Goal: Task Accomplishment & Management: Manage account settings

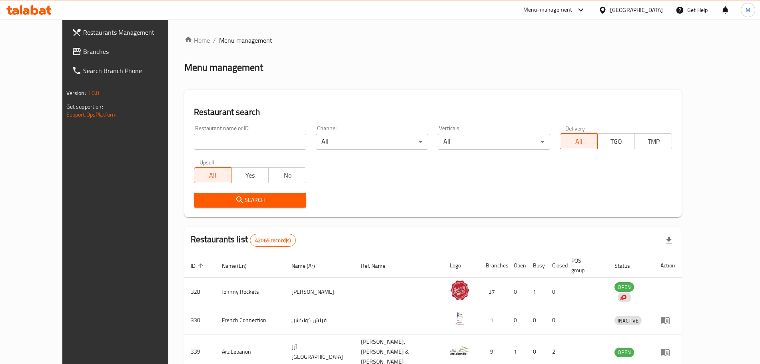
click at [196, 142] on input "search" at bounding box center [250, 142] width 112 height 16
paste input "[PERSON_NAME]"
type input "[PERSON_NAME]"
click button "Search" at bounding box center [250, 200] width 112 height 15
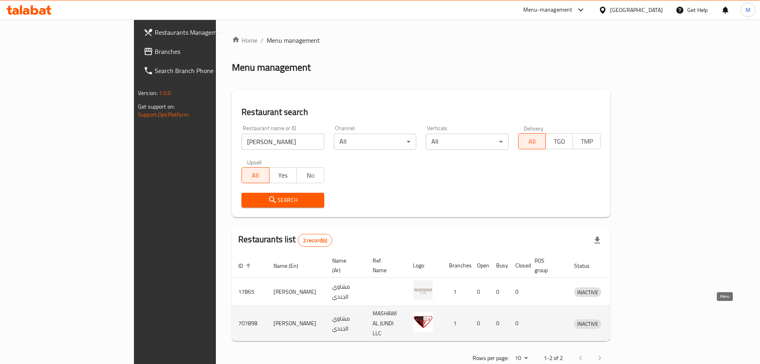
click at [627, 319] on icon "enhanced table" at bounding box center [622, 324] width 10 height 10
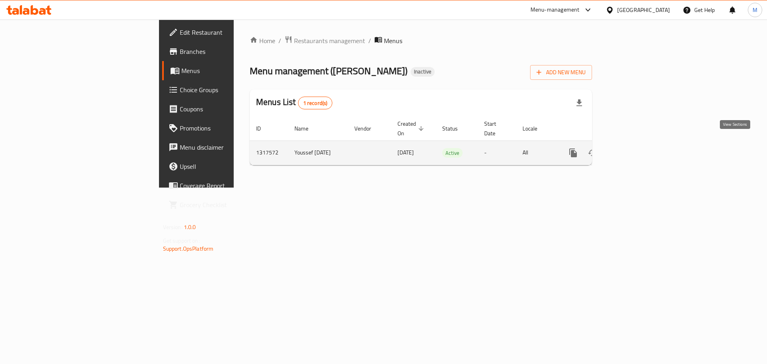
click at [636, 148] on icon "enhanced table" at bounding box center [631, 153] width 10 height 10
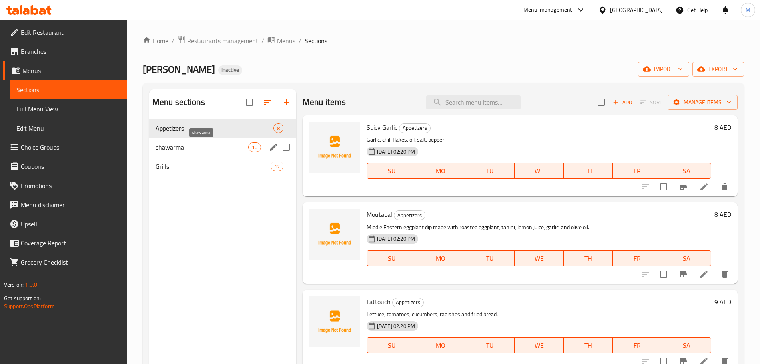
click at [223, 149] on span "shawarma" at bounding box center [201, 148] width 93 height 10
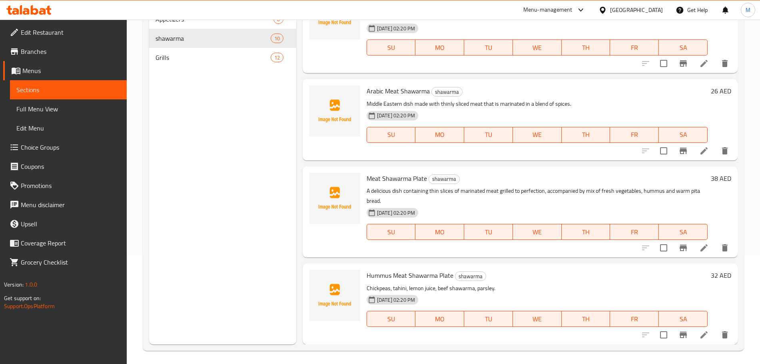
scroll to position [112, 0]
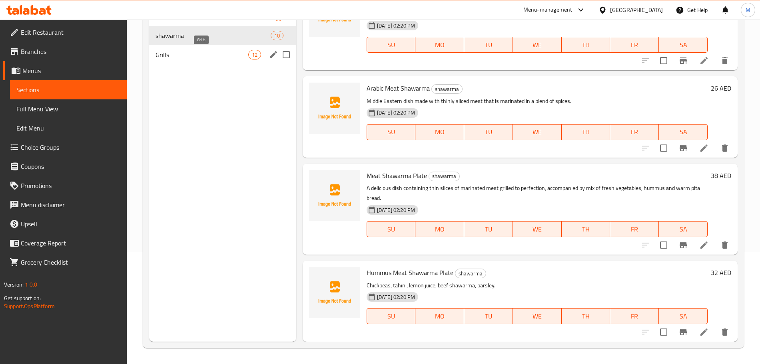
click at [192, 54] on span "Grills" at bounding box center [201, 55] width 93 height 10
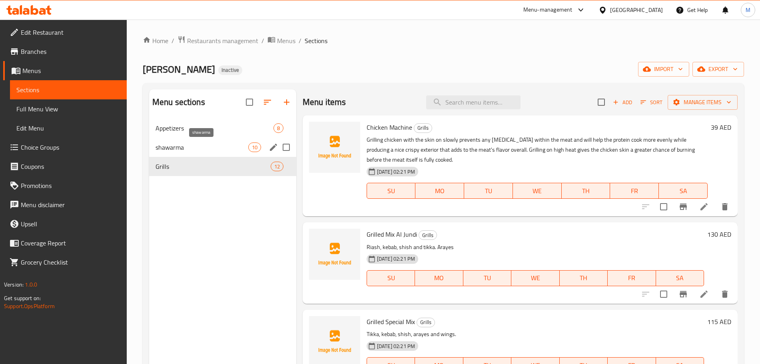
click at [177, 147] on span "shawarma" at bounding box center [201, 148] width 93 height 10
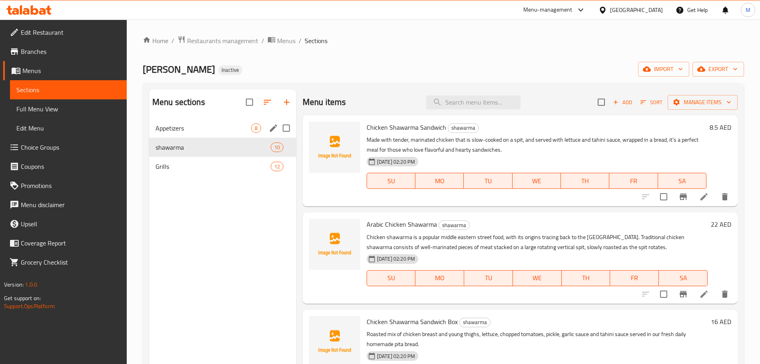
click at [208, 133] on div "Appetizers 8" at bounding box center [222, 128] width 147 height 19
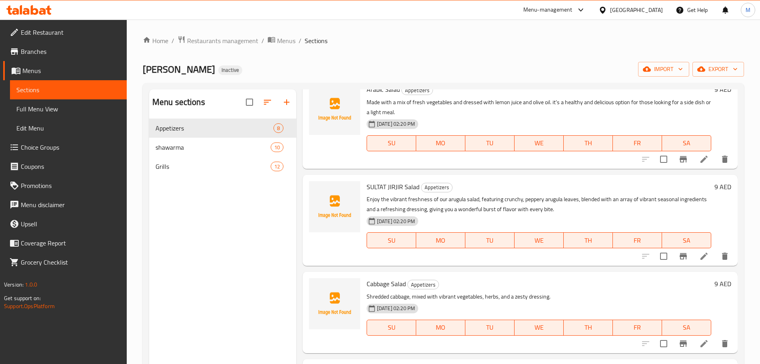
scroll to position [384, 0]
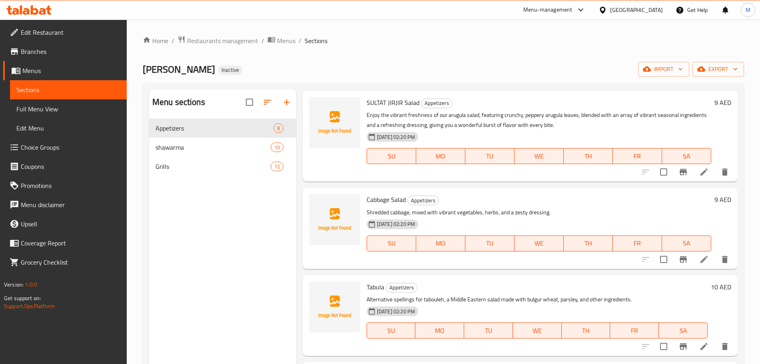
drag, startPoint x: 67, startPoint y: 107, endPoint x: 131, endPoint y: 145, distance: 73.8
click at [67, 107] on span "Full Menu View" at bounding box center [68, 109] width 104 height 10
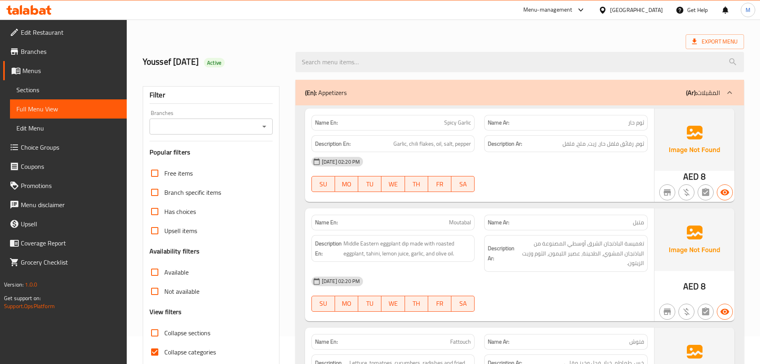
scroll to position [50, 0]
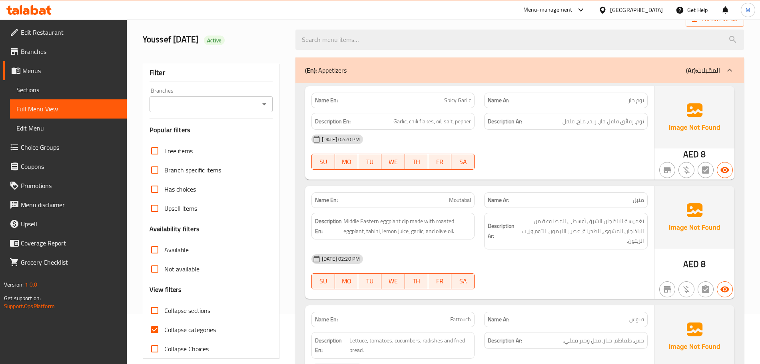
click at [184, 325] on span "Collapse categories" at bounding box center [190, 330] width 52 height 10
click at [164, 325] on input "Collapse categories" at bounding box center [154, 329] width 19 height 19
checkbox input "false"
click at [148, 310] on input "Collapse sections" at bounding box center [154, 310] width 19 height 19
checkbox input "true"
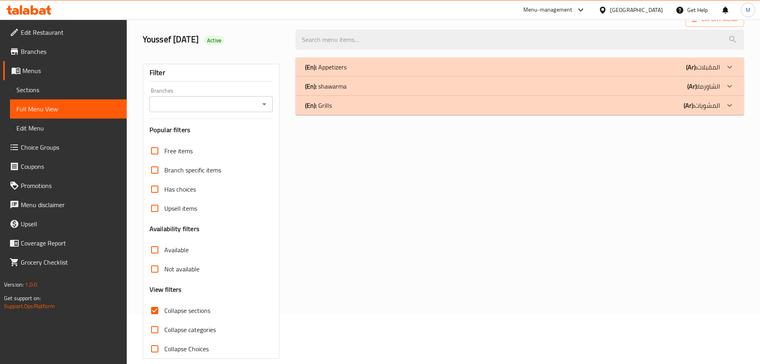
click at [427, 63] on div "(En): Appetizers (Ar): المقبلات" at bounding box center [512, 67] width 415 height 10
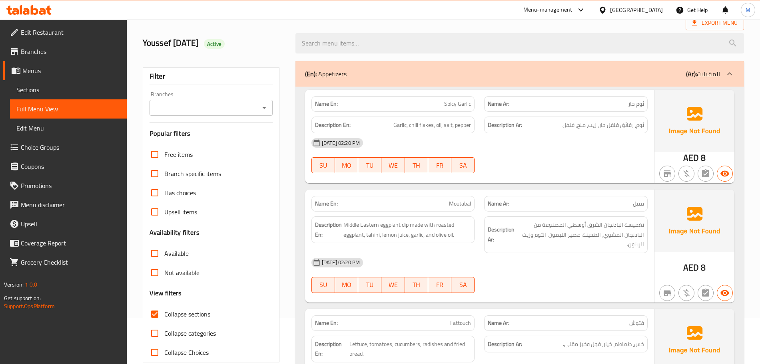
scroll to position [0, 0]
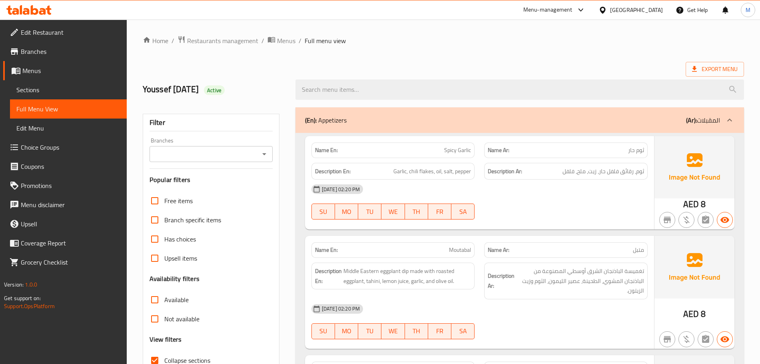
click at [58, 37] on span "Edit Restaurant" at bounding box center [70, 33] width 99 height 10
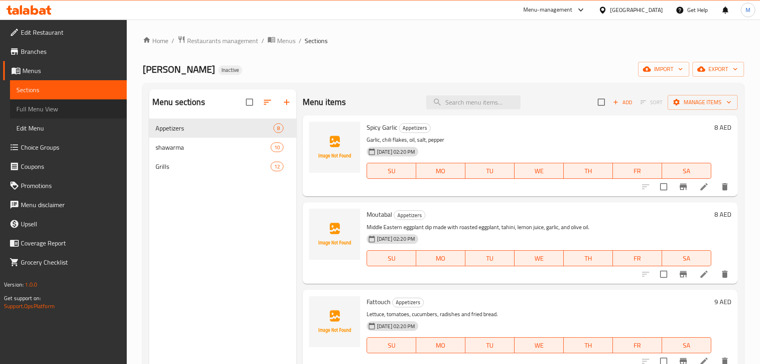
click at [56, 112] on span "Full Menu View" at bounding box center [68, 109] width 104 height 10
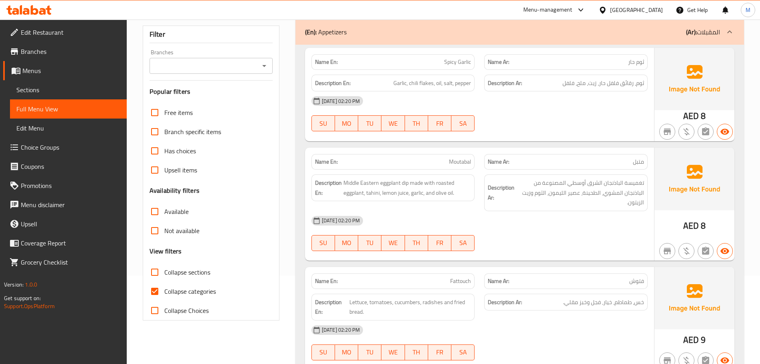
scroll to position [150, 0]
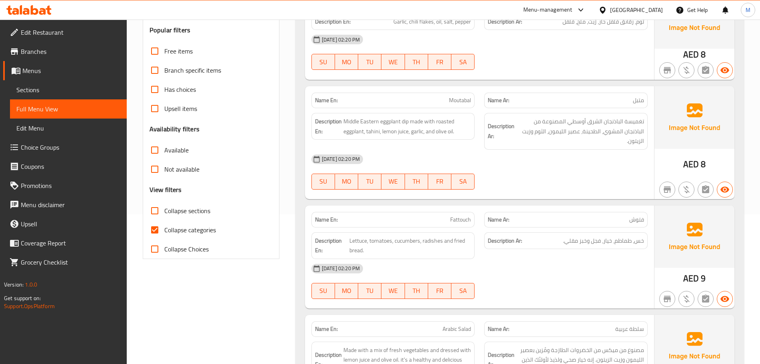
click at [162, 237] on input "Collapse categories" at bounding box center [154, 230] width 19 height 19
checkbox input "false"
click at [153, 214] on input "Collapse sections" at bounding box center [154, 210] width 19 height 19
checkbox input "true"
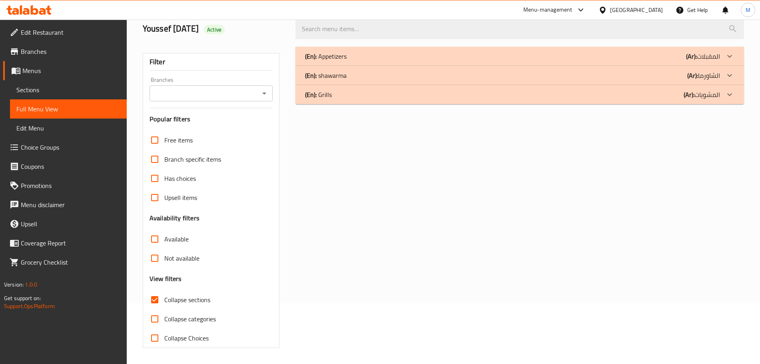
scroll to position [61, 0]
click at [396, 71] on div "(En): shawarma (Ar): الشاورما" at bounding box center [512, 76] width 415 height 10
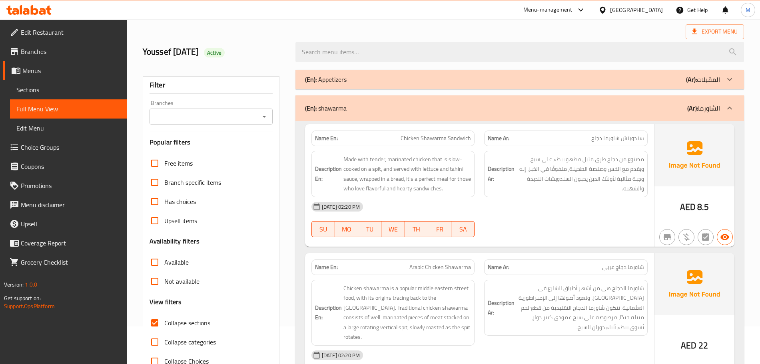
scroll to position [11, 0]
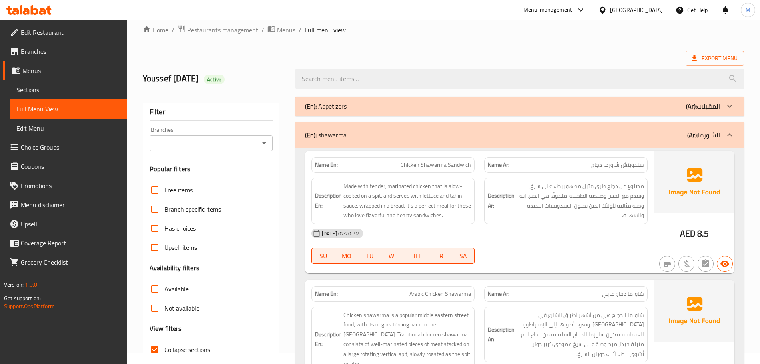
click at [369, 128] on div "(En): shawarma (Ar): الشاورما" at bounding box center [519, 135] width 448 height 26
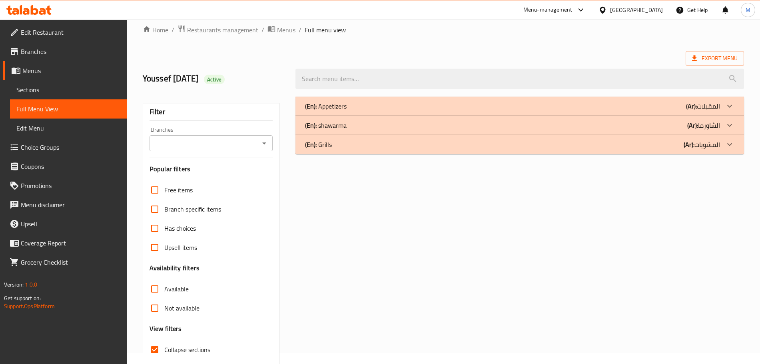
click at [378, 150] on div "(En): Grills (Ar): المشويات" at bounding box center [519, 144] width 448 height 19
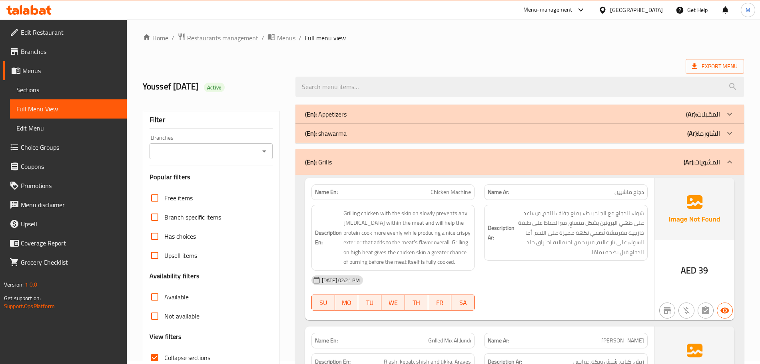
scroll to position [0, 0]
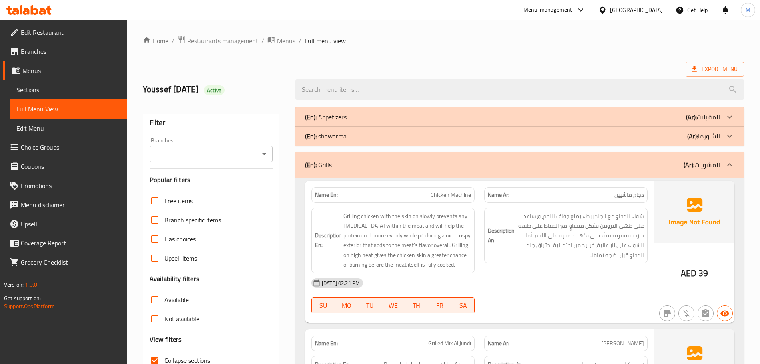
click at [395, 156] on div "(En): Grills (Ar): المشويات" at bounding box center [519, 165] width 448 height 26
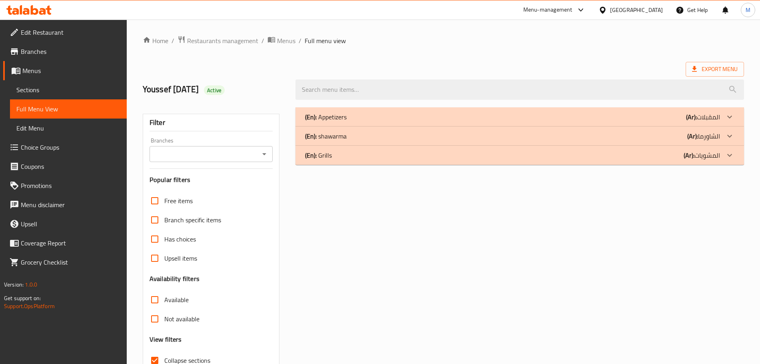
click at [344, 115] on p "(En): Appetizers" at bounding box center [326, 117] width 42 height 10
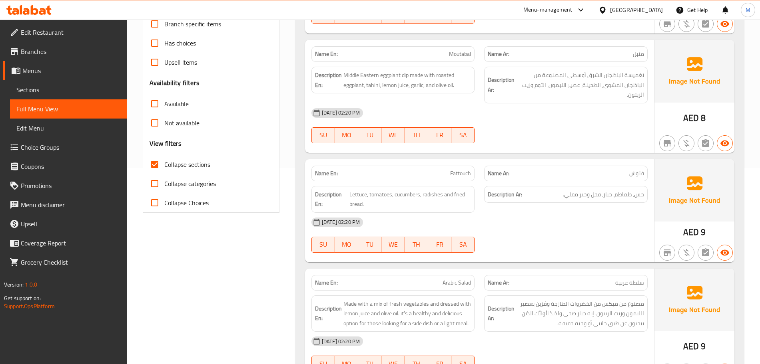
scroll to position [200, 0]
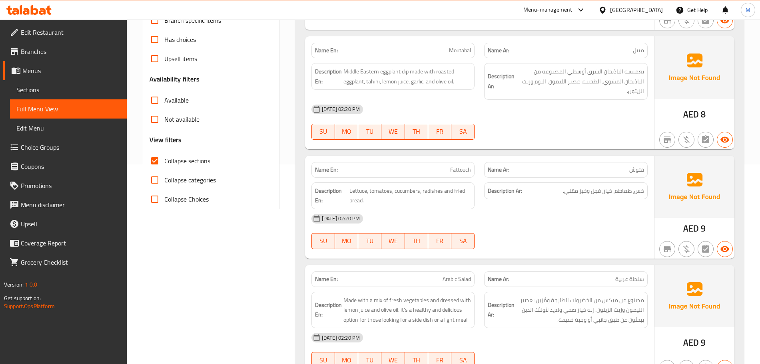
click at [388, 213] on div "[DATE] 02:20 PM" at bounding box center [479, 218] width 346 height 19
type button "0"
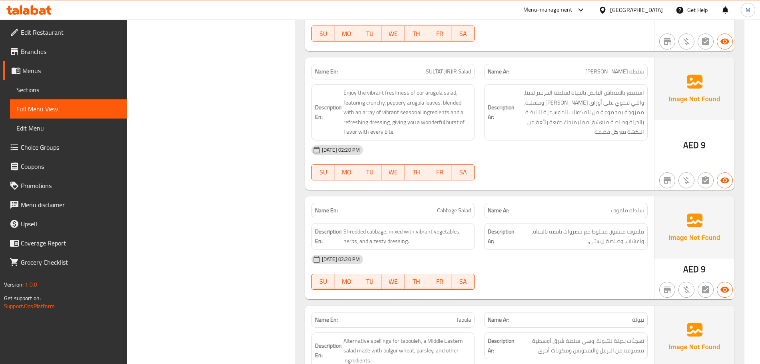
scroll to position [549, 0]
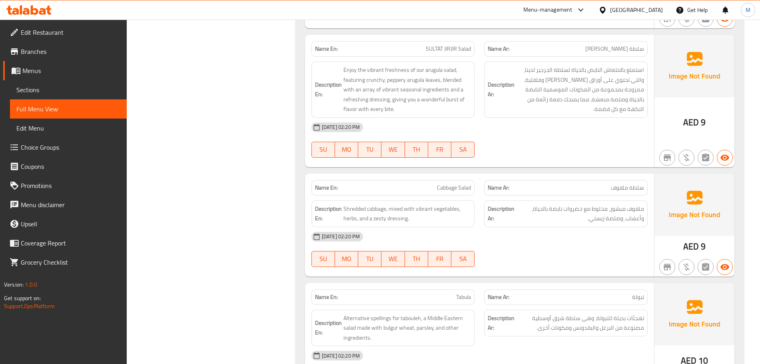
click at [319, 143] on button "SU" at bounding box center [323, 150] width 24 height 16
type button "0"
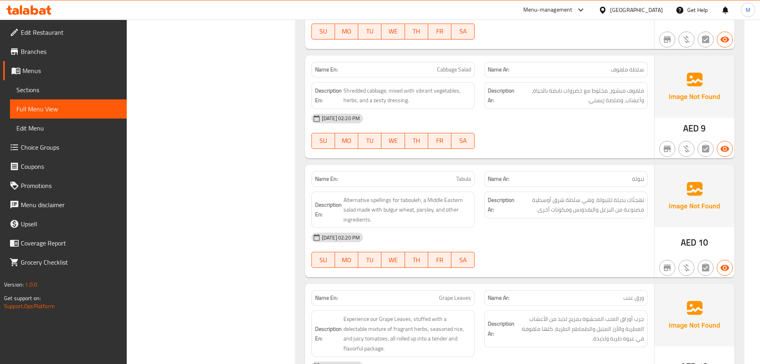
scroll to position [699, 0]
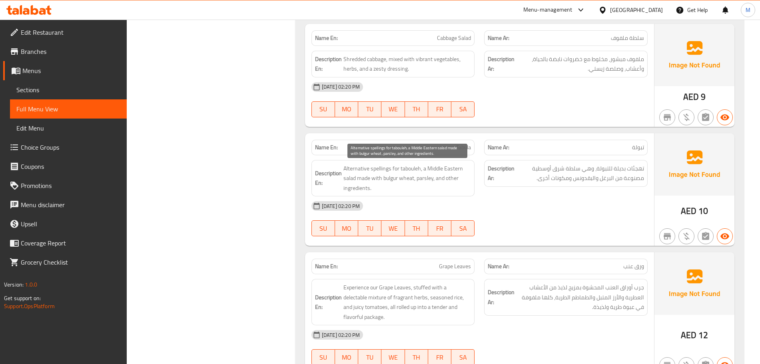
click at [388, 181] on span "Alternative spellings for tabouleh, a Middle Eastern salad made with bulgur whe…" at bounding box center [407, 179] width 128 height 30
drag, startPoint x: 388, startPoint y: 181, endPoint x: 402, endPoint y: 179, distance: 14.1
click at [402, 179] on span "Alternative spellings for tabouleh, a Middle Eastern salad made with bulgur whe…" at bounding box center [407, 179] width 128 height 30
copy span "bulgur wheat"
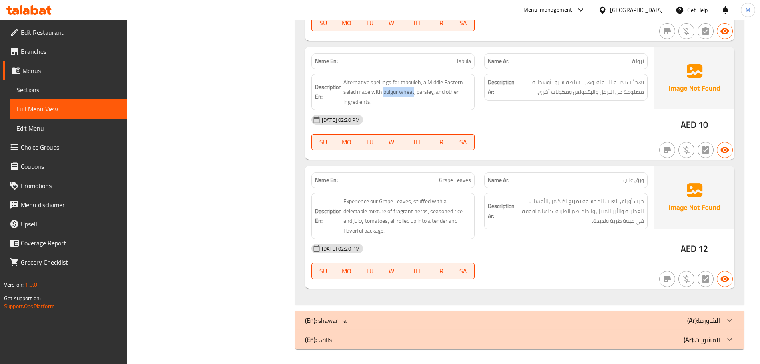
scroll to position [787, 0]
click at [417, 181] on p "Name En: Grape Leaves" at bounding box center [393, 179] width 156 height 8
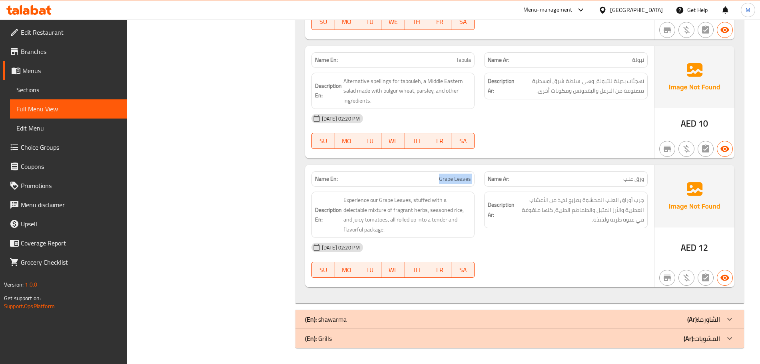
click at [417, 181] on p "Name En: Grape Leaves" at bounding box center [393, 179] width 156 height 8
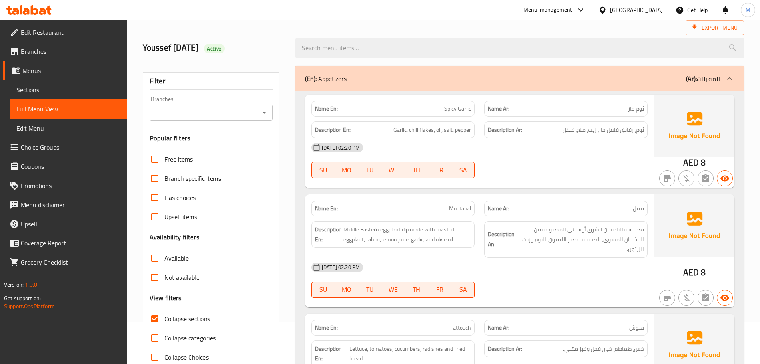
scroll to position [0, 0]
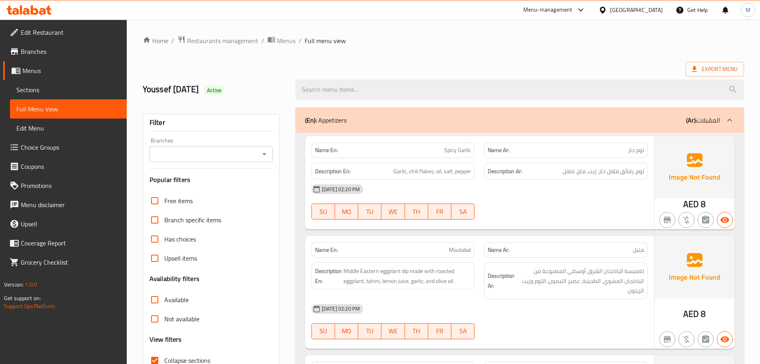
click at [422, 109] on div "(En): Appetizers (Ar): المقبلات" at bounding box center [519, 120] width 448 height 26
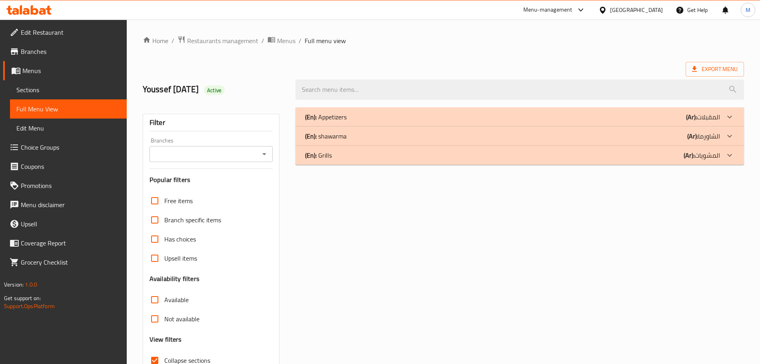
click at [351, 141] on div "(En): shawarma (Ar): الشاورما" at bounding box center [519, 136] width 448 height 19
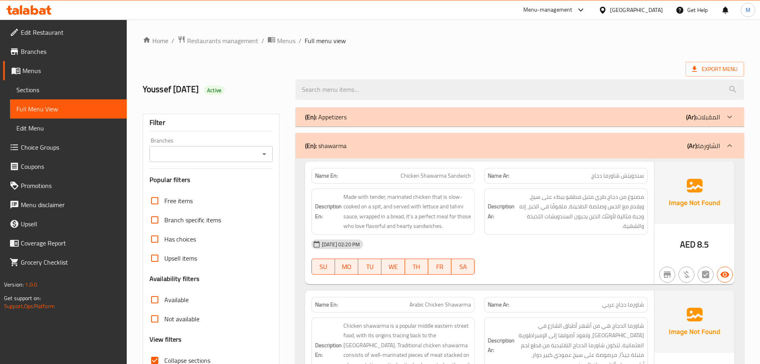
drag, startPoint x: 642, startPoint y: 46, endPoint x: 641, endPoint y: 51, distance: 5.2
click at [412, 151] on div "(En): shawarma (Ar): الشاورما" at bounding box center [519, 146] width 448 height 26
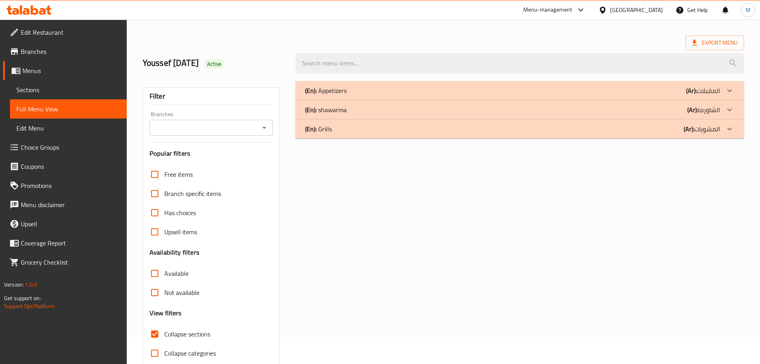
scroll to position [50, 0]
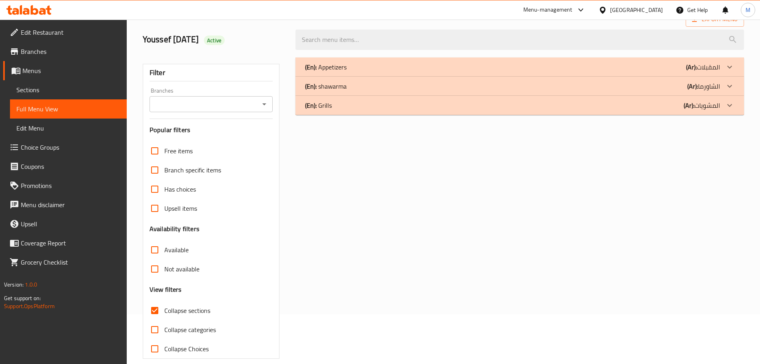
click at [430, 110] on div "(En): Grills (Ar): المشويات" at bounding box center [519, 105] width 448 height 19
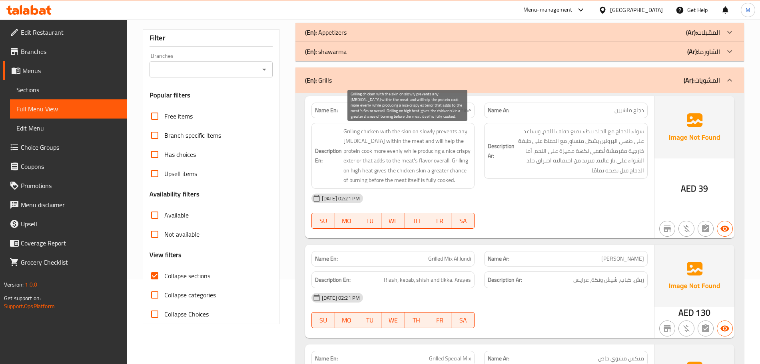
scroll to position [100, 0]
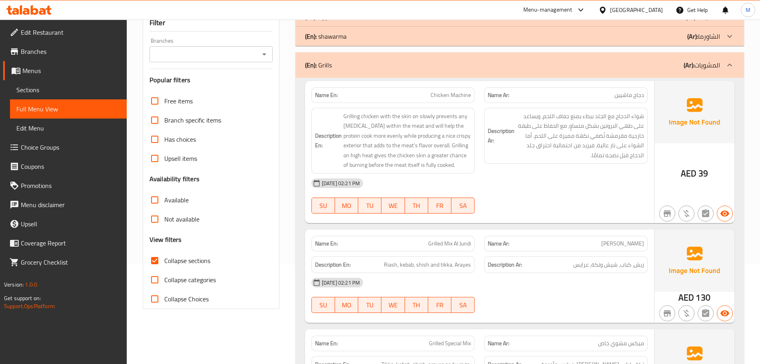
click at [454, 97] on span "Chicken Machine" at bounding box center [450, 95] width 40 height 8
copy span "Chicken Machine"
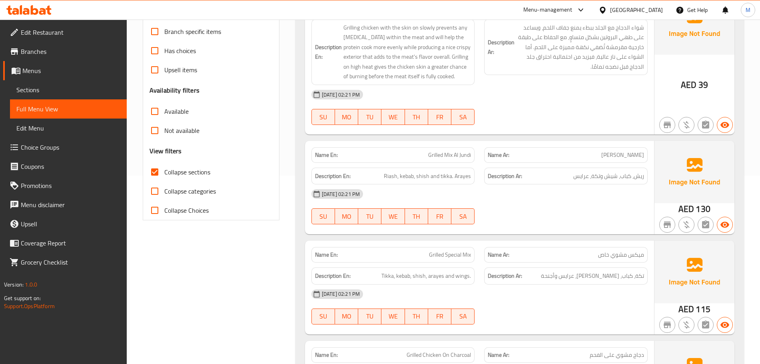
scroll to position [200, 0]
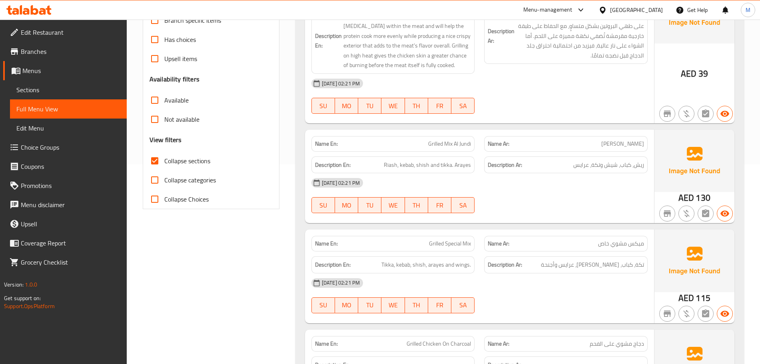
click at [396, 146] on p "Name En: Grilled Mix Al Jundi" at bounding box center [393, 144] width 156 height 8
copy span "Grilled Mix Al Jundi"
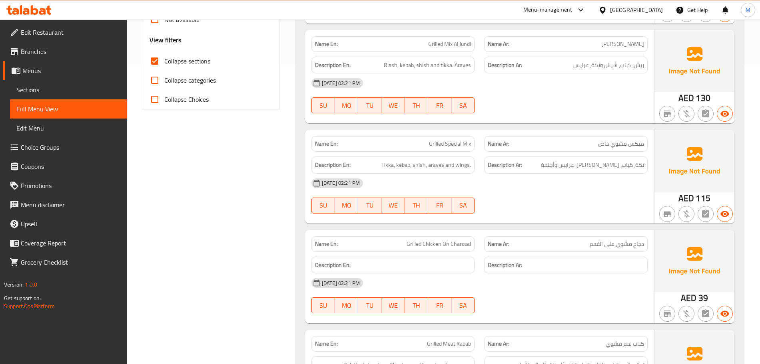
click at [409, 242] on span "Grilled Chicken On Charcoal" at bounding box center [438, 244] width 64 height 8
copy span "Grilled Chicken On Charcoal"
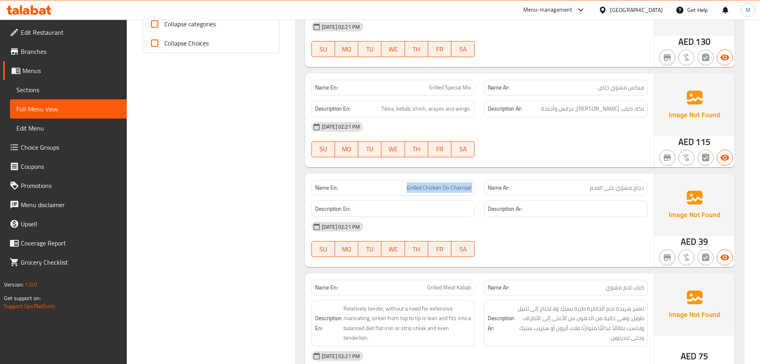
click at [415, 191] on span "Grilled Chicken On Charcoal" at bounding box center [438, 188] width 64 height 8
click at [413, 192] on span "Grilled Chicken On Charcoal" at bounding box center [438, 188] width 64 height 8
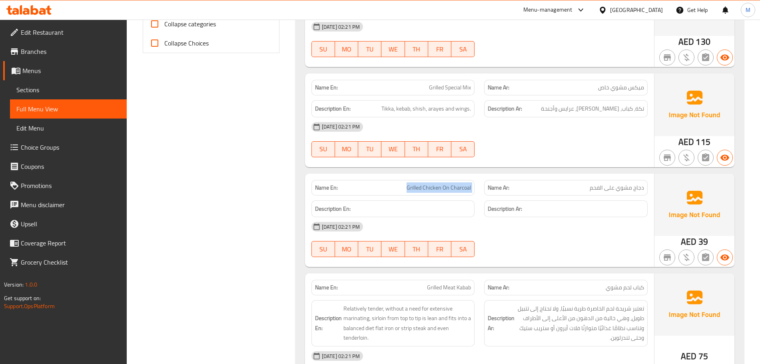
click at [413, 192] on span "Grilled Chicken On Charcoal" at bounding box center [438, 188] width 64 height 8
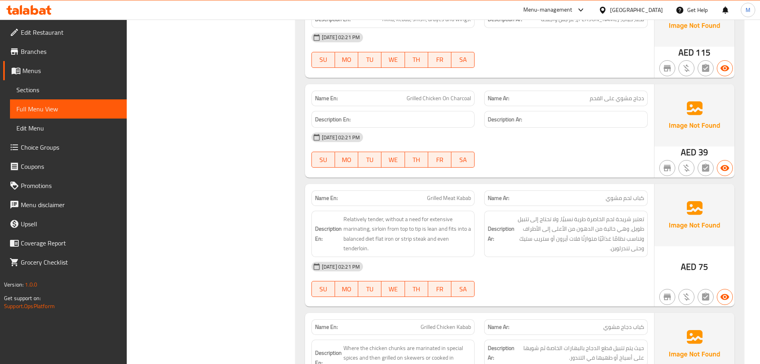
scroll to position [456, 0]
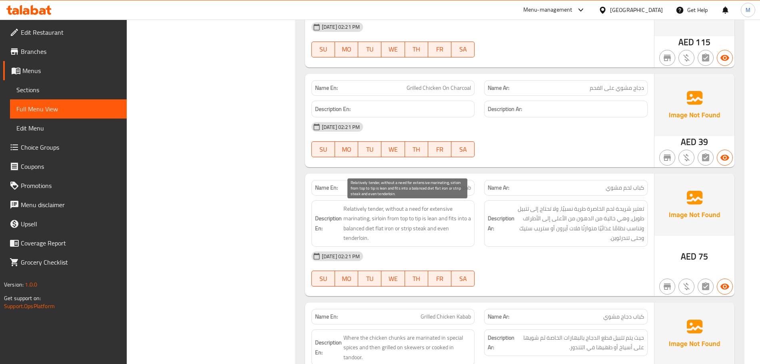
click at [391, 229] on span "Relatively tender, without a need for extensive marinating, sirloin from top to…" at bounding box center [407, 223] width 128 height 39
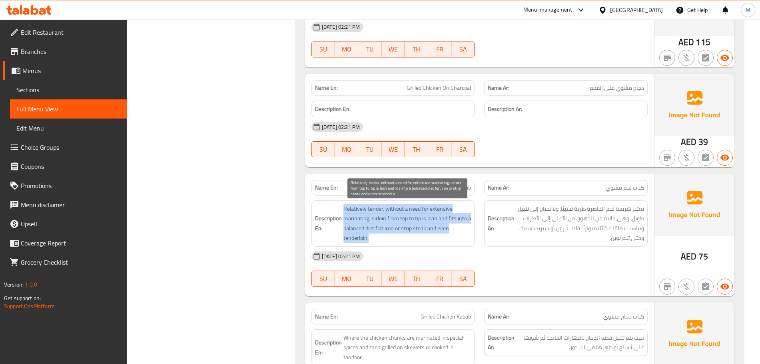
click at [391, 229] on span "Relatively tender, without a need for extensive marinating, sirloin from top to…" at bounding box center [407, 223] width 128 height 39
copy span "Relatively tender, without a need for extensive marinating, sirloin from top to…"
type button "0"
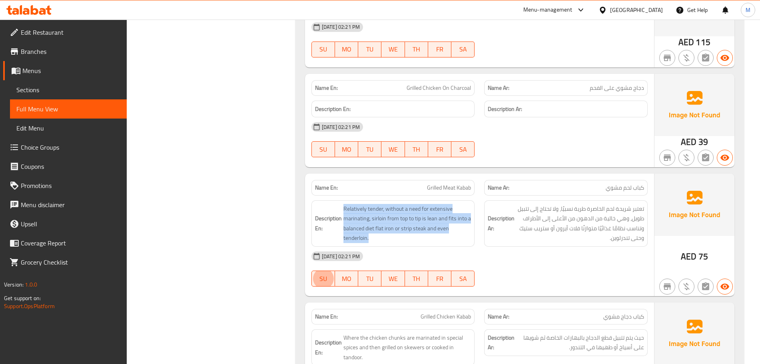
click at [389, 219] on span "Relatively tender, without a need for extensive marinating, sirloin from top to…" at bounding box center [407, 223] width 128 height 39
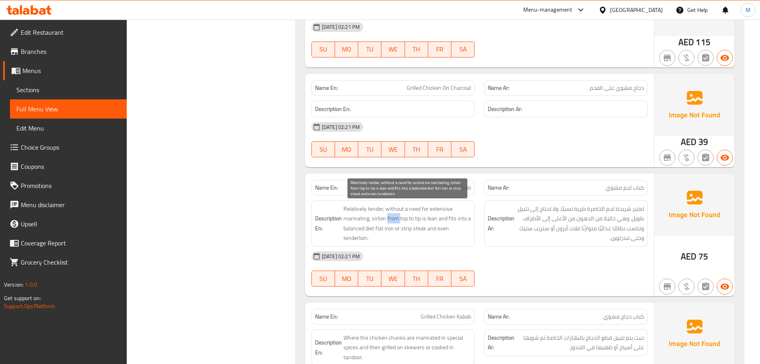
click at [389, 219] on span "Relatively tender, without a need for extensive marinating, sirloin from top to…" at bounding box center [407, 223] width 128 height 39
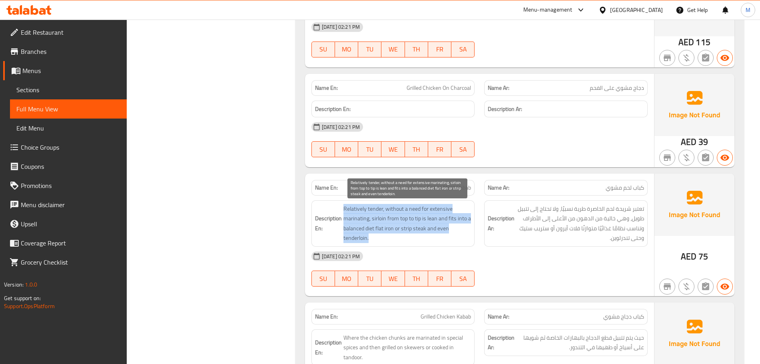
click at [389, 219] on span "Relatively tender, without a need for extensive marinating, sirloin from top to…" at bounding box center [407, 223] width 128 height 39
click at [392, 217] on span "Relatively tender, without a need for extensive marinating, sirloin from top to…" at bounding box center [407, 223] width 128 height 39
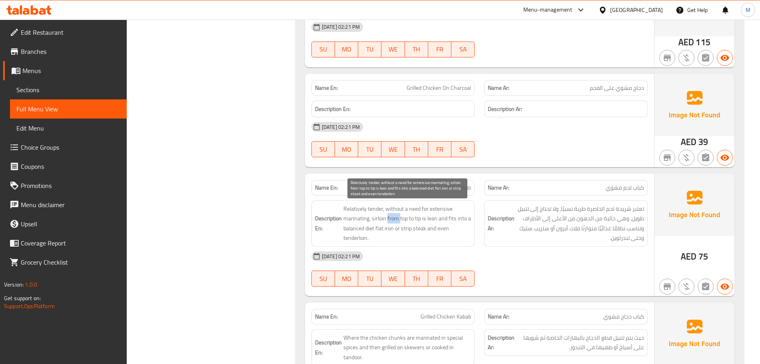
click at [392, 217] on span "Relatively tender, without a need for extensive marinating, sirloin from top to…" at bounding box center [407, 223] width 128 height 39
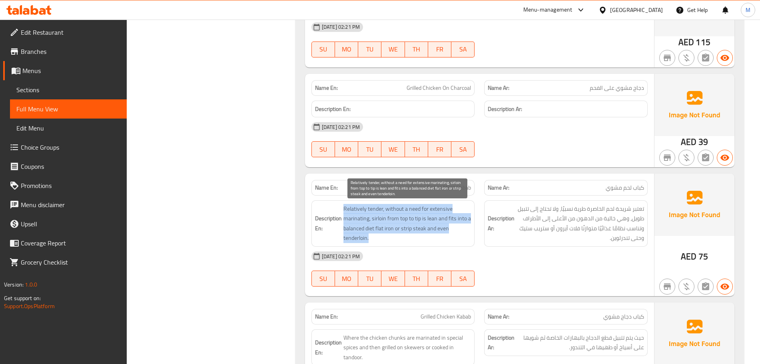
click at [392, 217] on span "Relatively tender, without a need for extensive marinating, sirloin from top to…" at bounding box center [407, 223] width 128 height 39
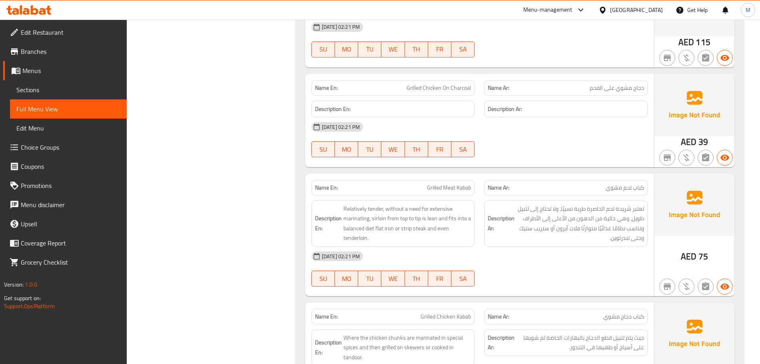
click at [405, 184] on p "Name En: Grilled Meat Kabab" at bounding box center [393, 188] width 156 height 8
copy span "Grilled Meat Kabab"
click at [479, 231] on div "Description Ar: تعتبر شريحة لحم الخاصرة طرية نسبيًا، ولا تحتاج إلى تتبيل طويل، …" at bounding box center [565, 224] width 173 height 56
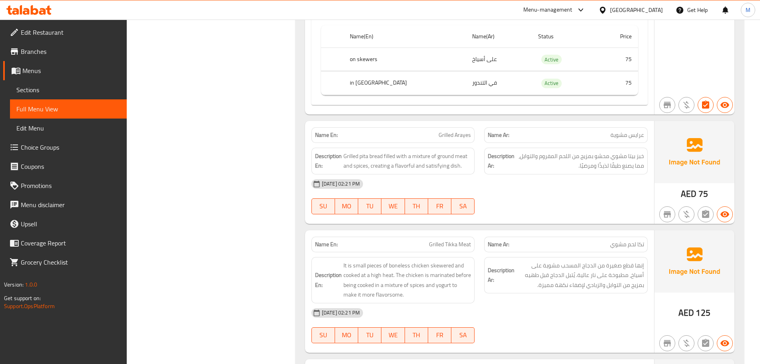
scroll to position [905, 0]
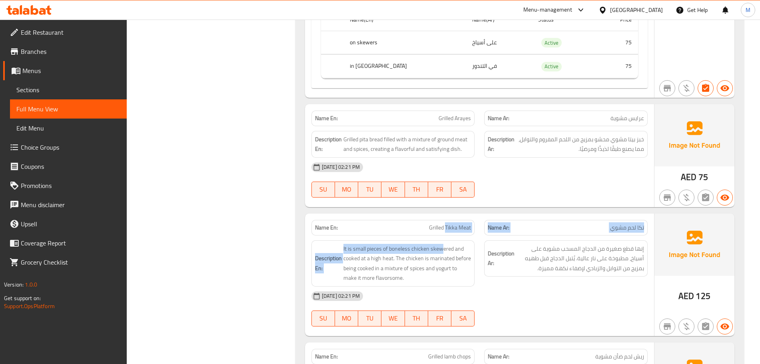
drag, startPoint x: 442, startPoint y: 245, endPoint x: 445, endPoint y: 216, distance: 29.3
click at [445, 216] on div "Name En: Grilled Tikka Meat Name Ar: تكا لحم مشوي Description En: It is small p…" at bounding box center [479, 275] width 349 height 123
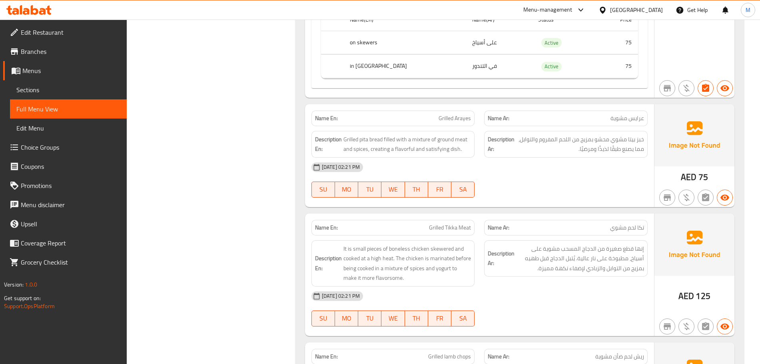
click at [516, 183] on div "15-10-2025 02:21 PM SU MO TU WE TH FR SA" at bounding box center [479, 180] width 346 height 45
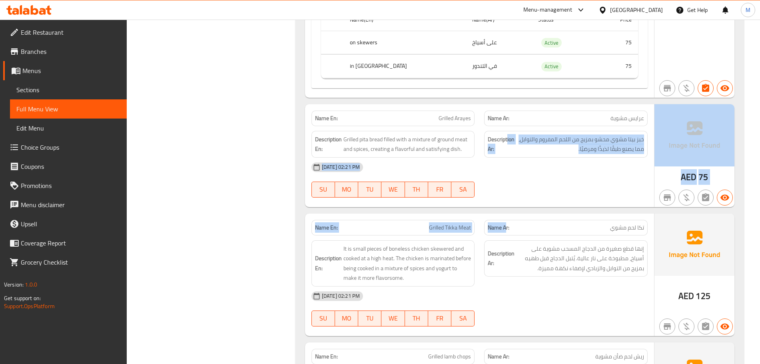
drag, startPoint x: 506, startPoint y: 218, endPoint x: 507, endPoint y: 132, distance: 85.9
click at [507, 132] on div "Name En: Chicken Machine Name Ar: دجاج ماشيين Description En: Grilling chicken …" at bounding box center [519, 84] width 448 height 1625
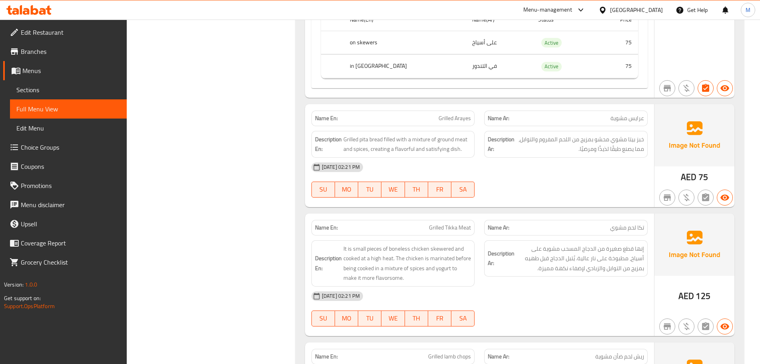
click at [509, 211] on div "Name En: Chicken Machine Name Ar: دجاج ماشيين Description En: Grilling chicken …" at bounding box center [519, 84] width 448 height 1625
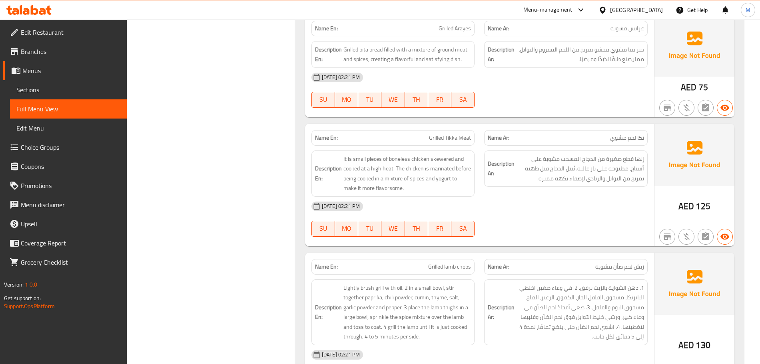
scroll to position [1005, 0]
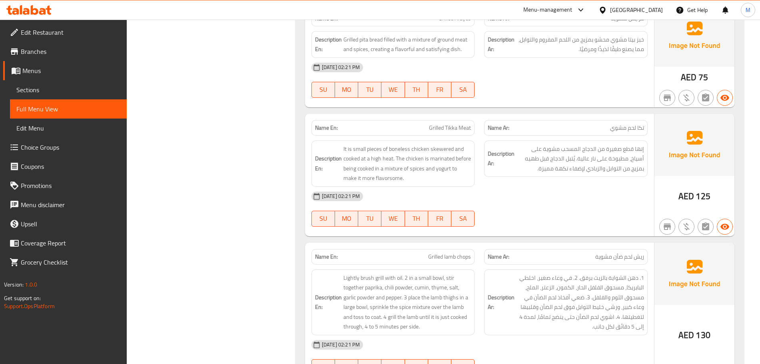
drag, startPoint x: 526, startPoint y: 217, endPoint x: 527, endPoint y: 211, distance: 5.7
click at [527, 211] on div "15-10-2025 02:21 PM SU MO TU WE TH FR SA" at bounding box center [479, 209] width 346 height 45
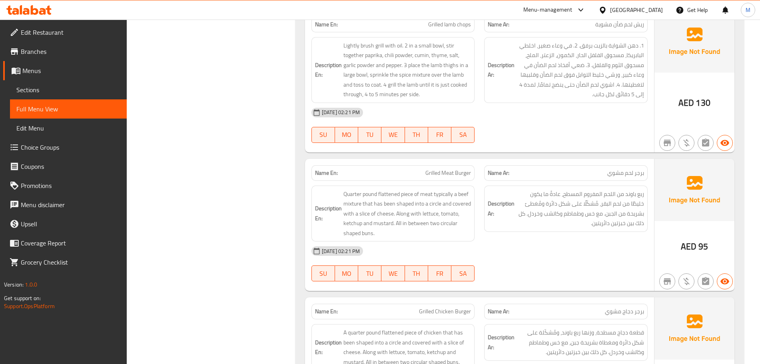
scroll to position [1255, 0]
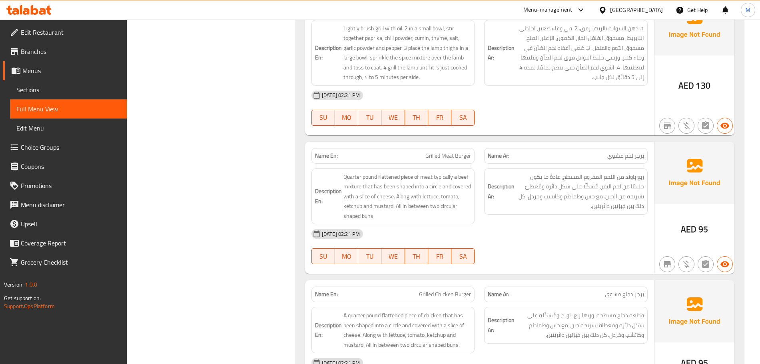
click at [641, 170] on div "Description Ar: ربع باوند من اللحم المفروم المسطح، عادةً ما يكون خليطًا من لحم …" at bounding box center [565, 192] width 163 height 46
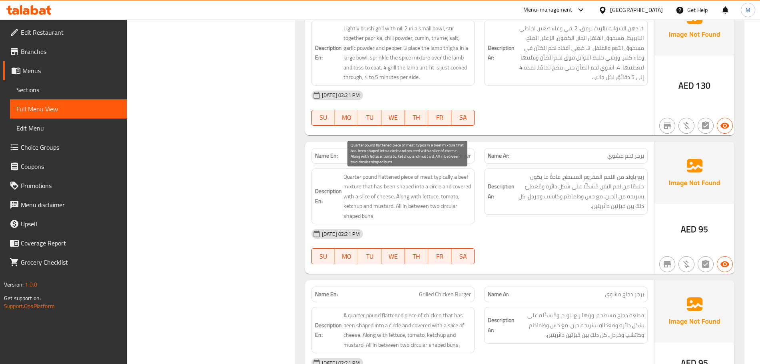
click at [444, 176] on span "Quarter pound flattened piece of meat typically a beef mixture that has been sh…" at bounding box center [407, 196] width 128 height 49
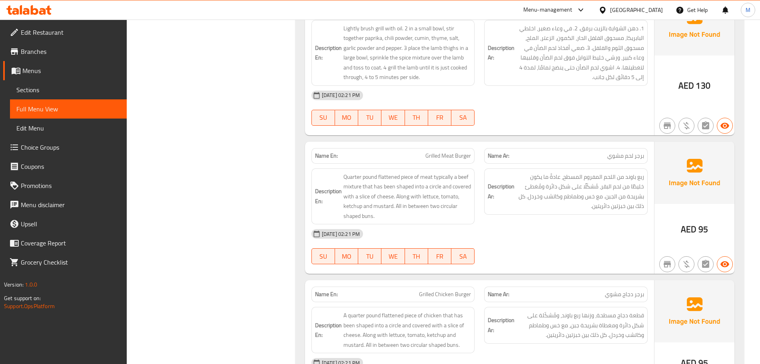
click at [451, 152] on span "Grilled Meat Burger" at bounding box center [448, 156] width 46 height 8
copy span "Grilled Meat Burger"
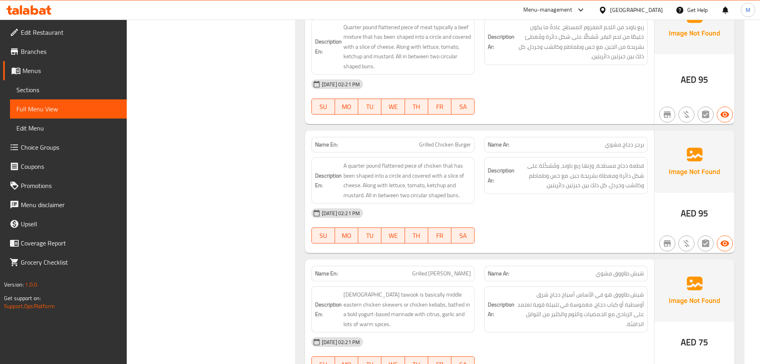
scroll to position [1455, 0]
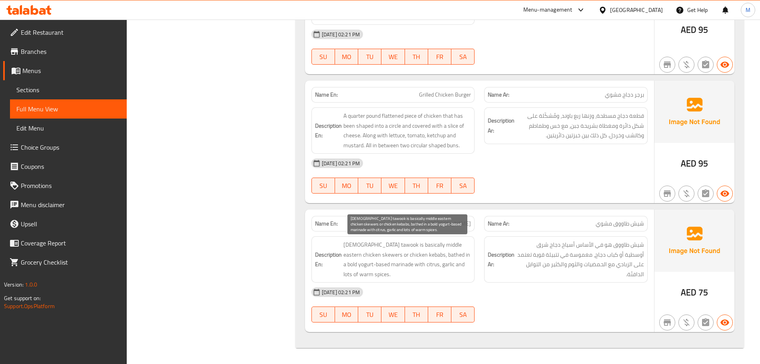
click at [382, 253] on span "[DEMOGRAPHIC_DATA] tawook is basically middle eastern chicken skewers or chicke…" at bounding box center [407, 259] width 128 height 39
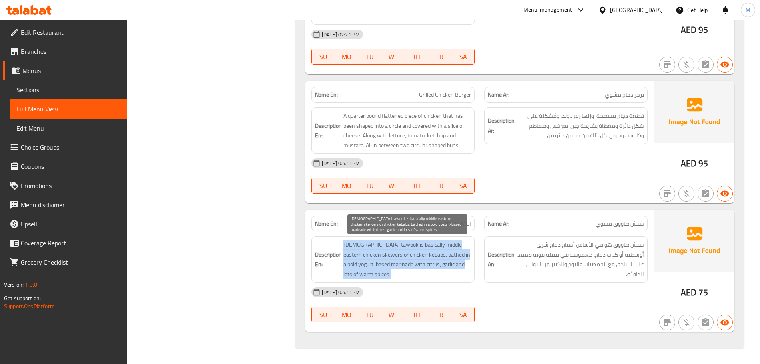
click at [382, 253] on span "[DEMOGRAPHIC_DATA] tawook is basically middle eastern chicken skewers or chicke…" at bounding box center [407, 259] width 128 height 39
copy span "[DEMOGRAPHIC_DATA] tawook is basically middle eastern chicken skewers or chicke…"
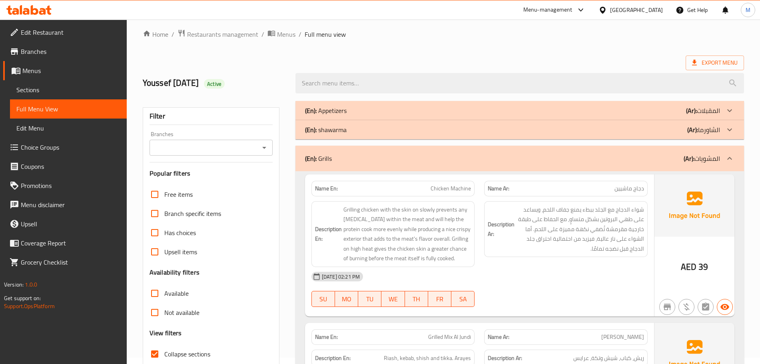
scroll to position [0, 0]
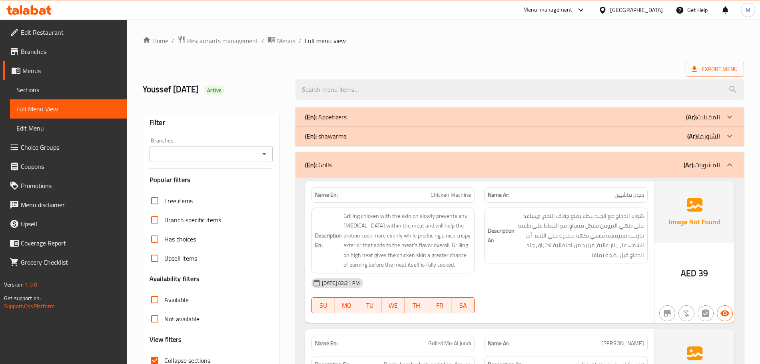
click at [441, 169] on div "(En): Grills (Ar): المشويات" at bounding box center [512, 165] width 415 height 10
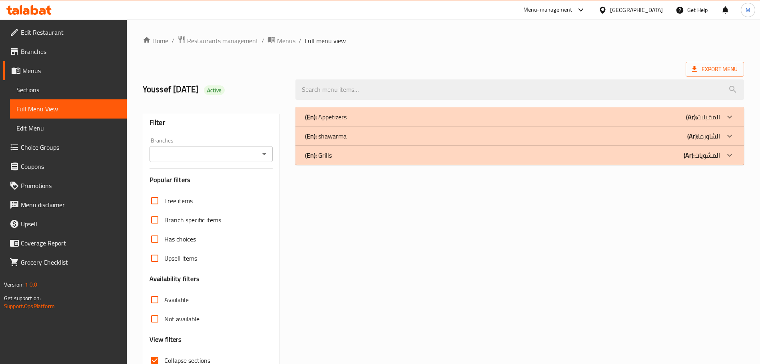
click at [386, 137] on div "(En): shawarma (Ar): الشاورما" at bounding box center [512, 136] width 415 height 10
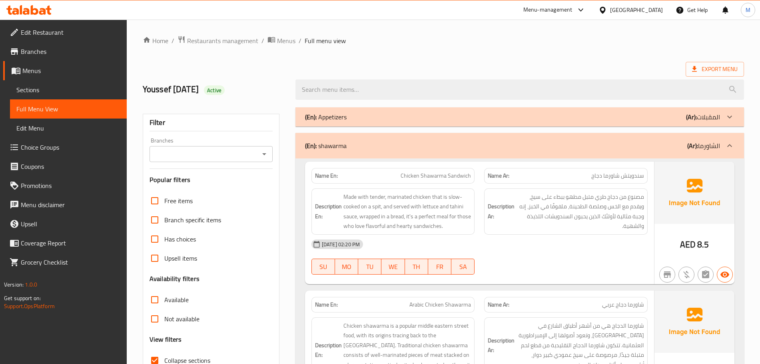
click at [412, 218] on span "Made with tender, marinated chicken that is slow-cooked on a spit, and served w…" at bounding box center [407, 211] width 128 height 39
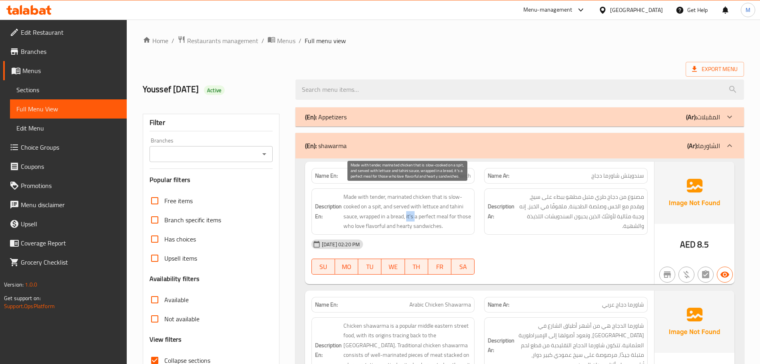
click at [412, 218] on span "Made with tender, marinated chicken that is slow-cooked on a spit, and served w…" at bounding box center [407, 211] width 128 height 39
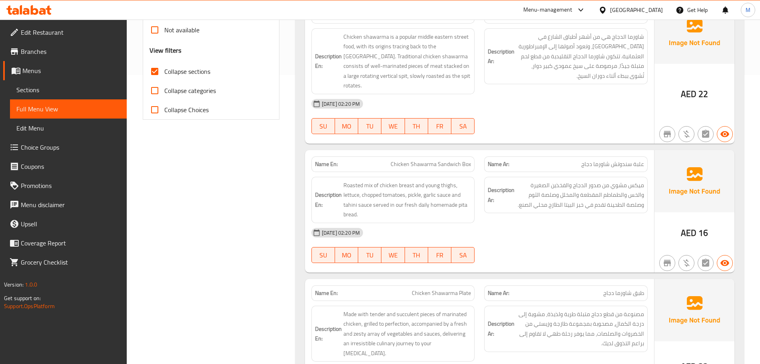
scroll to position [300, 0]
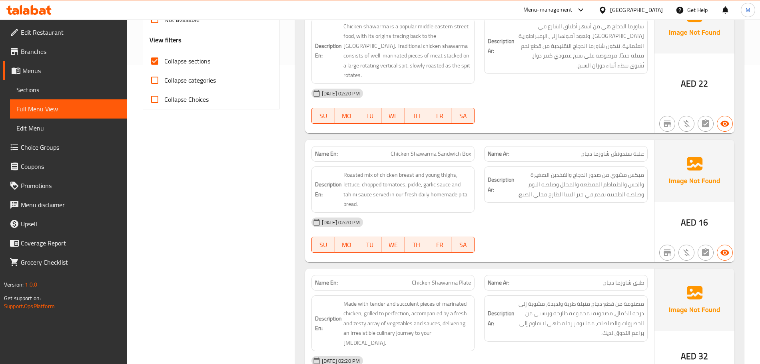
drag, startPoint x: 503, startPoint y: 241, endPoint x: 503, endPoint y: 224, distance: 17.2
click at [503, 225] on div "15-10-2025 02:20 PM SU MO TU WE TH FR SA" at bounding box center [479, 235] width 346 height 45
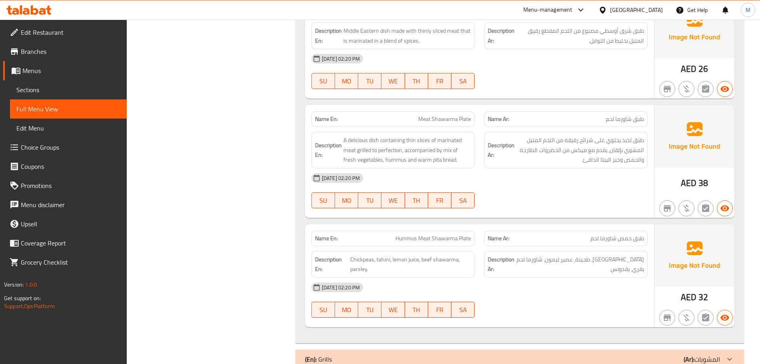
scroll to position [1070, 0]
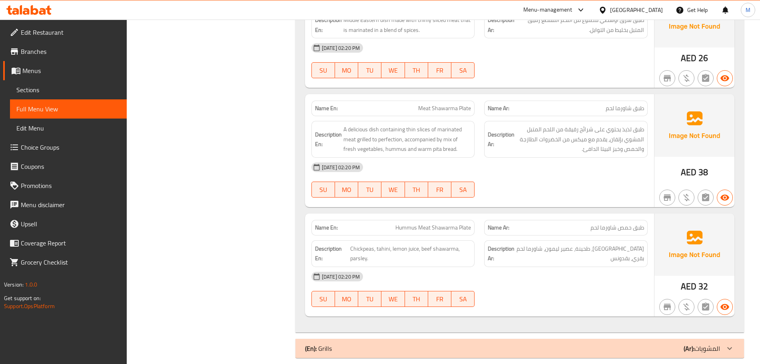
click at [391, 339] on div "(En): Grills (Ar): المشويات" at bounding box center [519, 348] width 448 height 19
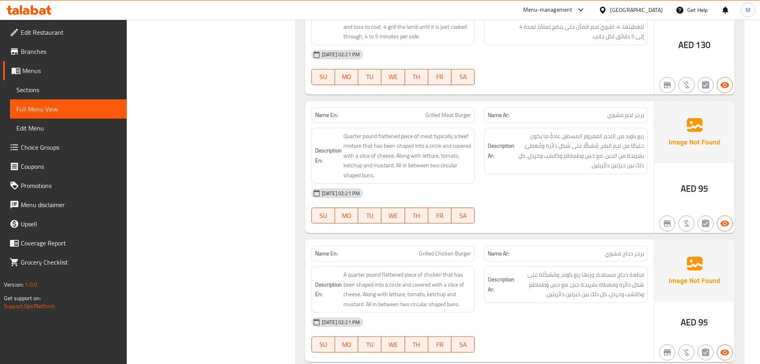
scroll to position [2619, 0]
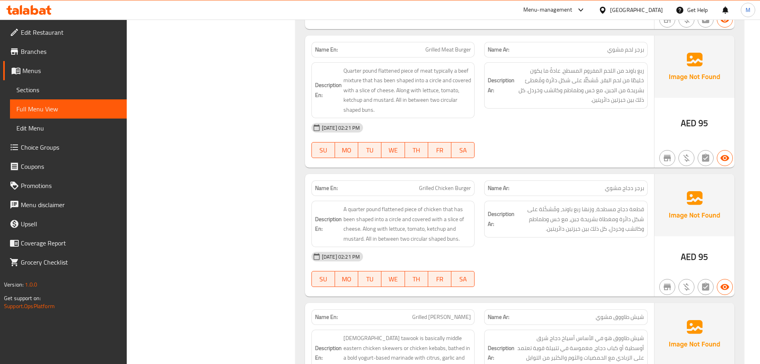
click at [54, 96] on link "Sections" at bounding box center [68, 89] width 117 height 19
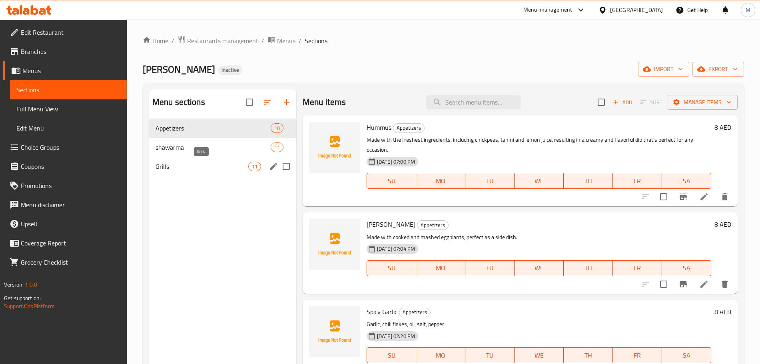
click at [169, 163] on span "Grills" at bounding box center [201, 167] width 93 height 10
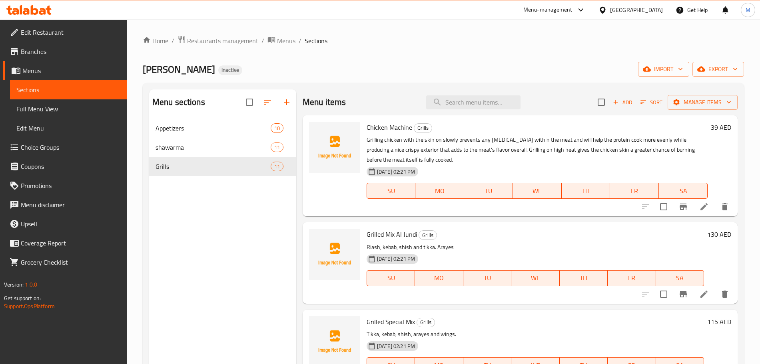
click at [700, 211] on icon at bounding box center [703, 206] width 7 height 7
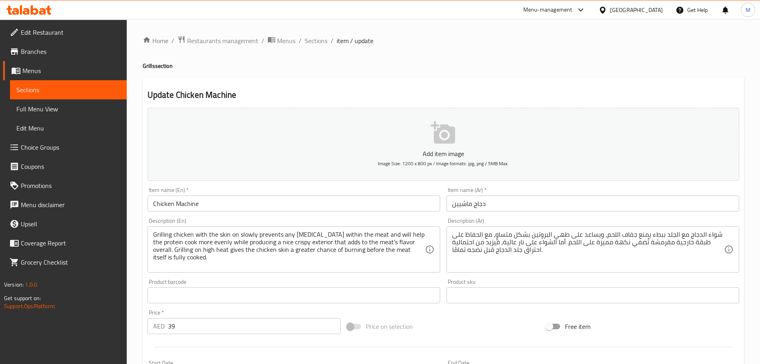
click at [226, 212] on input "Chicken Machine" at bounding box center [293, 204] width 292 height 16
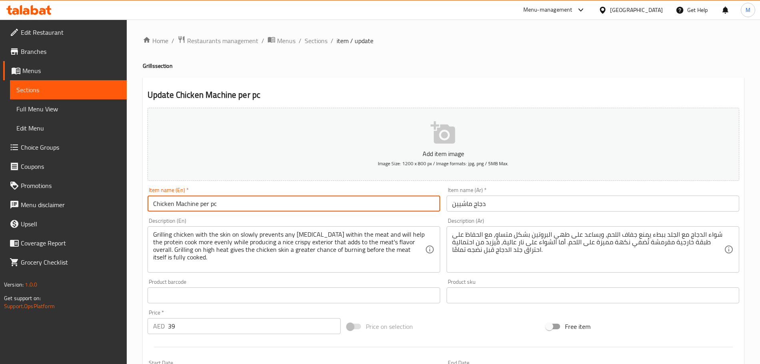
click at [211, 208] on input "Chicken Machine per pc" at bounding box center [293, 204] width 292 height 16
paste input "er pcs"
type input "Chicken Machine per per pcs"
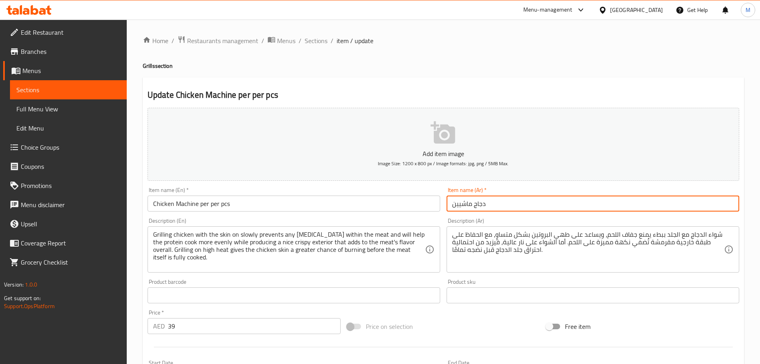
click at [501, 207] on input "دجاج ماشيين" at bounding box center [592, 204] width 292 height 16
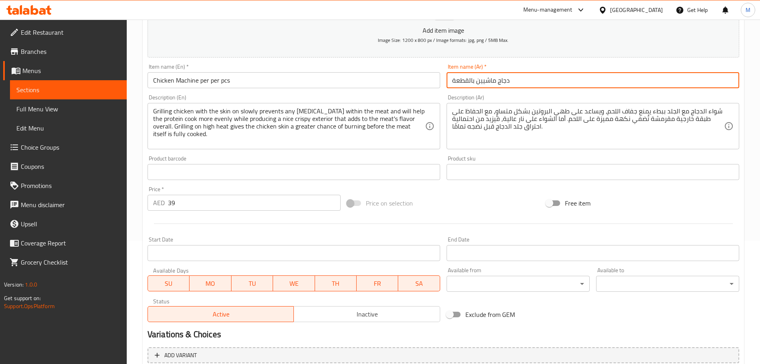
scroll to position [200, 0]
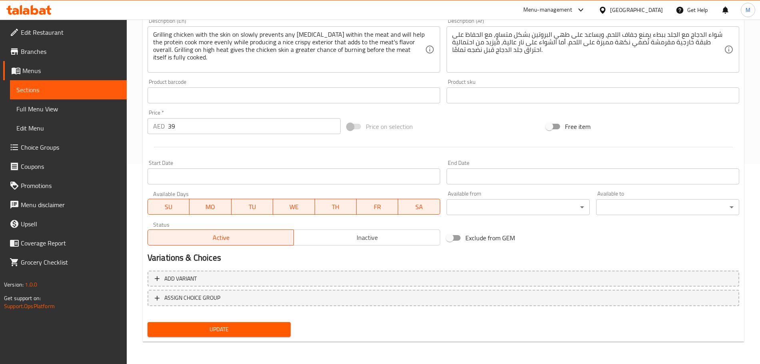
type input "دجاج ماشيين بالقطعة"
click at [242, 332] on span "Update" at bounding box center [219, 330] width 130 height 10
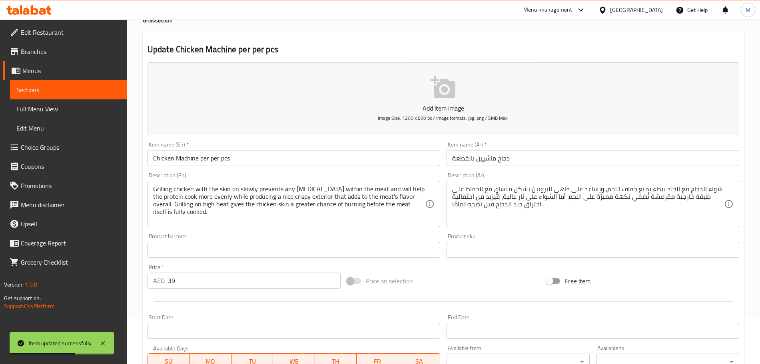
scroll to position [0, 0]
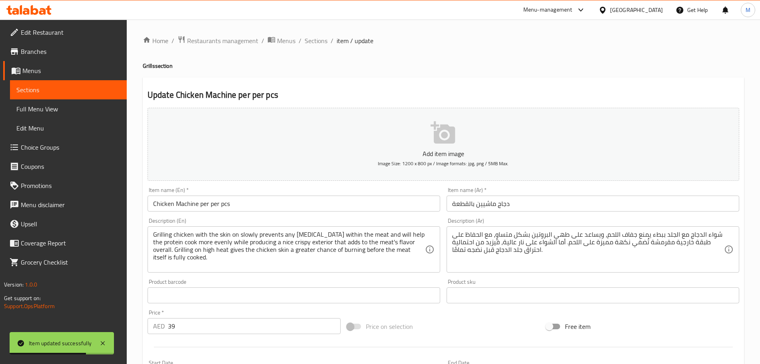
click at [315, 50] on div "Home / Restaurants management / Menus / Sections / item / update Grills section…" at bounding box center [443, 292] width 601 height 513
click at [314, 46] on span "Sections" at bounding box center [315, 41] width 23 height 10
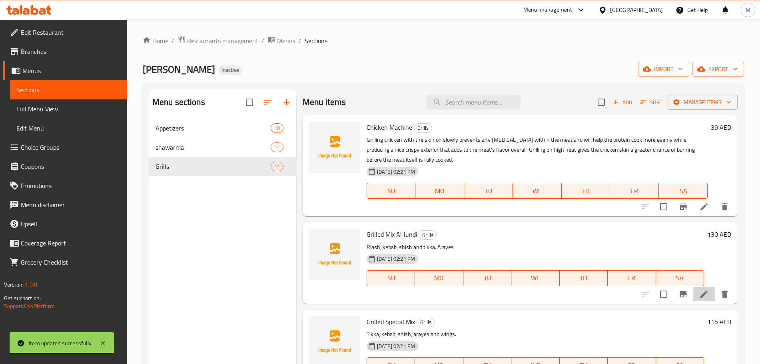
click at [693, 300] on li at bounding box center [703, 294] width 22 height 14
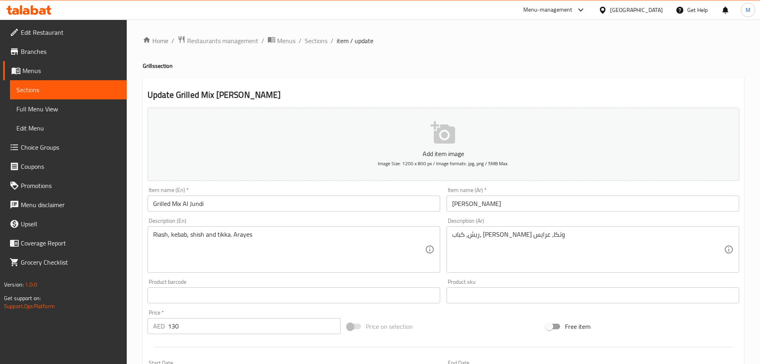
click at [225, 203] on input "Grilled Mix Al Jundi" at bounding box center [293, 204] width 292 height 16
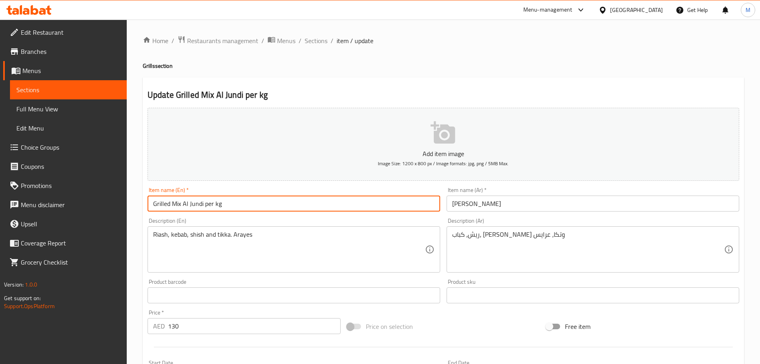
click at [216, 206] on input "Grilled Mix Al Jundi per kg" at bounding box center [293, 204] width 292 height 16
drag, startPoint x: 216, startPoint y: 206, endPoint x: 210, endPoint y: 207, distance: 5.7
click at [210, 207] on input "Grilled Mix Al Jundi per kg" at bounding box center [293, 204] width 292 height 16
type input "Grilled Mix Al Jundi per kg"
click at [535, 197] on input "ميكس مشاوي الجندي" at bounding box center [592, 204] width 292 height 16
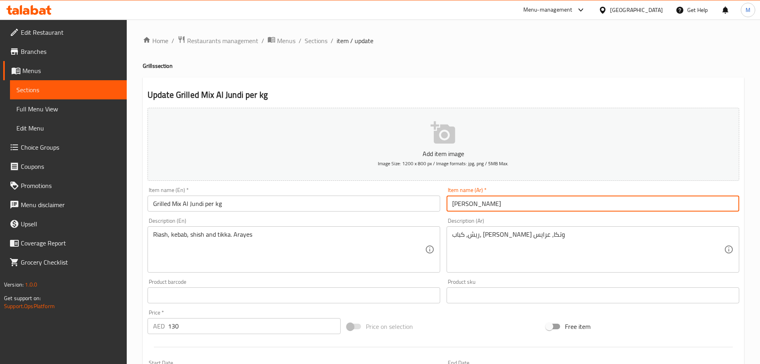
paste input "لكل كيلوغرام"
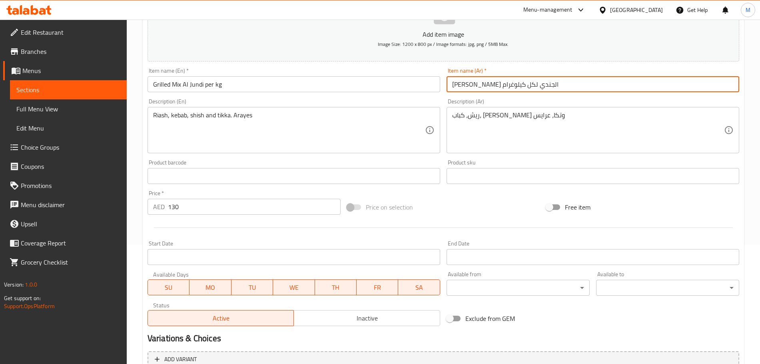
scroll to position [0, 0]
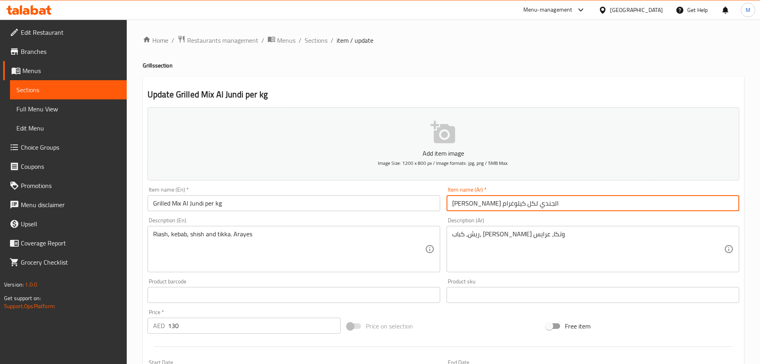
click at [483, 205] on input "ميكس مشاوي الجندي لكل كيلوغرام" at bounding box center [592, 203] width 292 height 16
click at [461, 207] on input "ميكس مشاوي الجندي بالكيلوغرام" at bounding box center [592, 203] width 292 height 16
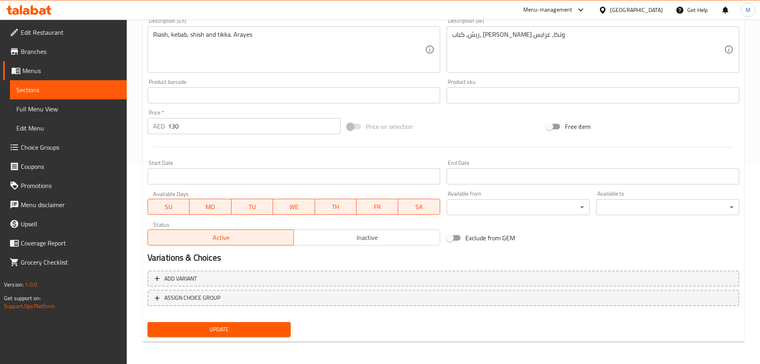
type input "[PERSON_NAME] الجندي بالكيلوجرام"
click at [199, 327] on span "Update" at bounding box center [219, 330] width 130 height 10
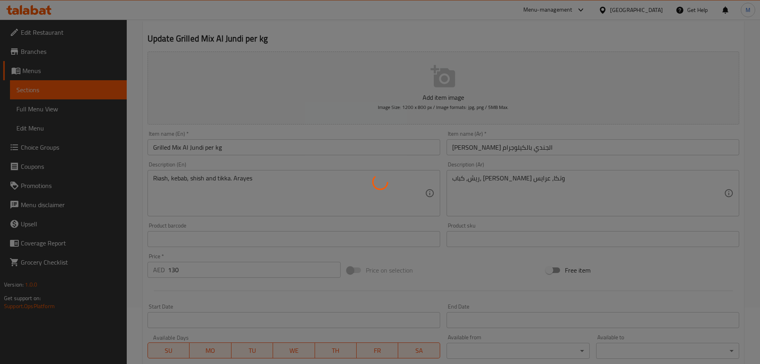
scroll to position [0, 0]
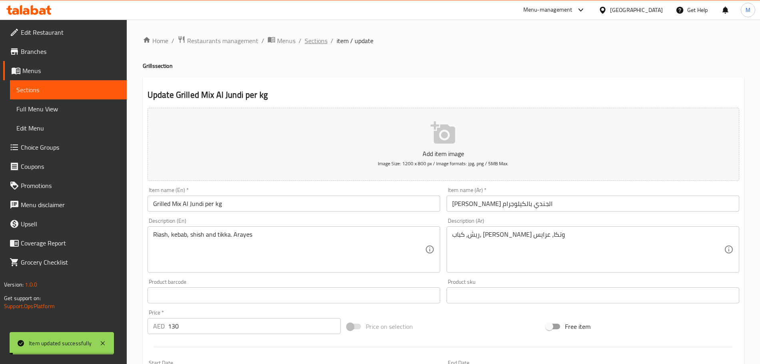
click at [322, 43] on span "Sections" at bounding box center [315, 41] width 23 height 10
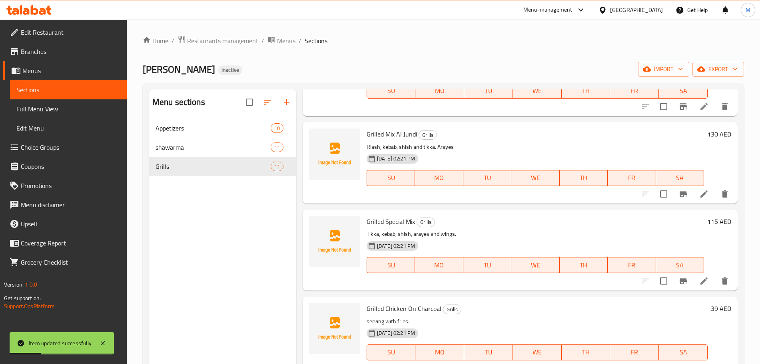
scroll to position [100, 0]
click at [699, 285] on icon at bounding box center [704, 282] width 10 height 10
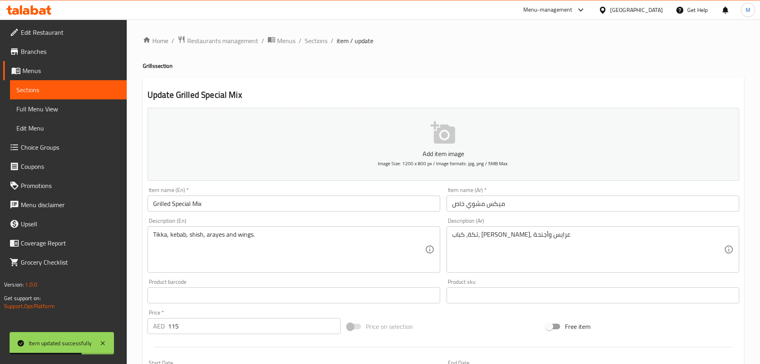
click at [265, 195] on div "Item name (En)   * Grilled Special Mix Item name (En) *" at bounding box center [293, 199] width 292 height 24
click at [257, 213] on div "Item name (En)   * Grilled Special Mix Item name (En) *" at bounding box center [293, 199] width 299 height 31
click at [256, 205] on input "Grilled Special Mix" at bounding box center [293, 204] width 292 height 16
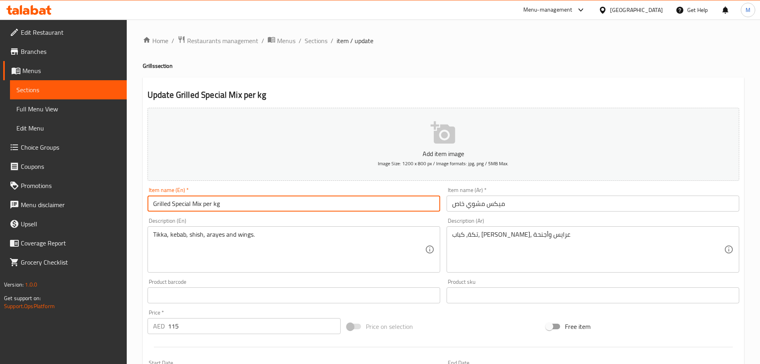
type input "Grilled Special Mix per kg"
click at [559, 207] on input "ميكس مشوي خاص" at bounding box center [592, 204] width 292 height 16
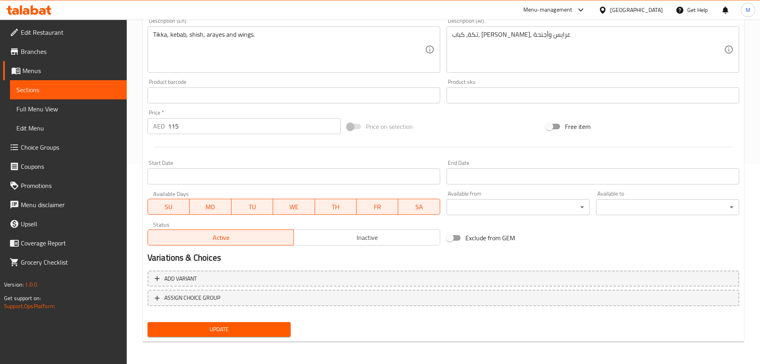
type input "ميكس مشوي خاص بالكيلو جرام"
click at [219, 332] on span "Update" at bounding box center [219, 330] width 130 height 10
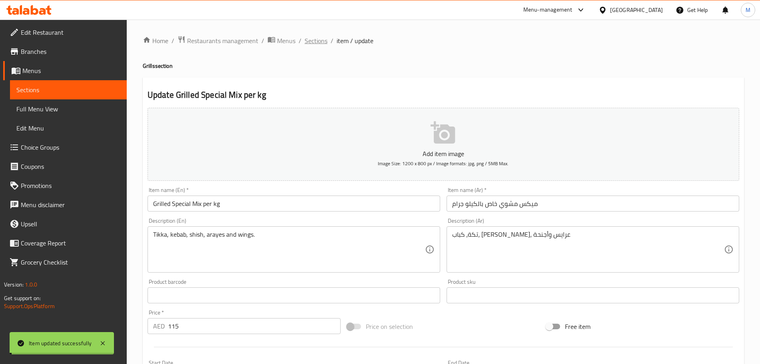
click at [316, 40] on span "Sections" at bounding box center [315, 41] width 23 height 10
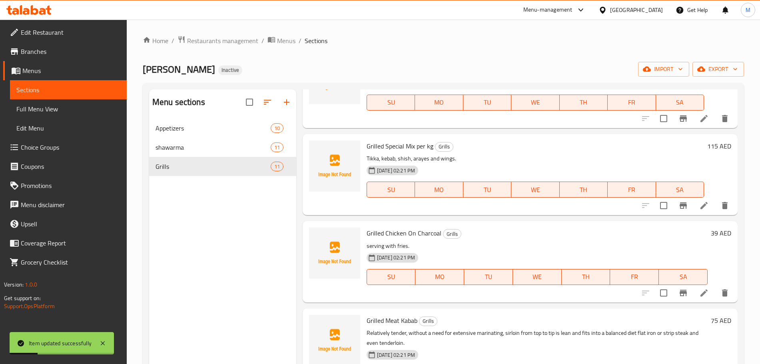
scroll to position [200, 0]
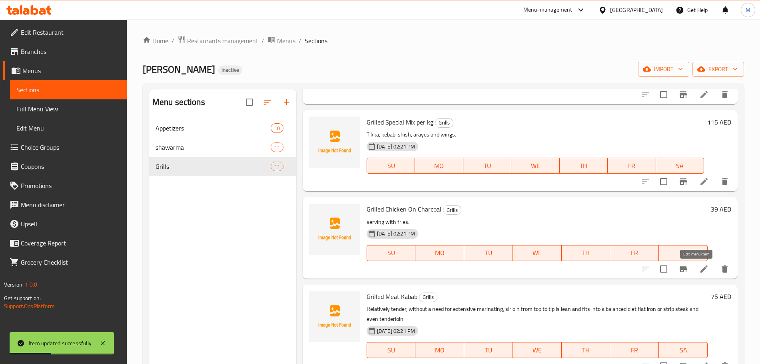
click at [699, 271] on icon at bounding box center [704, 270] width 10 height 10
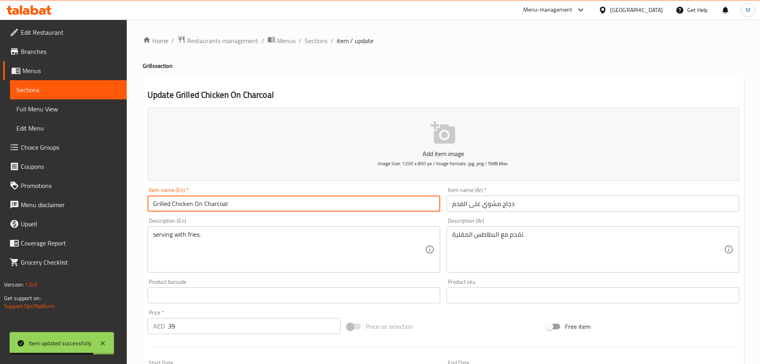
click at [253, 210] on input "Grilled Chicken On Charcoal" at bounding box center [293, 204] width 292 height 16
paste input "piece"
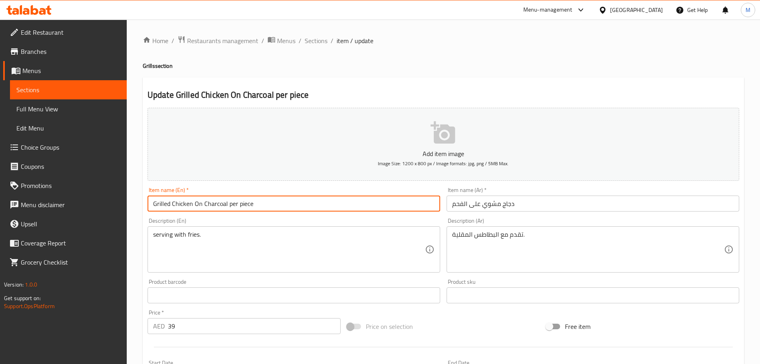
type input "Grilled Chicken On Charcoal per piece"
click at [537, 209] on input "دجاج مشوي على الفحم" at bounding box center [592, 204] width 292 height 16
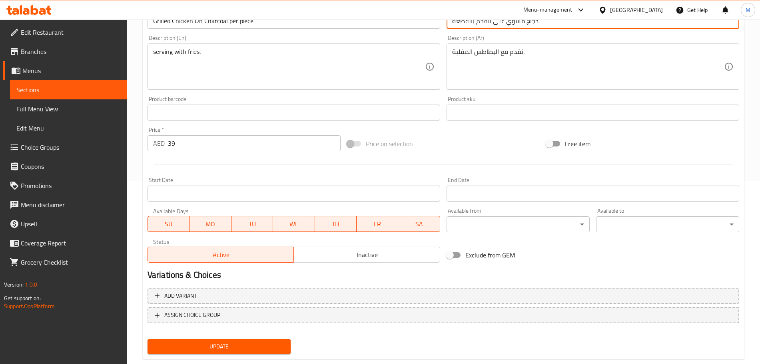
scroll to position [200, 0]
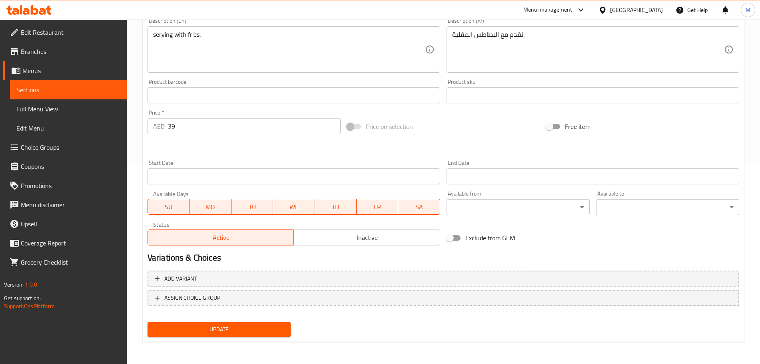
type input "دجاج مشوي على الفحم بالقطعة"
click at [230, 333] on span "Update" at bounding box center [219, 330] width 130 height 10
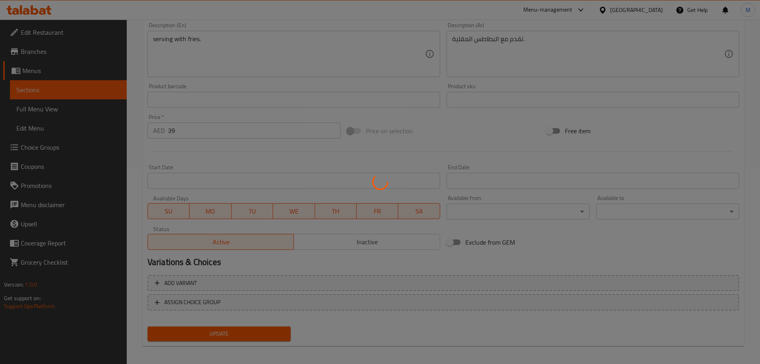
scroll to position [0, 0]
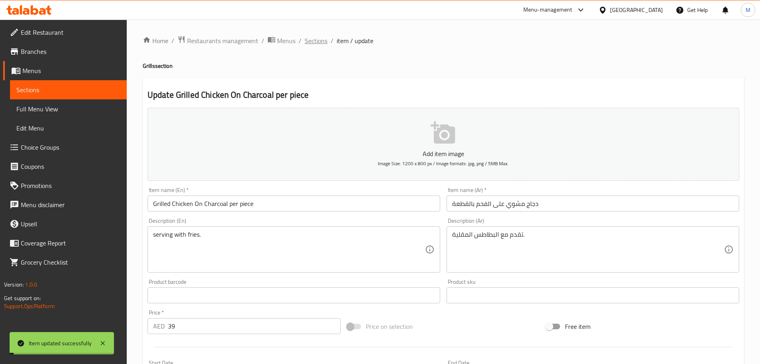
click at [309, 45] on span "Sections" at bounding box center [315, 41] width 23 height 10
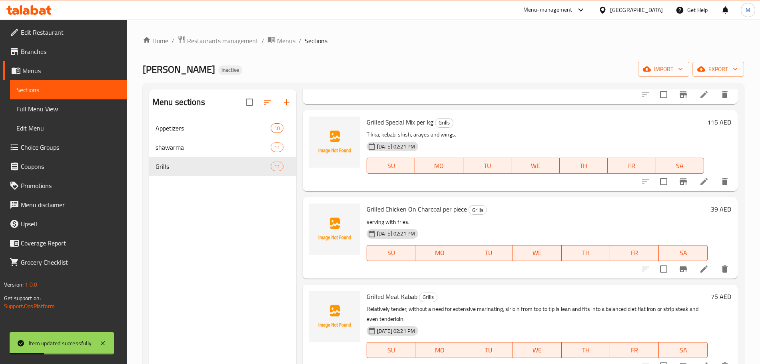
scroll to position [300, 0]
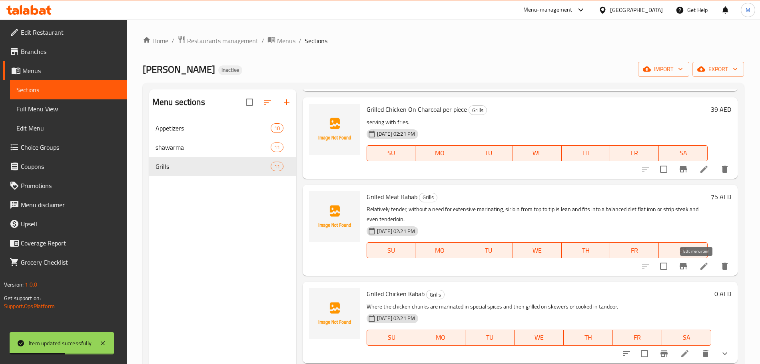
click at [699, 270] on icon at bounding box center [704, 267] width 10 height 10
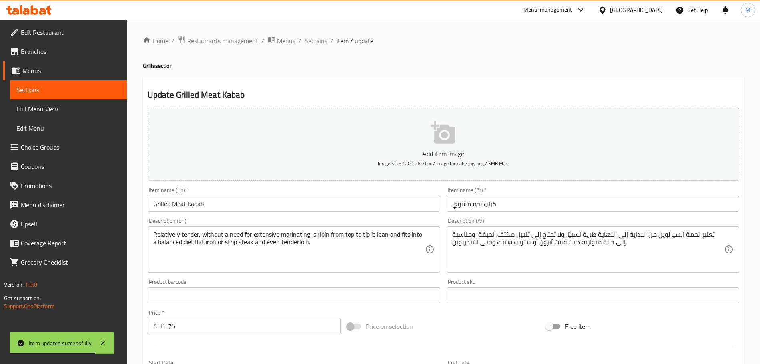
click at [273, 207] on input "Grilled Meat Kabab" at bounding box center [293, 204] width 292 height 16
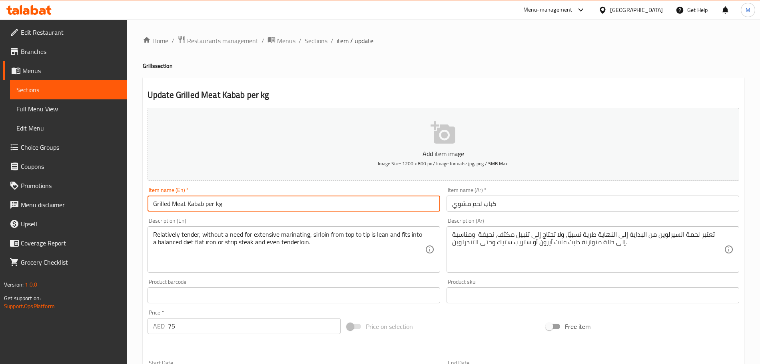
click at [219, 207] on input "Grilled Meat Kabab per kg" at bounding box center [293, 204] width 292 height 16
drag, startPoint x: 219, startPoint y: 207, endPoint x: 209, endPoint y: 204, distance: 10.3
click at [209, 204] on input "Grilled Meat Kabab per kg" at bounding box center [293, 204] width 292 height 16
type input "Grilled Meat Kabab per kg"
click at [514, 207] on input "كباب لحم مشوي" at bounding box center [592, 204] width 292 height 16
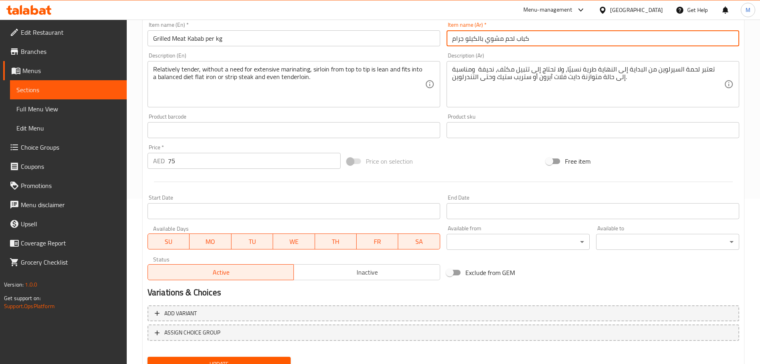
scroll to position [200, 0]
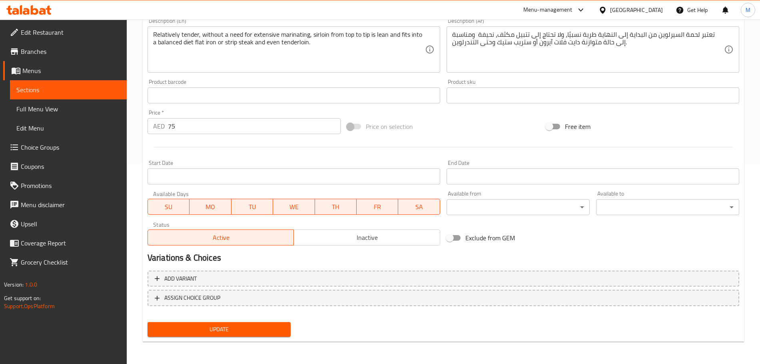
type input "كباب لحم مشوي بالكيلو جرام"
click at [247, 332] on span "Update" at bounding box center [219, 330] width 130 height 10
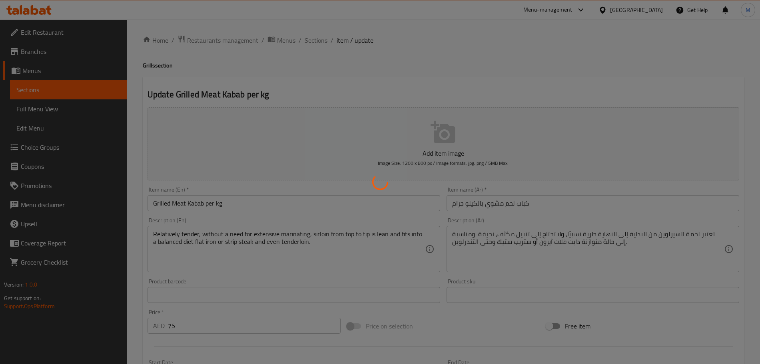
scroll to position [0, 0]
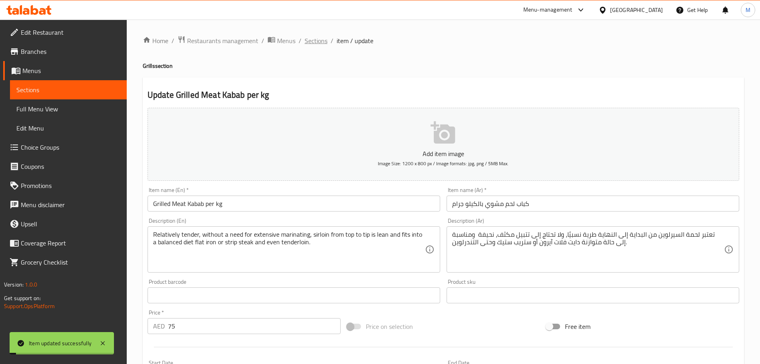
click at [324, 45] on span "Sections" at bounding box center [315, 41] width 23 height 10
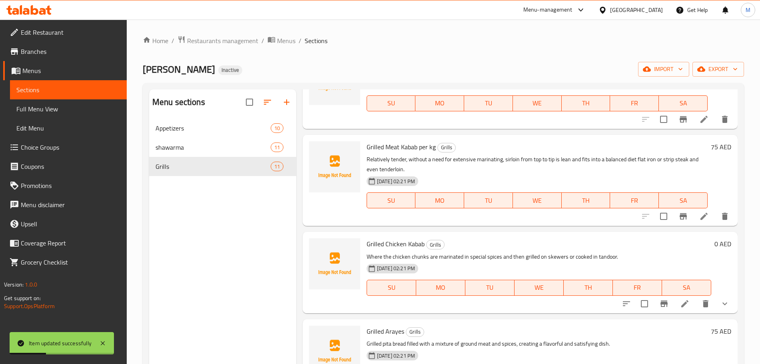
scroll to position [400, 0]
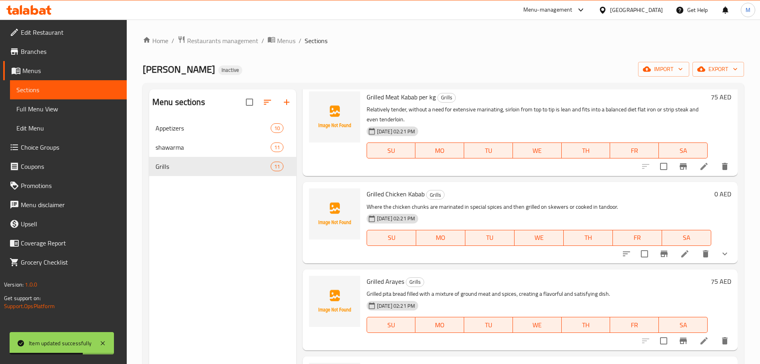
click at [681, 256] on icon at bounding box center [684, 254] width 7 height 7
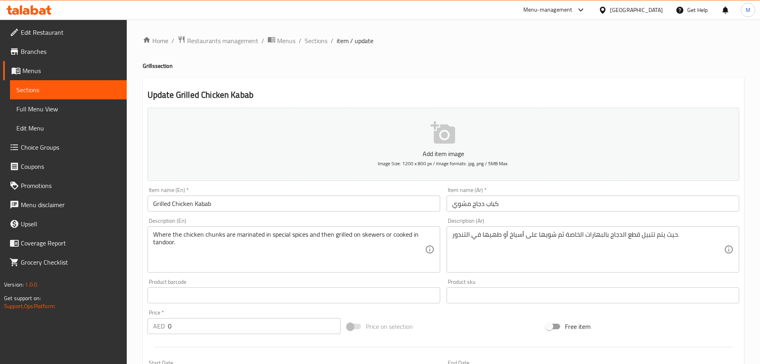
click at [228, 203] on input "Grilled Chicken Kabab" at bounding box center [293, 204] width 292 height 16
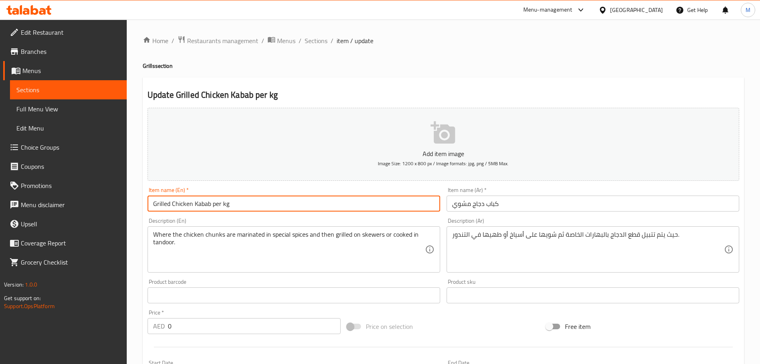
type input "Grilled Chicken Kabab per kg"
click at [529, 199] on input "كباب دجاج مشوي" at bounding box center [592, 204] width 292 height 16
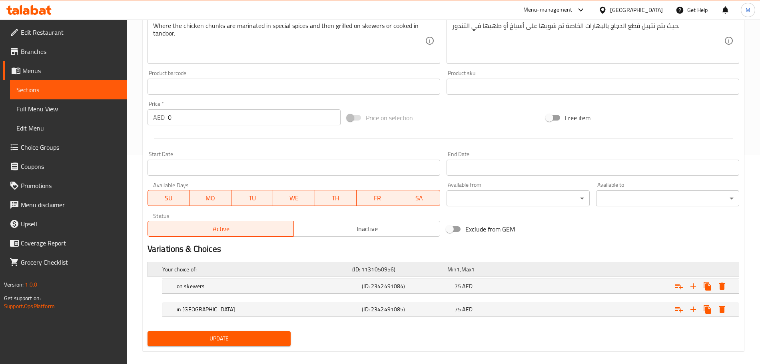
scroll to position [218, 0]
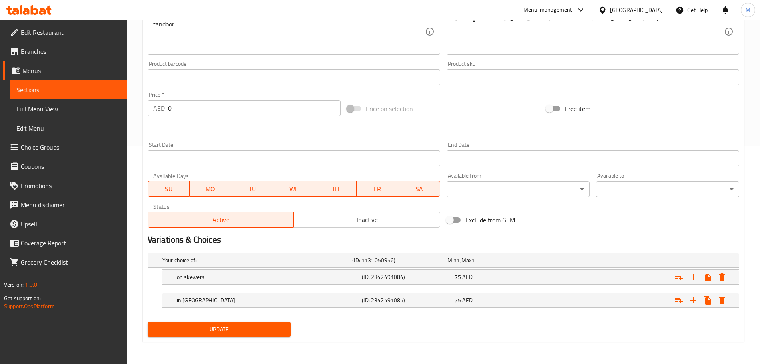
type input "كباب دجاج مشوي بالكيلو جرام"
drag, startPoint x: 250, startPoint y: 335, endPoint x: 251, endPoint y: 340, distance: 5.3
click at [249, 335] on button "Update" at bounding box center [218, 329] width 143 height 15
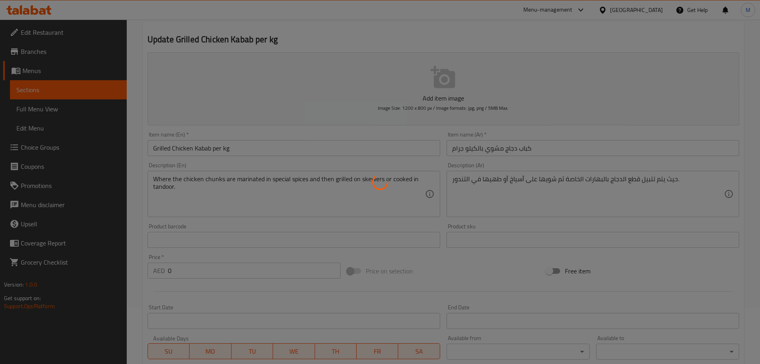
scroll to position [0, 0]
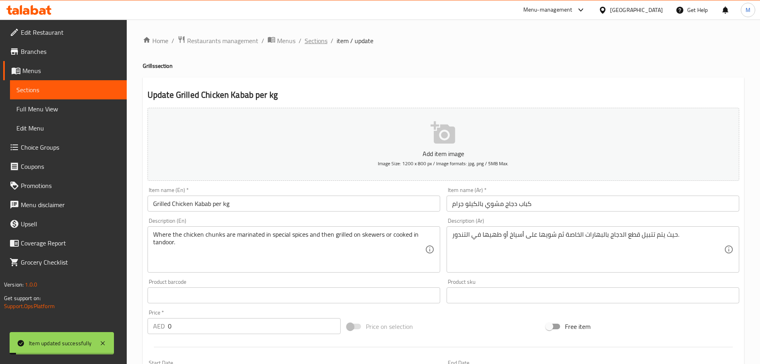
click at [318, 42] on span "Sections" at bounding box center [315, 41] width 23 height 10
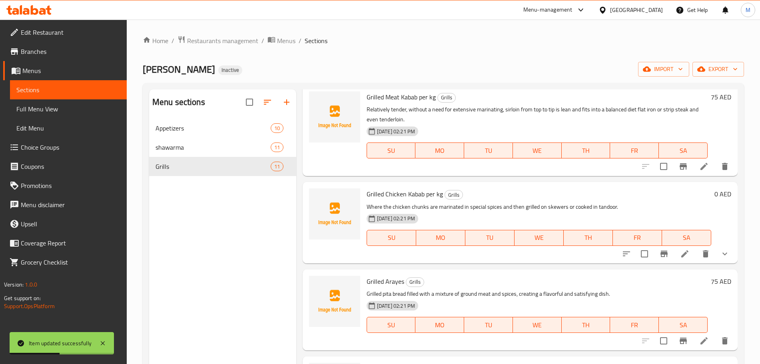
scroll to position [549, 0]
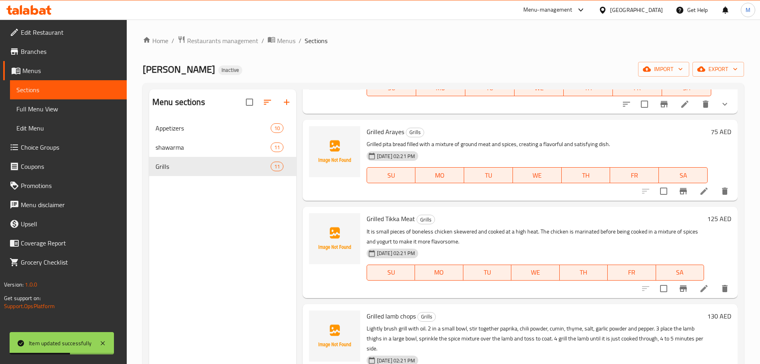
click at [698, 196] on li at bounding box center [703, 191] width 22 height 14
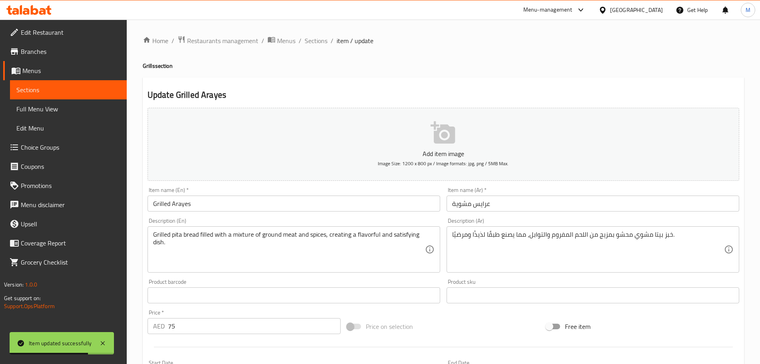
click at [217, 201] on input "Grilled Arayes" at bounding box center [293, 204] width 292 height 16
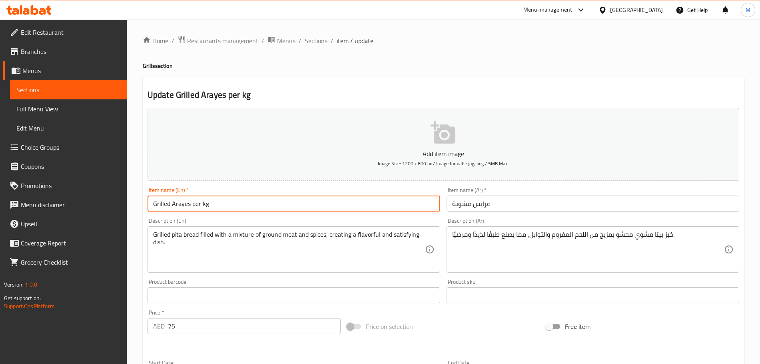
type input "Grilled Arayes per kg"
click at [510, 204] on input "عرايس مشوية" at bounding box center [592, 204] width 292 height 16
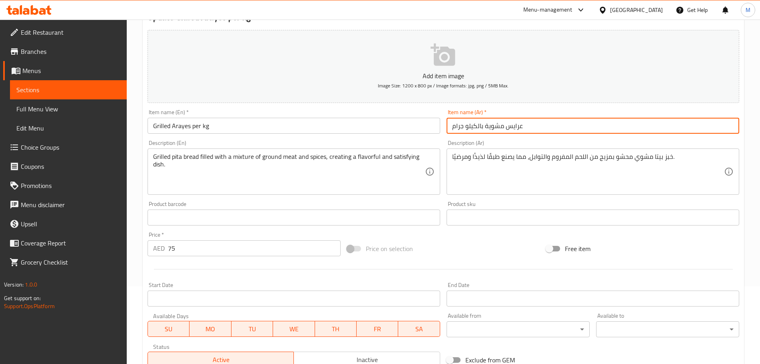
scroll to position [200, 0]
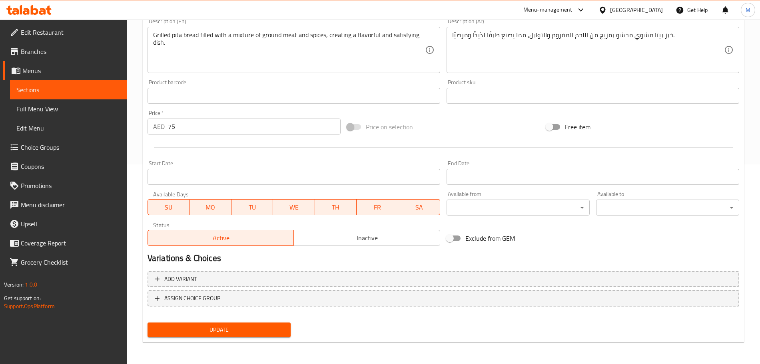
type input "عرايس مشوية بالكيلو جرام"
click at [204, 332] on span "Update" at bounding box center [219, 330] width 130 height 10
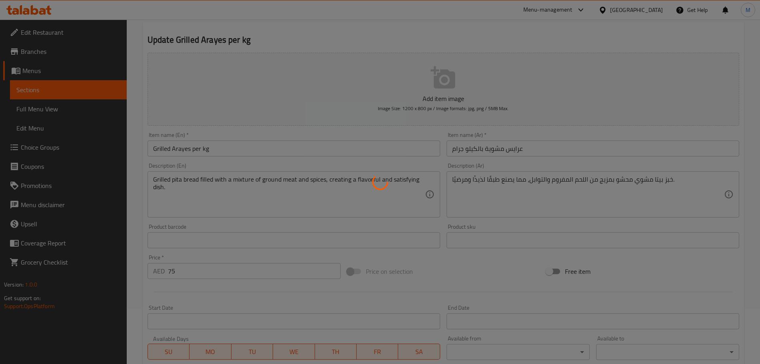
scroll to position [0, 0]
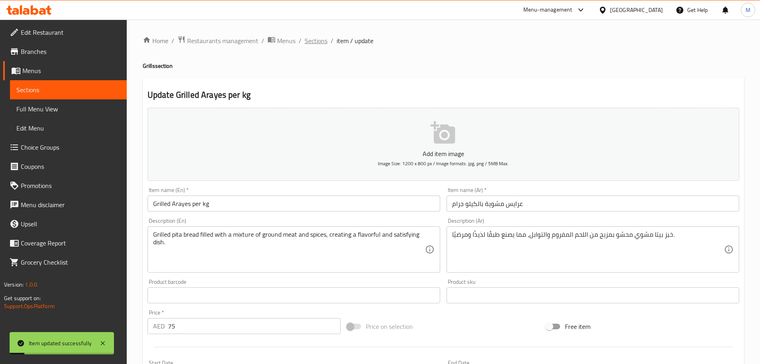
click at [314, 45] on span "Sections" at bounding box center [315, 41] width 23 height 10
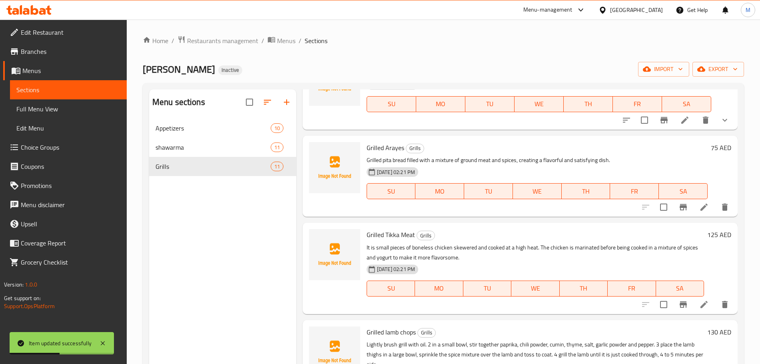
scroll to position [549, 0]
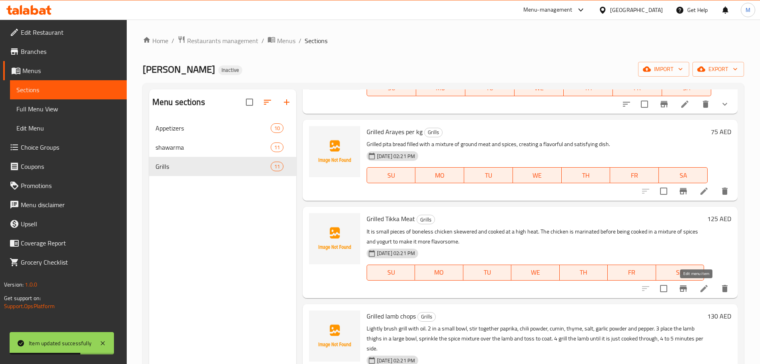
click at [699, 287] on icon at bounding box center [704, 289] width 10 height 10
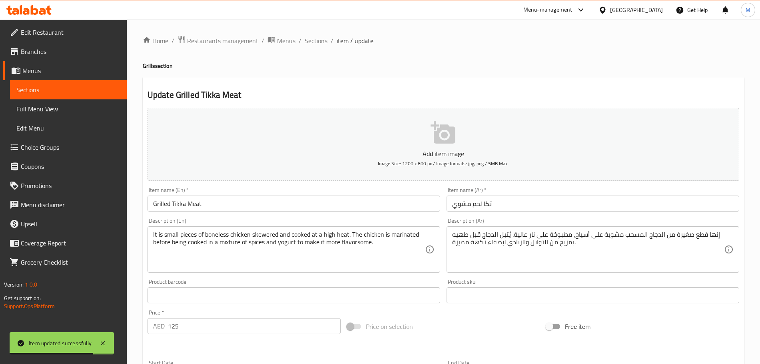
click at [275, 210] on input "Grilled Tikka Meat" at bounding box center [293, 204] width 292 height 16
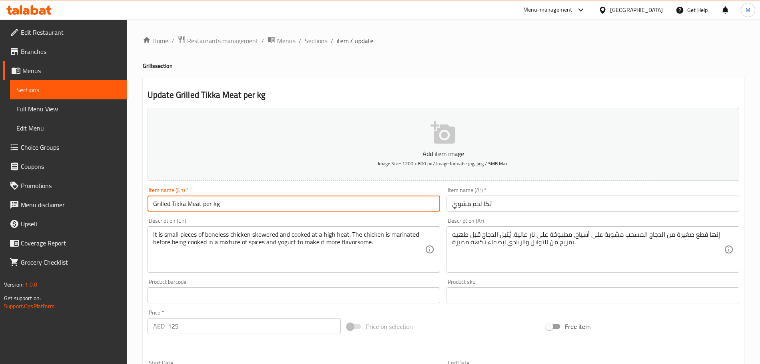
type input "Grilled Tikka Meat per kg"
click at [533, 208] on input "تكا لحم مشوي" at bounding box center [592, 204] width 292 height 16
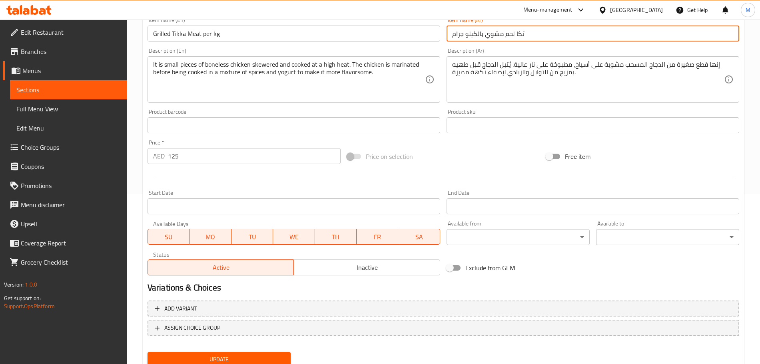
scroll to position [200, 0]
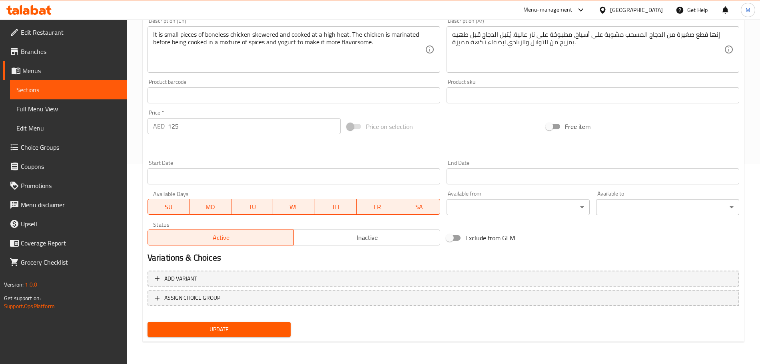
type input "تكا لحم مشوي بالكيلو جرام"
click at [238, 342] on div "Home / Restaurants management / Menus / Sections / item / update Grills section…" at bounding box center [443, 91] width 601 height 513
click at [234, 336] on button "Update" at bounding box center [218, 329] width 143 height 15
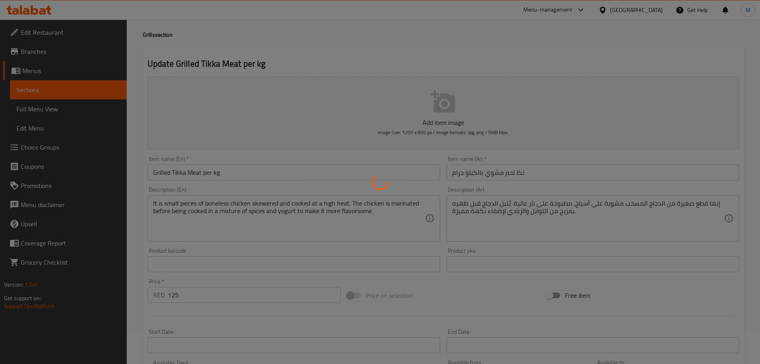
scroll to position [0, 0]
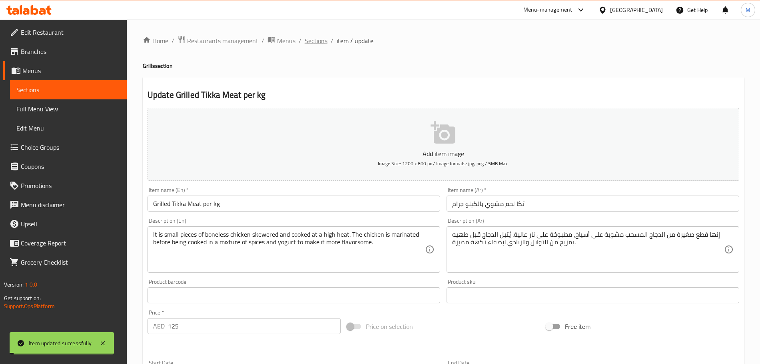
click at [312, 39] on span "Sections" at bounding box center [315, 41] width 23 height 10
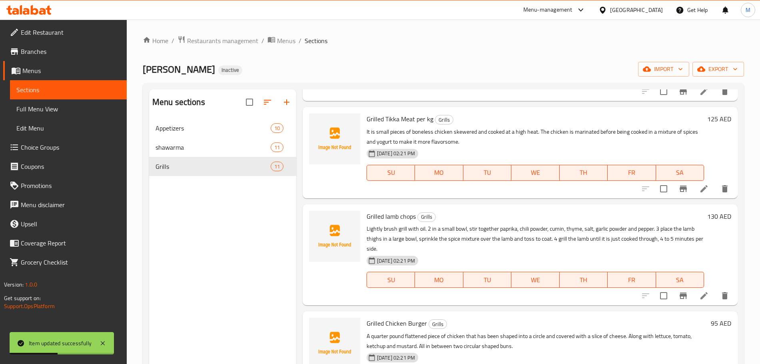
scroll to position [696, 0]
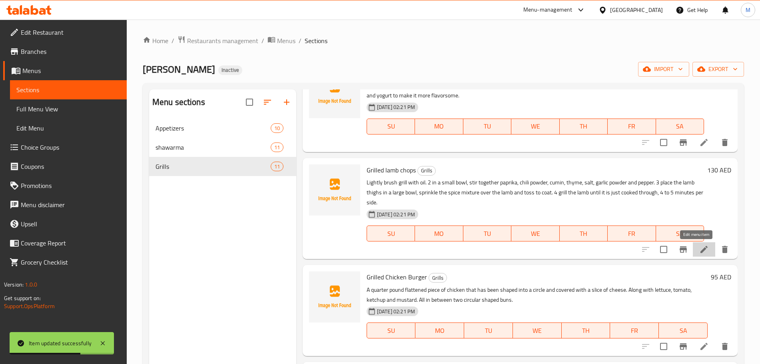
click at [699, 251] on icon at bounding box center [704, 250] width 10 height 10
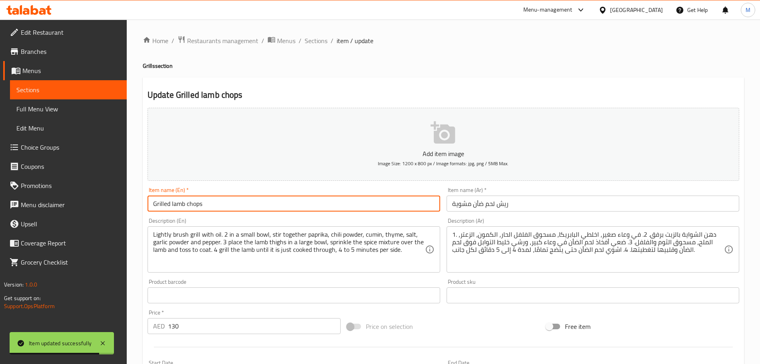
click at [229, 205] on input "Grilled lamb chops" at bounding box center [293, 204] width 292 height 16
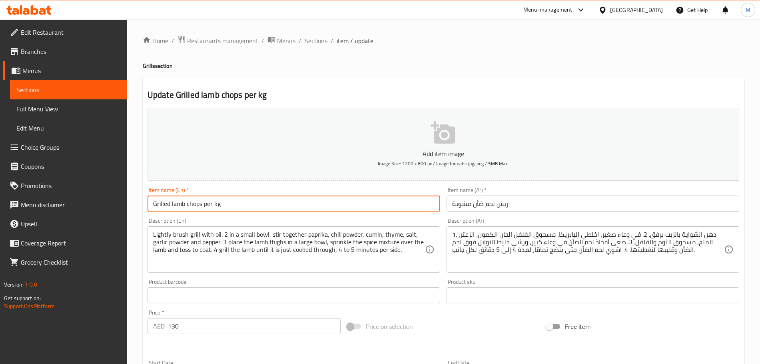
type input "Grilled lamb chops per kg"
click at [541, 200] on input "ريش لحم ضأن مشوية" at bounding box center [592, 204] width 292 height 16
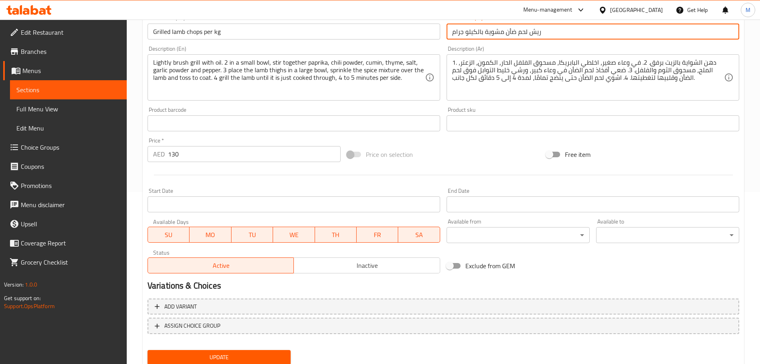
scroll to position [200, 0]
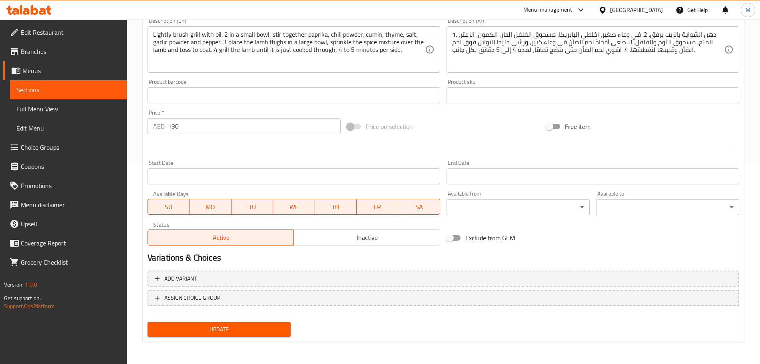
type input "ريش لحم ضأن مشوية بالكيلو جرام"
click at [220, 336] on button "Update" at bounding box center [218, 329] width 143 height 15
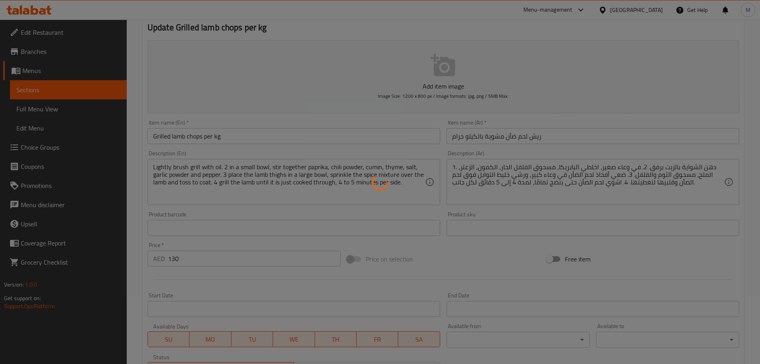
scroll to position [0, 0]
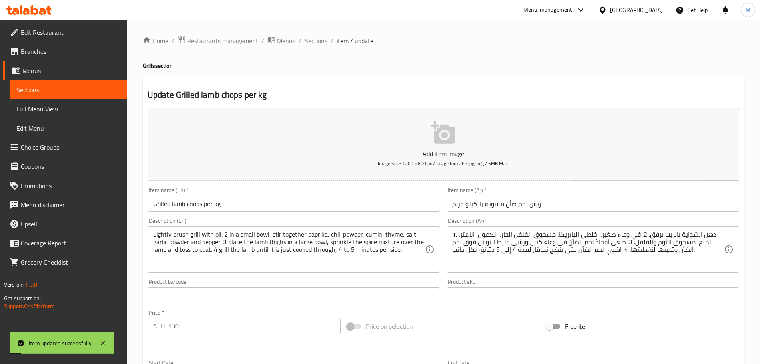
click at [312, 41] on span "Sections" at bounding box center [315, 41] width 23 height 10
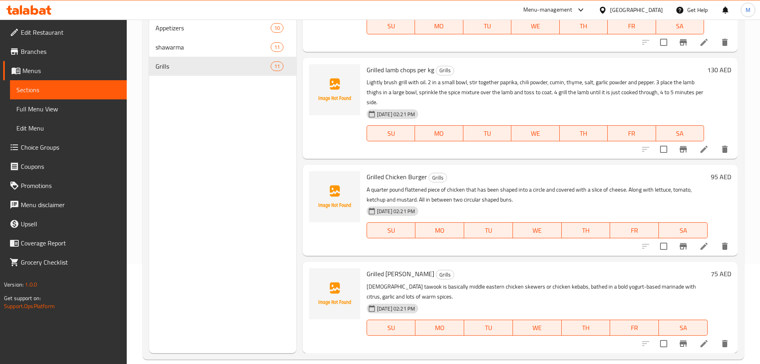
scroll to position [112, 0]
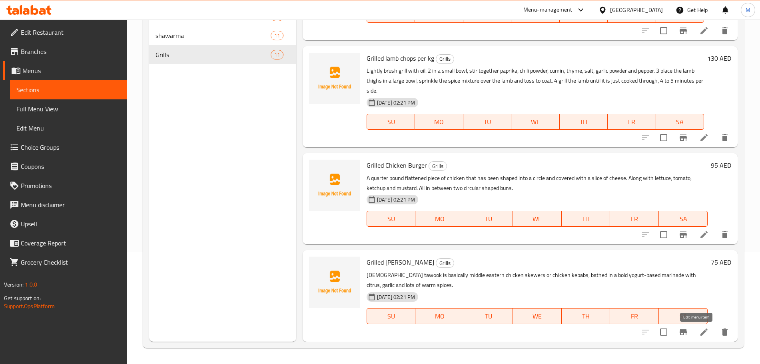
click at [700, 334] on icon at bounding box center [703, 332] width 7 height 7
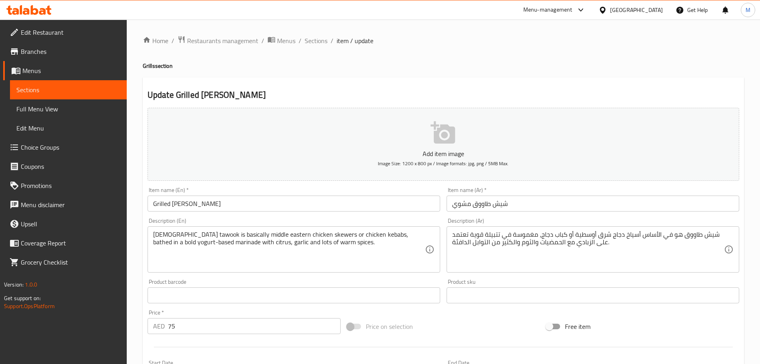
click at [243, 213] on div "Item name (En)   * Grilled Shish Tawouk Item name (En) *" at bounding box center [293, 199] width 299 height 31
click at [237, 205] on input "Grilled Shish Tawouk" at bounding box center [293, 204] width 292 height 16
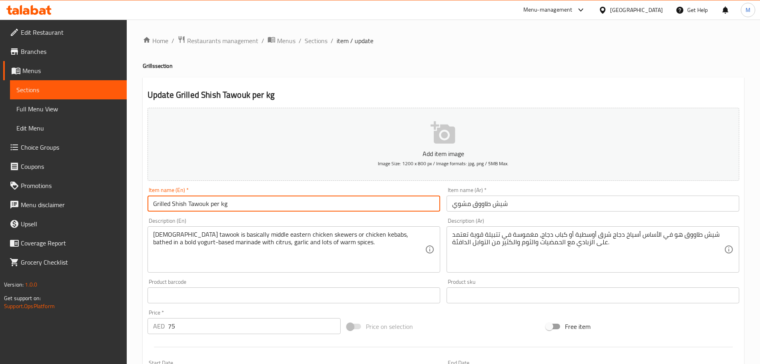
type input "Grilled Shish Tawouk per kg"
click at [543, 197] on input "شيش طاووق مشوي" at bounding box center [592, 204] width 292 height 16
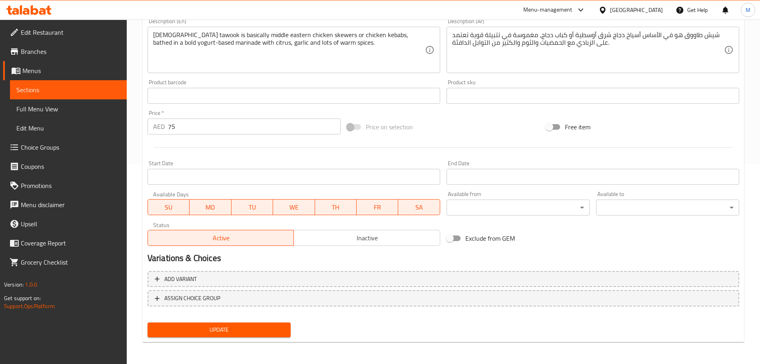
type input "شيش طاووق مشوي بالكيلو جرام"
click at [243, 328] on span "Update" at bounding box center [219, 330] width 130 height 10
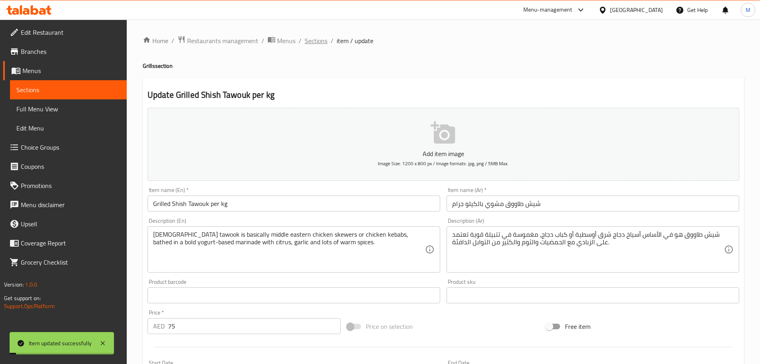
click at [309, 44] on span "Sections" at bounding box center [315, 41] width 23 height 10
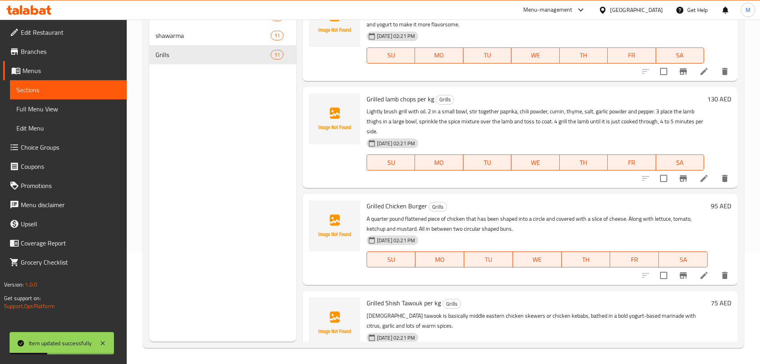
scroll to position [596, 0]
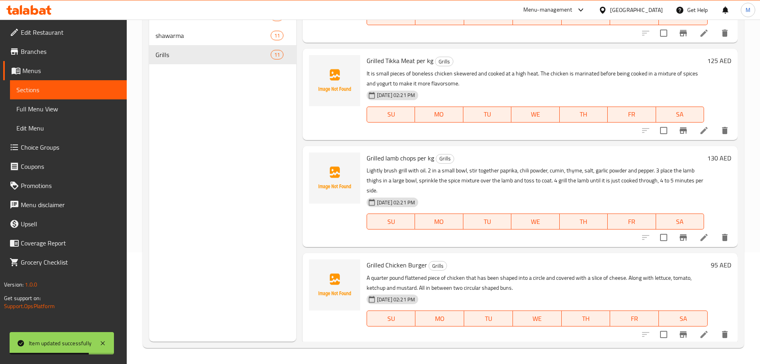
click at [49, 105] on span "Full Menu View" at bounding box center [68, 109] width 104 height 10
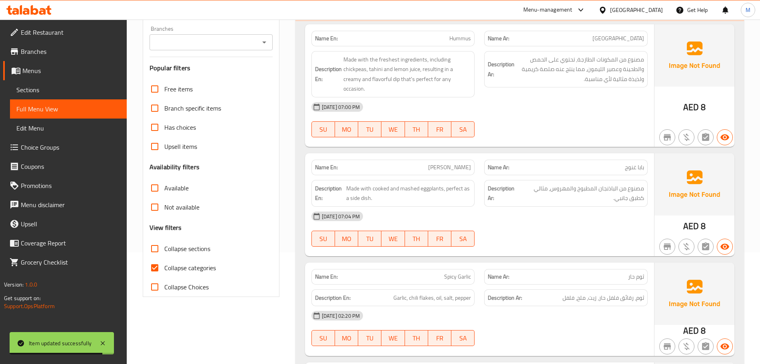
click at [163, 264] on input "Collapse categories" at bounding box center [154, 268] width 19 height 19
checkbox input "false"
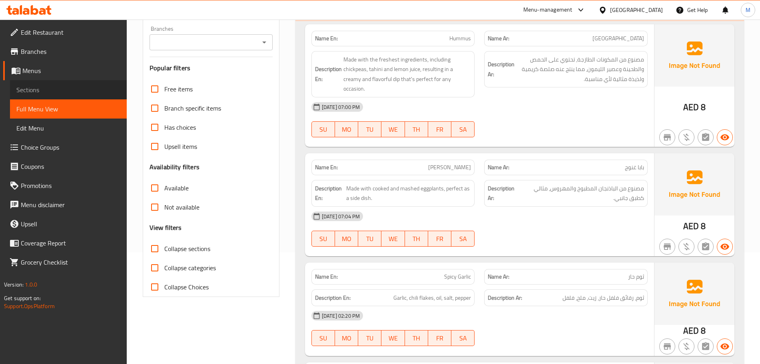
click at [58, 97] on link "Sections" at bounding box center [68, 89] width 117 height 19
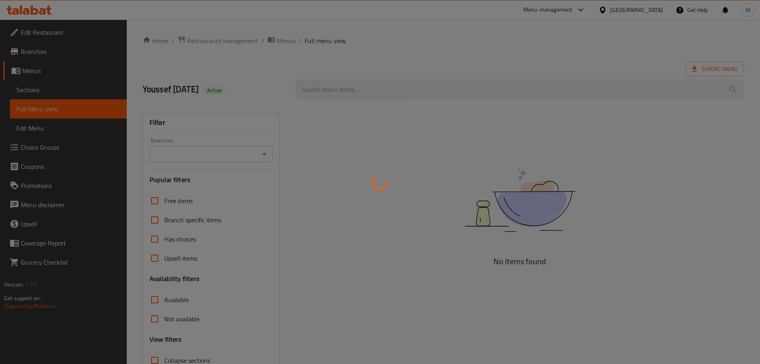
drag, startPoint x: 0, startPoint y: 0, endPoint x: 161, endPoint y: 65, distance: 173.5
click at [161, 65] on div at bounding box center [380, 182] width 760 height 364
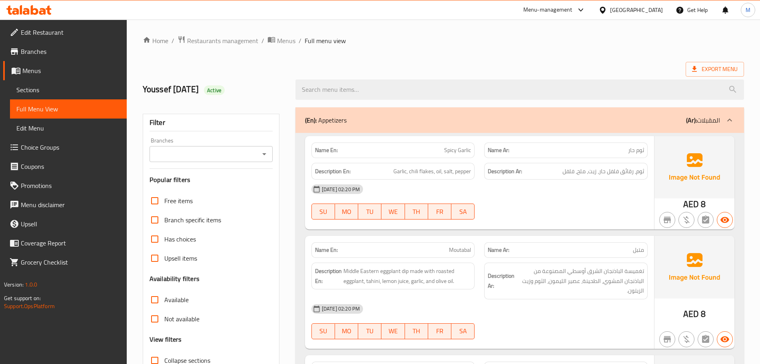
drag, startPoint x: 161, startPoint y: 65, endPoint x: 147, endPoint y: 66, distance: 14.0
click at [147, 66] on div "Export Menu" at bounding box center [443, 69] width 601 height 15
click at [59, 97] on link "Sections" at bounding box center [68, 89] width 117 height 19
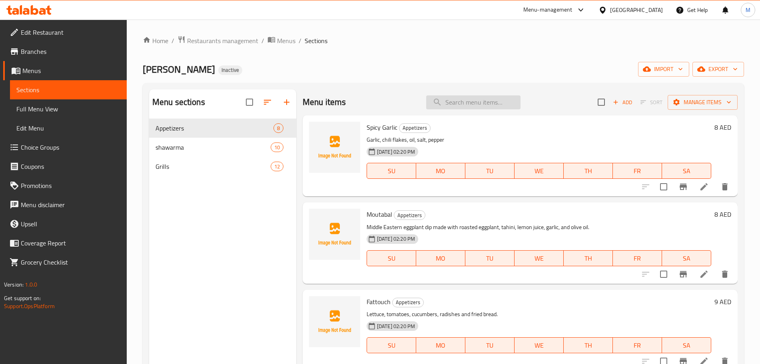
click at [487, 106] on input "search" at bounding box center [473, 102] width 94 height 14
paste input "Grape Leaves"
type input "Grape Leaves"
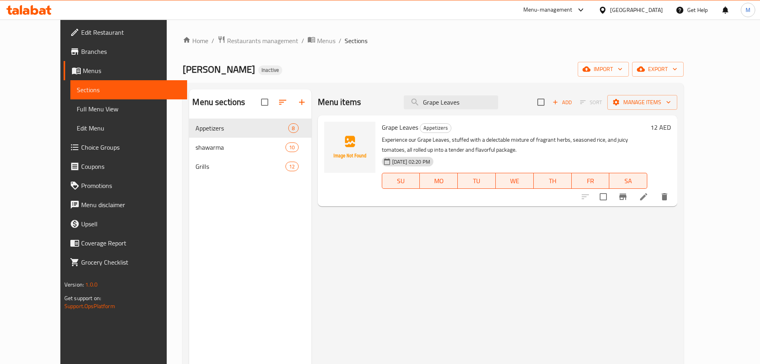
click at [648, 199] on icon at bounding box center [644, 197] width 10 height 10
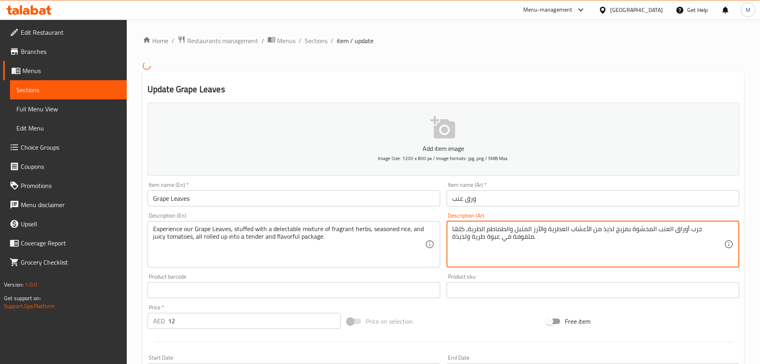
click at [502, 228] on textarea "جرب أوراق العنب المحشوة بمزيج لذيذ من الأعشاب العطرية والأرز المتبل والطماطم ال…" at bounding box center [588, 244] width 272 height 38
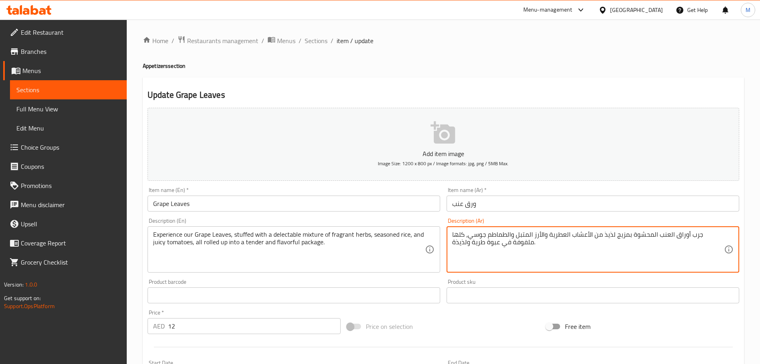
type textarea "جرب أوراق العنب المحشوة بمزيج لذيذ من الأعشاب العطرية والأرز المتبل والطماطم جو…"
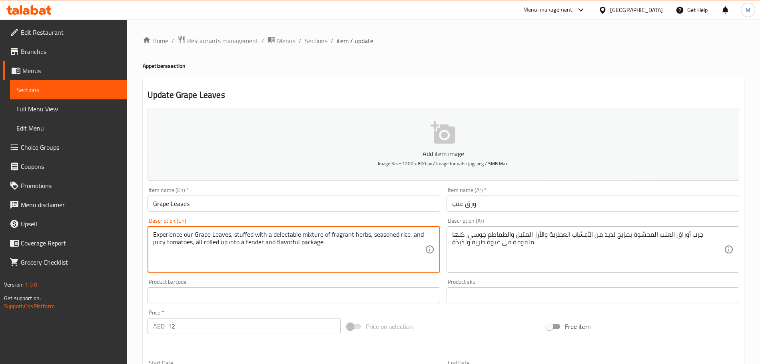
click at [159, 247] on textarea "Experience our Grape Leaves, stuffed with a delectable mixture of fragrant herb…" at bounding box center [289, 250] width 272 height 38
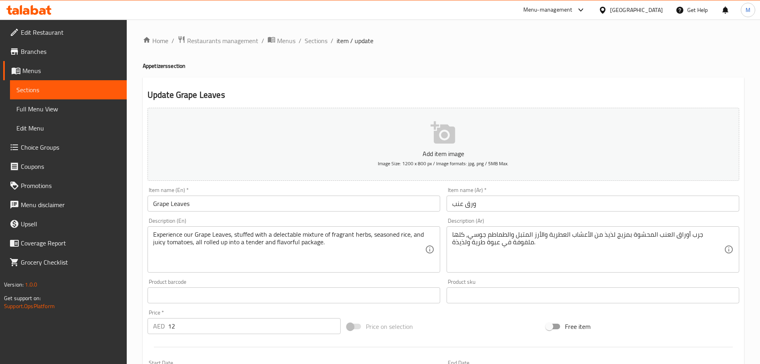
click at [128, 268] on div "Home / Restaurants management / Menus / Sections / item / update Appetizers sec…" at bounding box center [443, 292] width 633 height 545
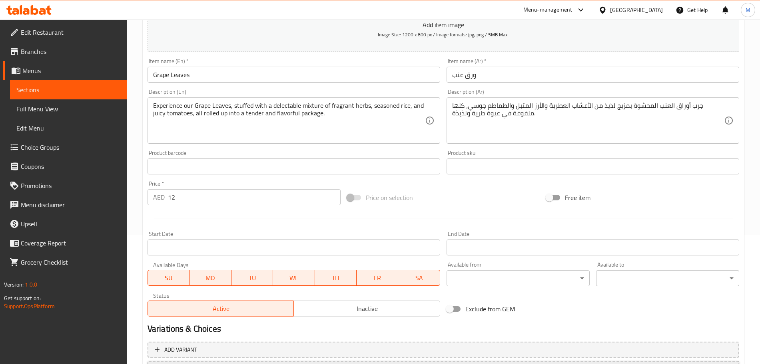
scroll to position [200, 0]
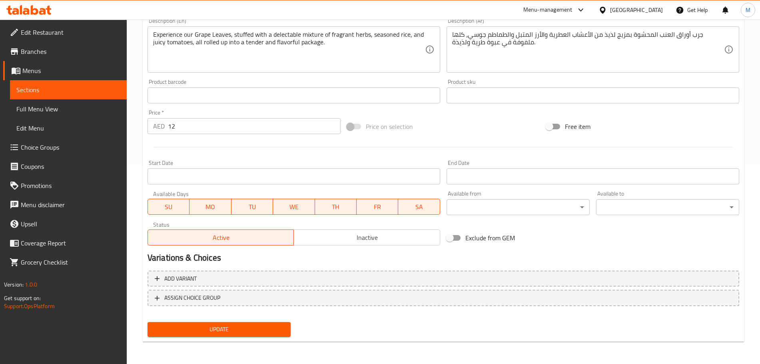
click at [219, 335] on span "Update" at bounding box center [219, 330] width 130 height 10
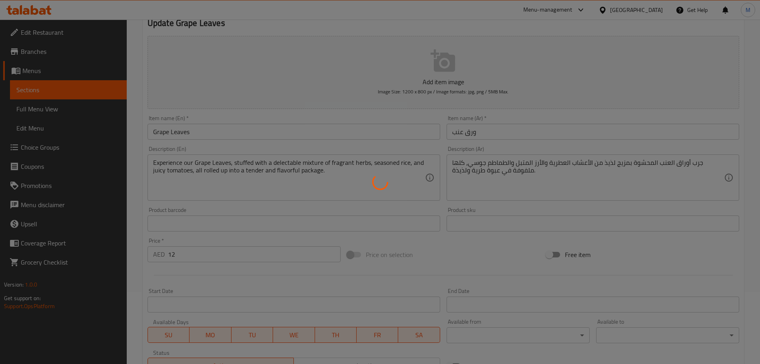
scroll to position [0, 0]
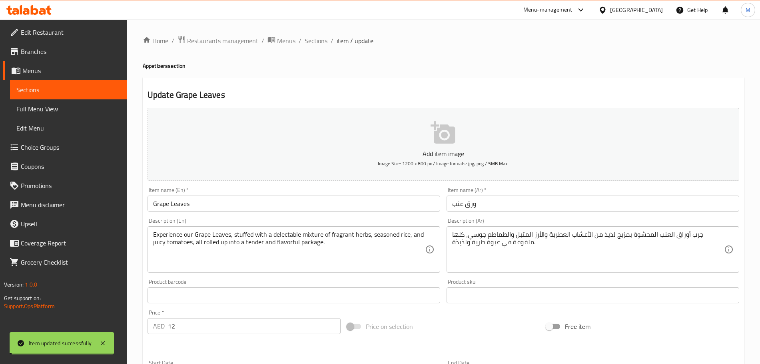
drag, startPoint x: 310, startPoint y: 42, endPoint x: 233, endPoint y: 2, distance: 86.3
click at [310, 42] on span "Sections" at bounding box center [315, 41] width 23 height 10
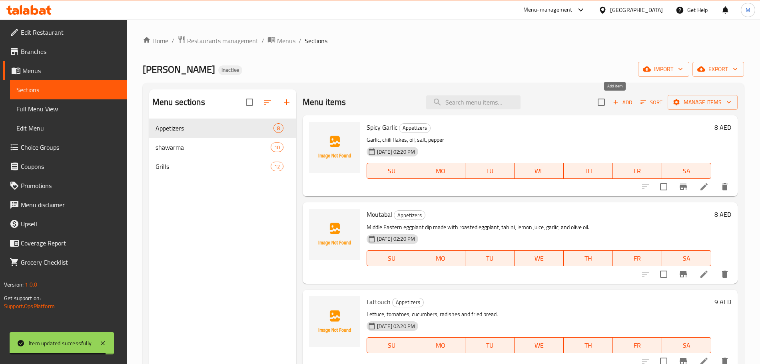
click at [620, 105] on span "Add" at bounding box center [622, 102] width 22 height 9
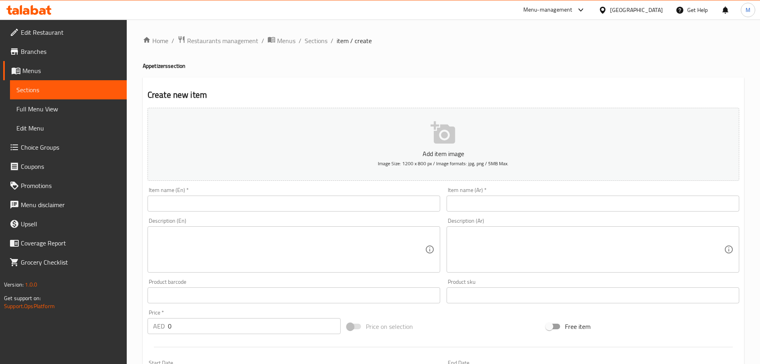
click at [182, 212] on input "text" at bounding box center [293, 204] width 292 height 16
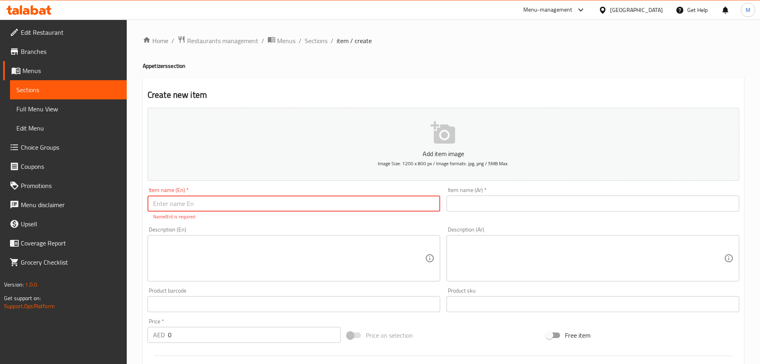
paste input "Hummus"
type input "Hummus"
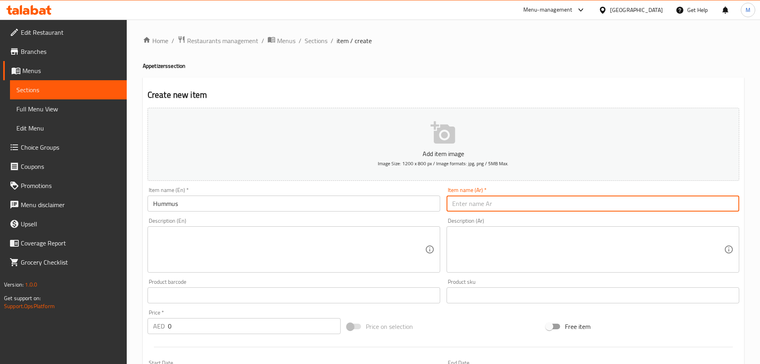
click at [505, 202] on input "text" at bounding box center [592, 204] width 292 height 16
type input "[GEOGRAPHIC_DATA]"
click at [221, 250] on textarea at bounding box center [289, 250] width 272 height 38
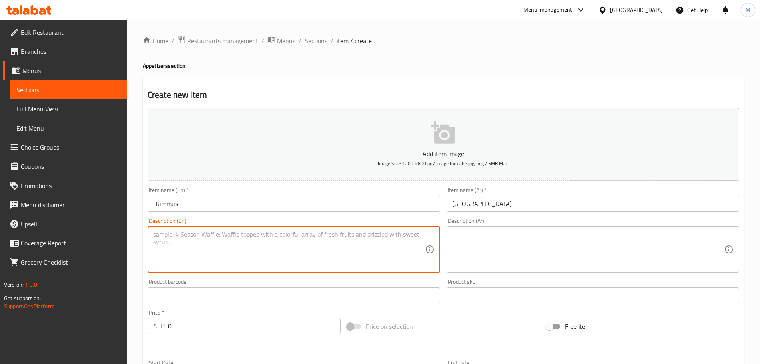
paste textarea "Made with the freshest ingredients, including chickpeas, tahini and lemon juice…"
type textarea "Made with the freshest ingredients, including chickpeas, tahini and lemon juice…"
click at [517, 254] on textarea at bounding box center [588, 250] width 272 height 38
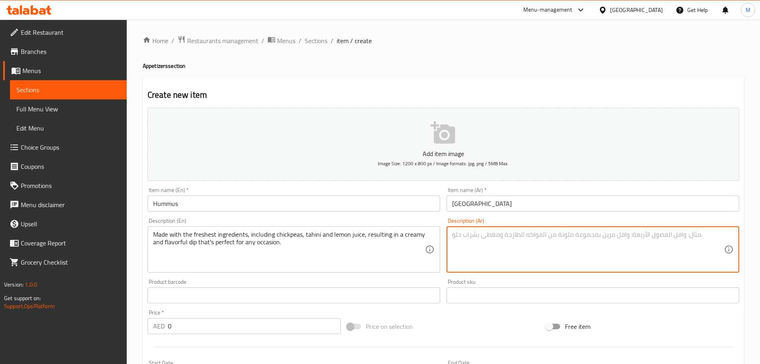
paste textarea "مصنوع من المكونات الطازجة، بما في ذلك الحمص والطحينة وعصير الليمون، مما ينتج عن…"
type textarea "مصنوع من المكونات الطازجة، بما في ذلك الحمص والطحينة وعصير الليمون، مما ينتج عن…"
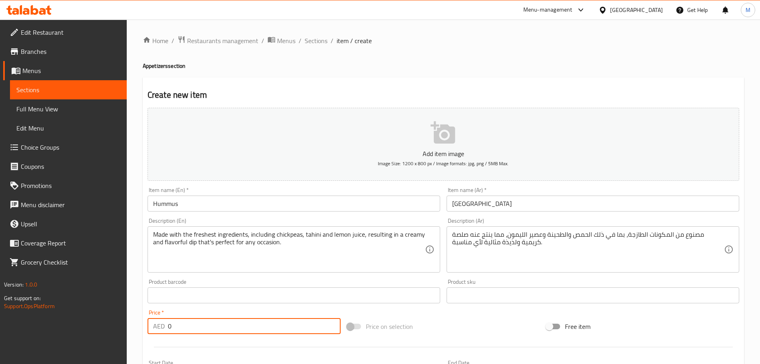
drag, startPoint x: 180, startPoint y: 322, endPoint x: 140, endPoint y: 330, distance: 41.1
click at [141, 330] on div "Home / Restaurants management / Menus / Sections / item / create Appetizers sec…" at bounding box center [443, 292] width 633 height 545
type input "8"
click at [453, 316] on div "Price on selection" at bounding box center [443, 327] width 199 height 22
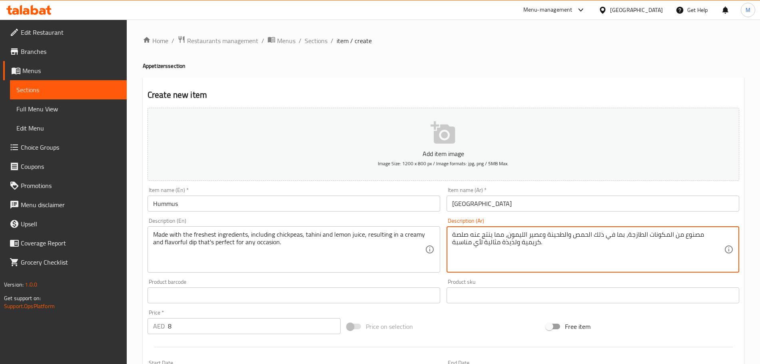
drag, startPoint x: 639, startPoint y: 236, endPoint x: 622, endPoint y: 234, distance: 17.7
click at [622, 234] on textarea "مصنوع من المكونات الطازجة، بما في ذلك الحمص والطحينة وعصير الليمون، مما ينتج عن…" at bounding box center [588, 250] width 272 height 38
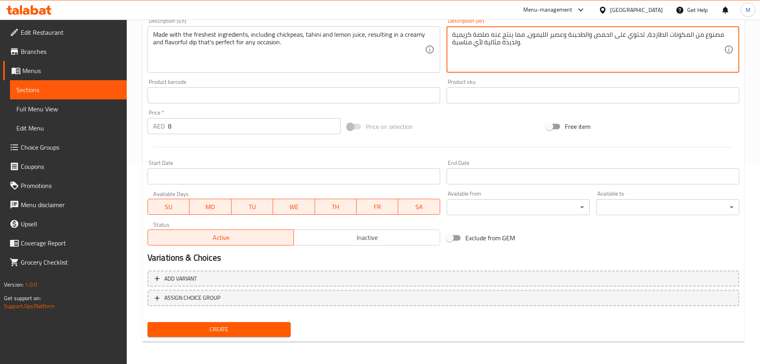
type textarea "مصنوع من المكونات الطازجة، تحتوي على الحمص والطحينة وعصير الليمون، مما ينتج عنه…"
click at [211, 332] on span "Create" at bounding box center [219, 330] width 130 height 10
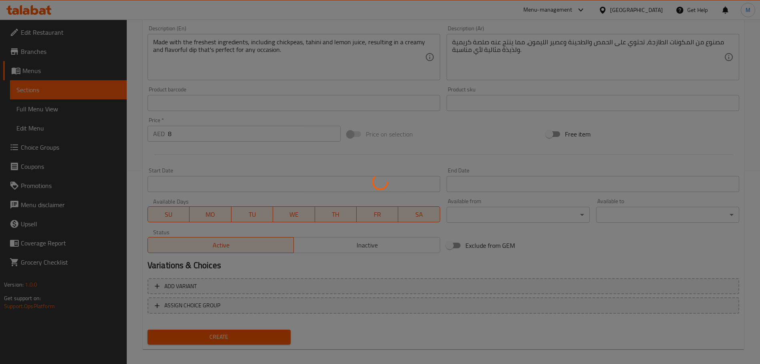
scroll to position [0, 0]
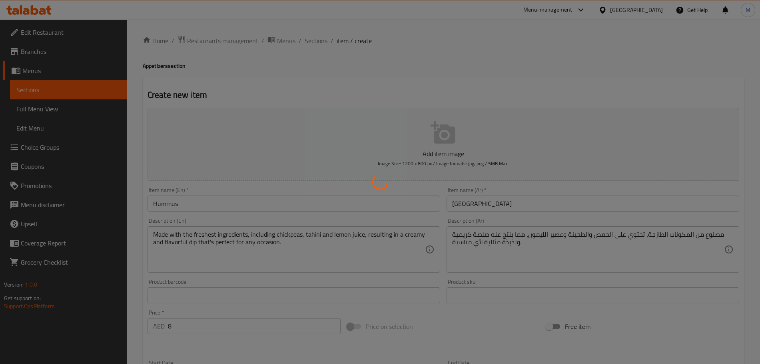
type input "0"
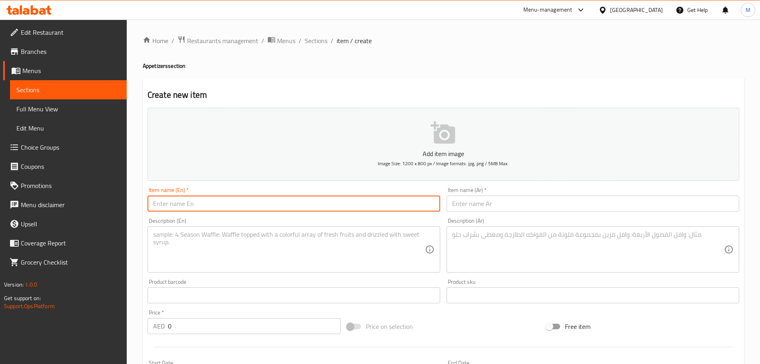
click at [181, 210] on input "text" at bounding box center [293, 204] width 292 height 16
paste input "[PERSON_NAME]"
type input "[PERSON_NAME]"
click at [183, 240] on textarea at bounding box center [289, 250] width 272 height 38
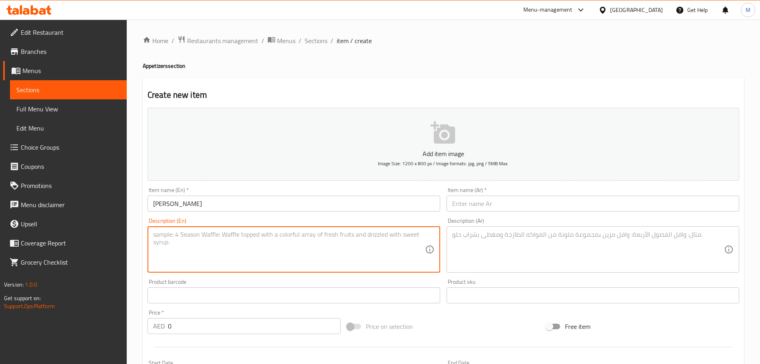
paste textarea "Made with cooked and mashed eggplants, perfect as a side dish."
type textarea "Made with cooked and mashed eggplants, perfect as a side dish."
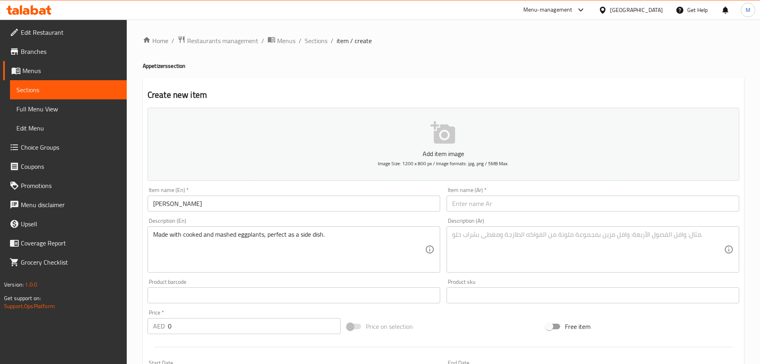
click at [328, 298] on input "text" at bounding box center [293, 296] width 292 height 16
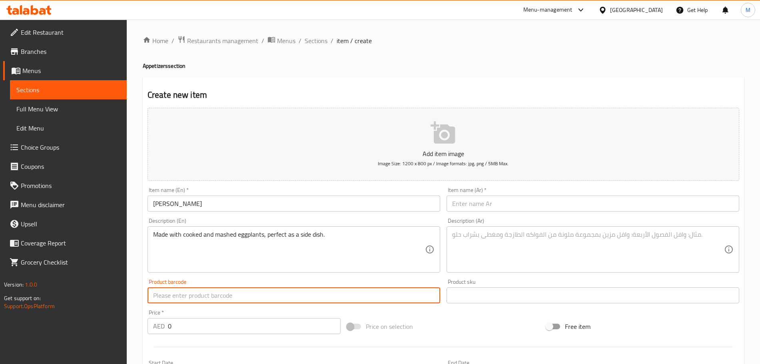
click at [213, 333] on input "0" at bounding box center [254, 326] width 173 height 16
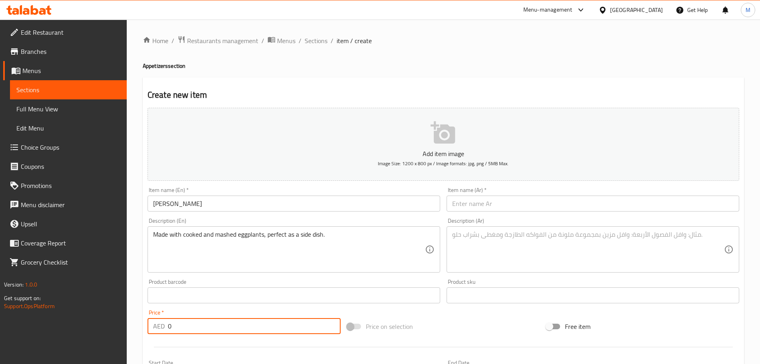
click at [213, 333] on input "0" at bounding box center [254, 326] width 173 height 16
type input "8"
click at [467, 323] on div "Price on selection" at bounding box center [443, 327] width 199 height 22
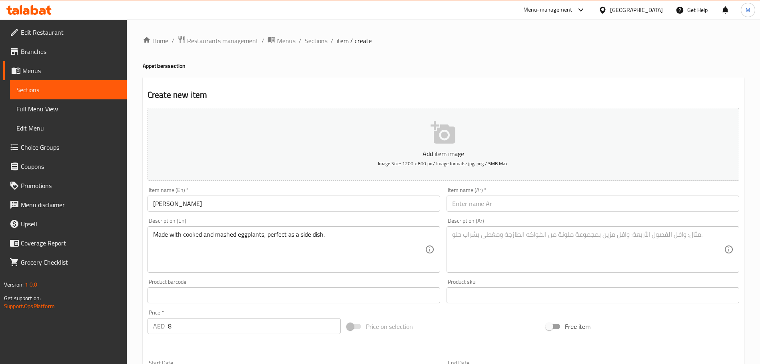
click at [166, 206] on input "[PERSON_NAME]" at bounding box center [293, 204] width 292 height 16
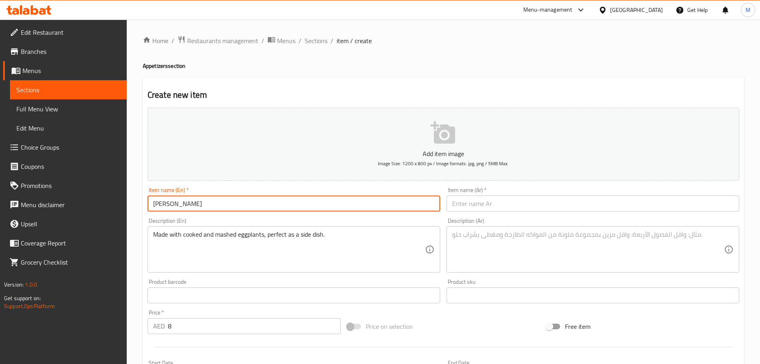
click at [166, 206] on input "[PERSON_NAME]" at bounding box center [293, 204] width 292 height 16
click at [481, 210] on input "text" at bounding box center [592, 204] width 292 height 16
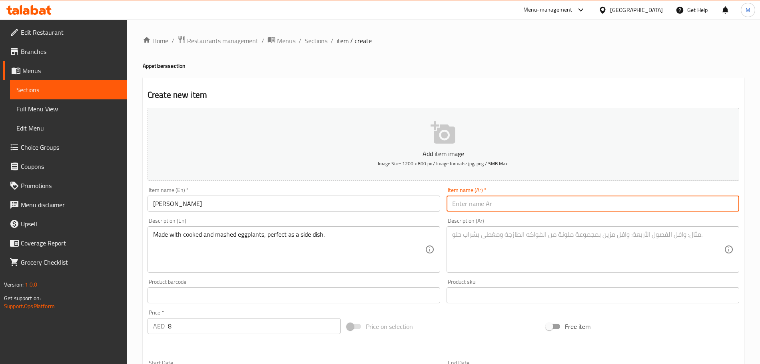
paste input "بابا غنوج"
type input "بابا غنوج"
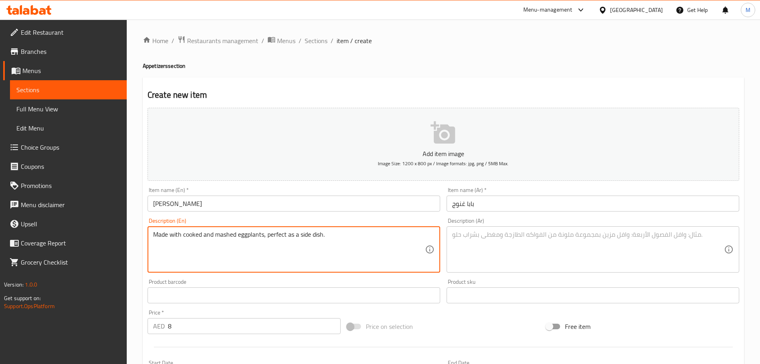
click at [226, 244] on textarea "Made with cooked and mashed eggplants, perfect as a side dish." at bounding box center [289, 250] width 272 height 38
click at [227, 234] on textarea "Made with cooked and mashed eggplants, perfect as a side dish." at bounding box center [289, 250] width 272 height 38
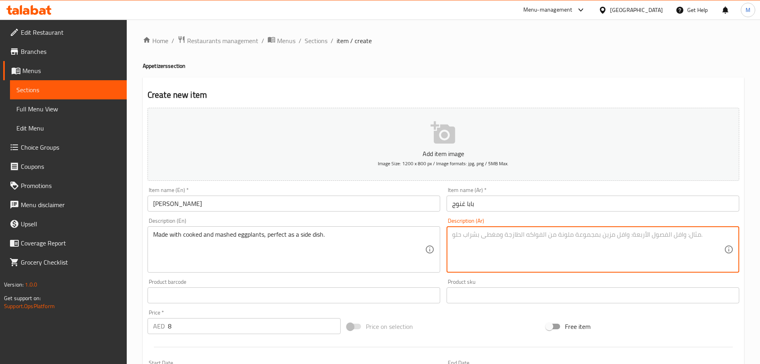
click at [487, 254] on textarea at bounding box center [588, 250] width 272 height 38
paste textarea "مصنوع من الباذنجان المطبوخ والمهروس، مثالي كطبق جانبي."
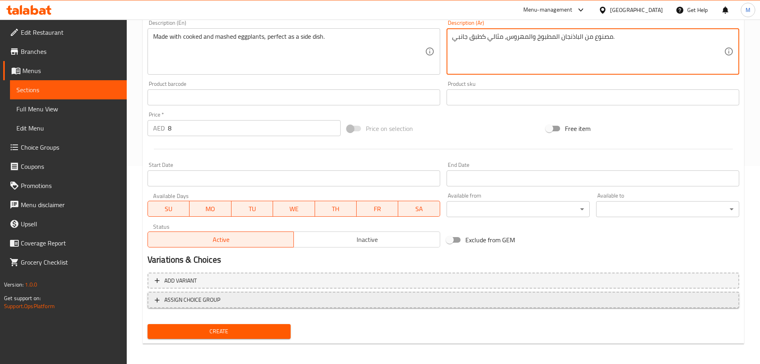
scroll to position [200, 0]
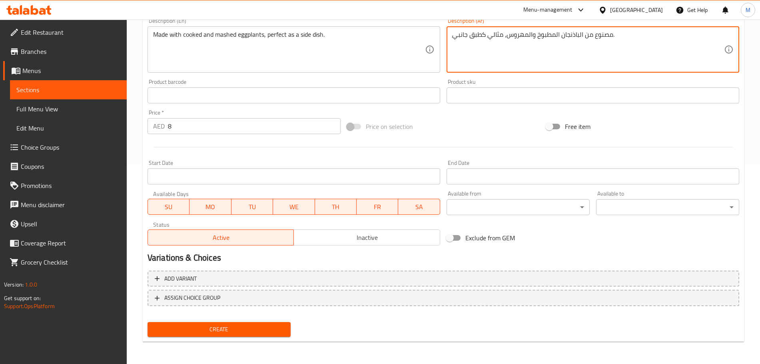
type textarea "مصنوع من الباذنجان المطبوخ والمهروس، مثالي كطبق جانبي."
click at [214, 333] on span "Create" at bounding box center [219, 330] width 130 height 10
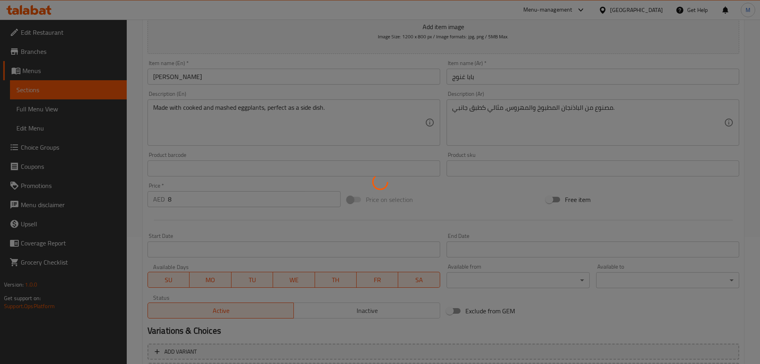
scroll to position [0, 0]
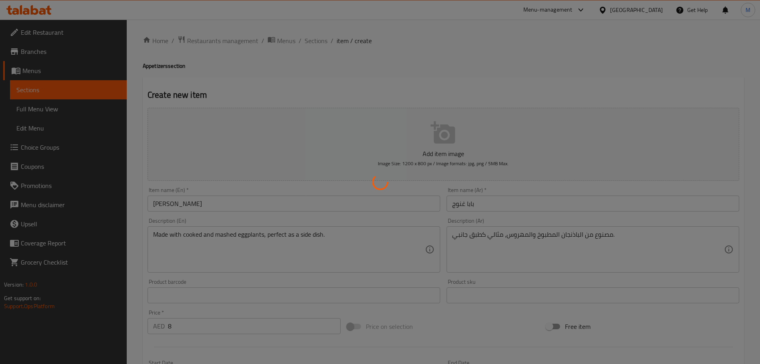
type input "0"
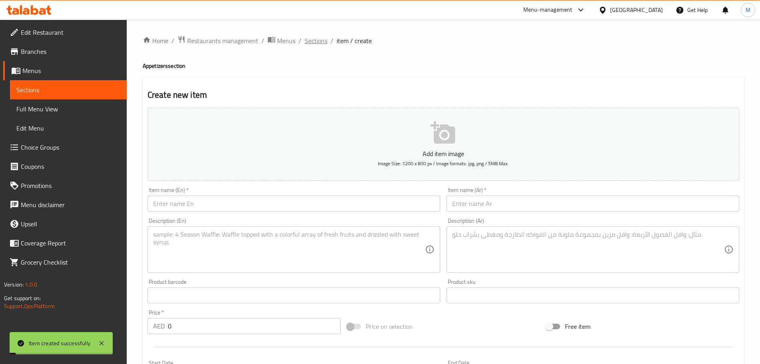
click at [320, 43] on span "Sections" at bounding box center [315, 41] width 23 height 10
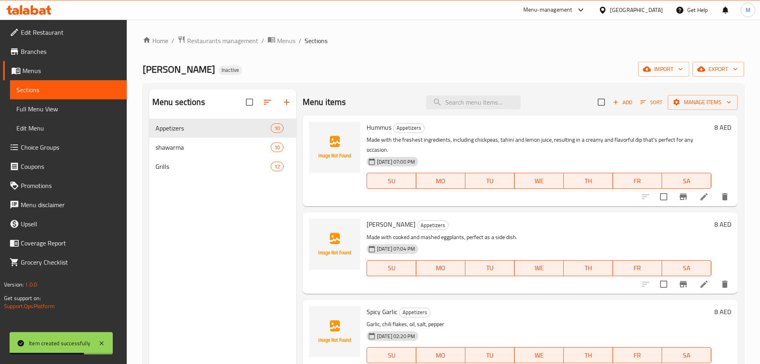
click at [374, 223] on span "[PERSON_NAME]" at bounding box center [390, 225] width 49 height 12
drag, startPoint x: 374, startPoint y: 223, endPoint x: 388, endPoint y: 225, distance: 14.1
click at [388, 225] on span "[PERSON_NAME]" at bounding box center [390, 225] width 49 height 12
copy span "[PERSON_NAME]"
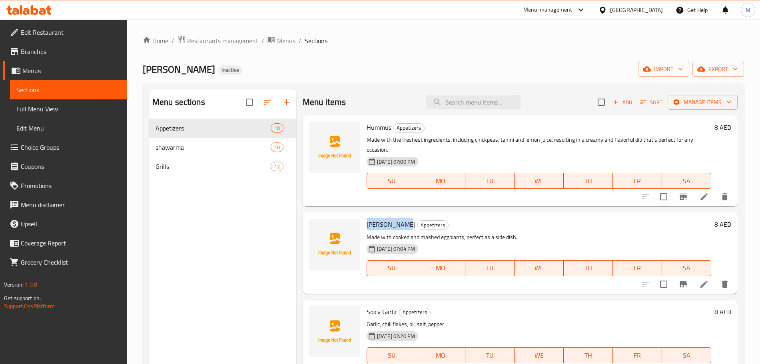
click at [376, 131] on span "Hummus" at bounding box center [378, 127] width 25 height 12
copy h6 "Hummus"
click at [228, 213] on div "Menu sections Appetizers 10 shawarma 10 Grills 12" at bounding box center [222, 272] width 147 height 364
click at [465, 97] on input "search" at bounding box center [473, 102] width 94 height 14
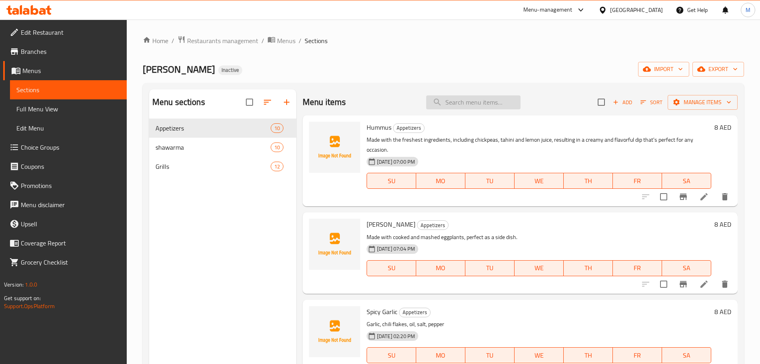
paste input "Grilled Mix Al Jundi"
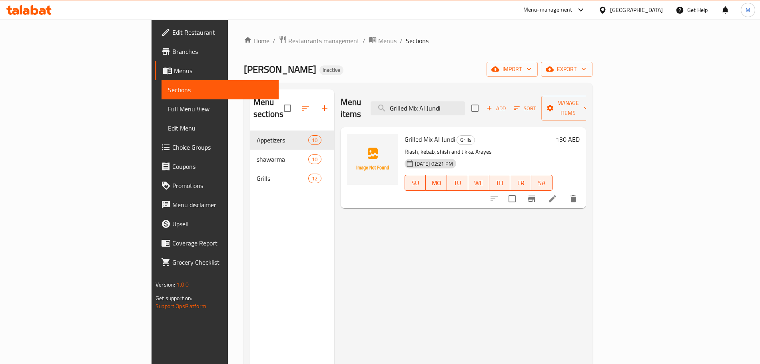
type input "Grilled Mix Al Jundi"
click at [563, 192] on li at bounding box center [552, 199] width 22 height 14
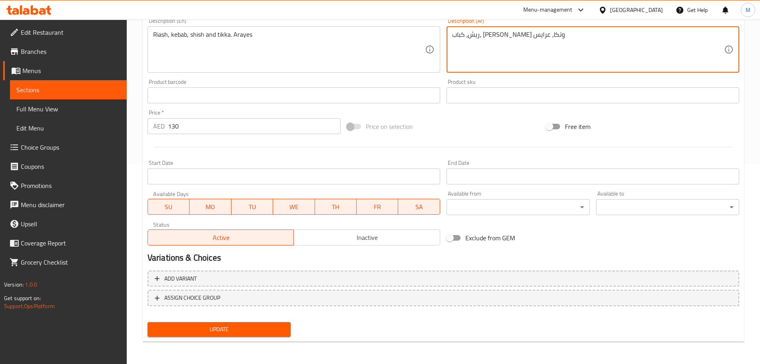
type textarea "ريش، كباب، [PERSON_NAME] وتكا، عرايس"
click at [243, 330] on span "Update" at bounding box center [219, 330] width 130 height 10
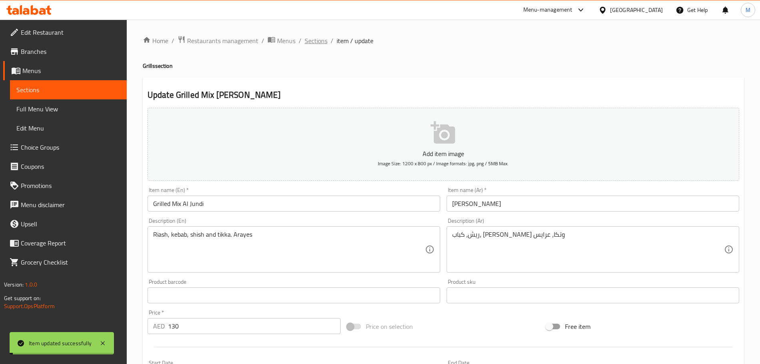
click at [318, 40] on span "Sections" at bounding box center [315, 41] width 23 height 10
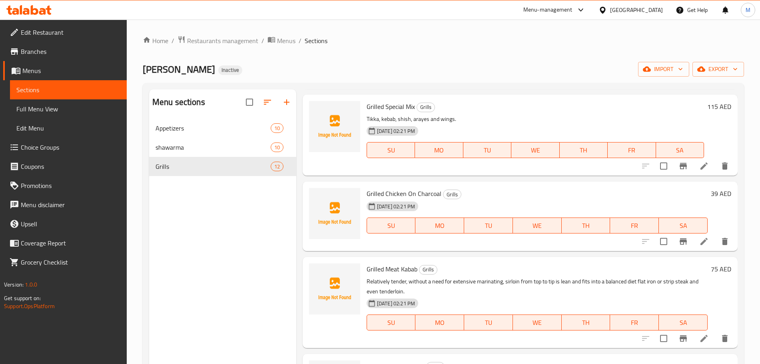
scroll to position [300, 0]
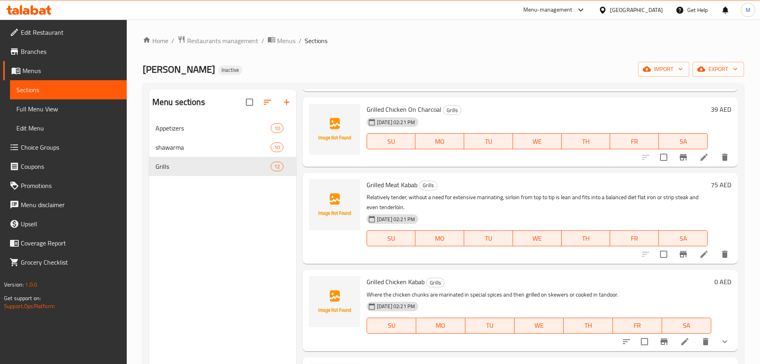
click at [701, 153] on li at bounding box center [703, 157] width 22 height 14
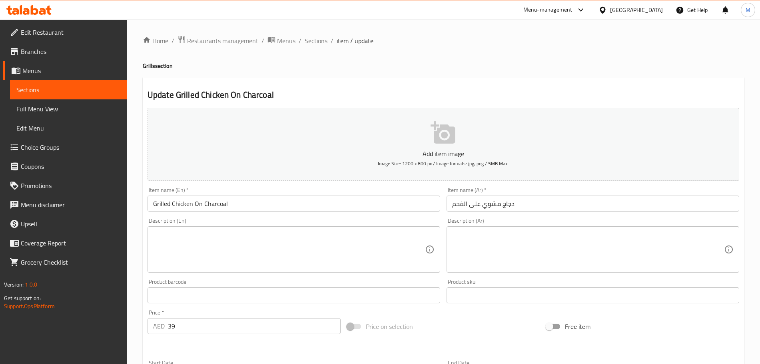
click at [209, 256] on textarea at bounding box center [289, 250] width 272 height 38
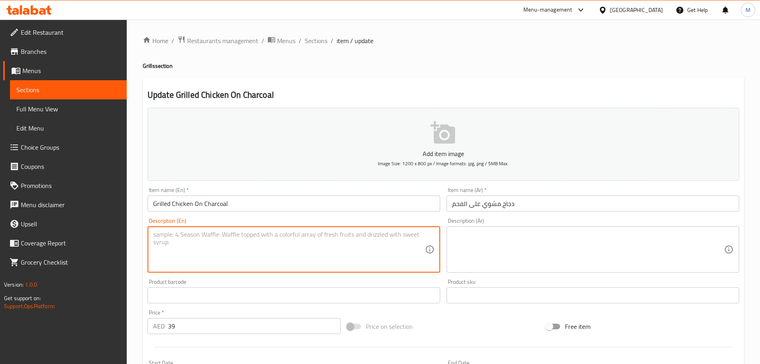
paste textarea "To grill chicken on charcoal, start by preparing your grill for indirect heat a…"
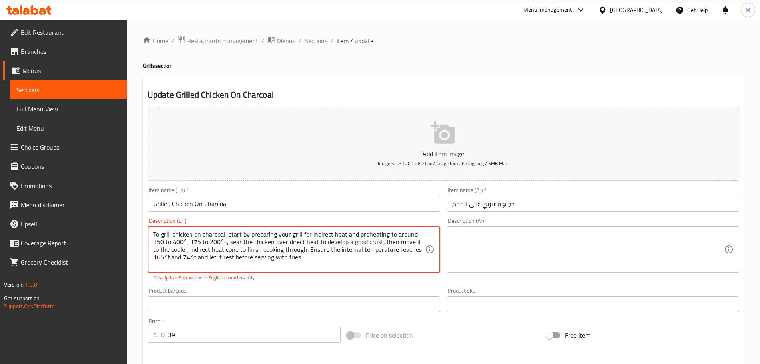
drag, startPoint x: 233, startPoint y: 259, endPoint x: 137, endPoint y: 210, distance: 107.8
click at [137, 210] on div "Home / Restaurants management / Menus / Sections / item / update Grills section…" at bounding box center [443, 297] width 633 height 554
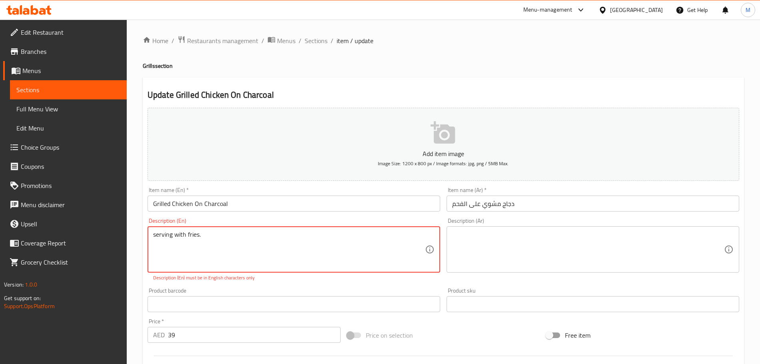
drag, startPoint x: 156, startPoint y: 235, endPoint x: 120, endPoint y: 228, distance: 36.7
click at [115, 236] on div "Edit Restaurant Branches Menus Sections Full Menu View Edit Menu Choice Groups …" at bounding box center [380, 297] width 760 height 554
click at [167, 236] on textarea "serving with fries." at bounding box center [289, 250] width 272 height 38
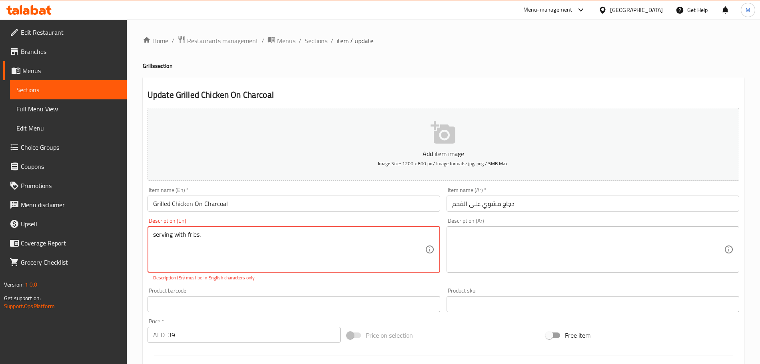
type textarea "serving with fries."
click at [482, 252] on textarea at bounding box center [588, 250] width 272 height 38
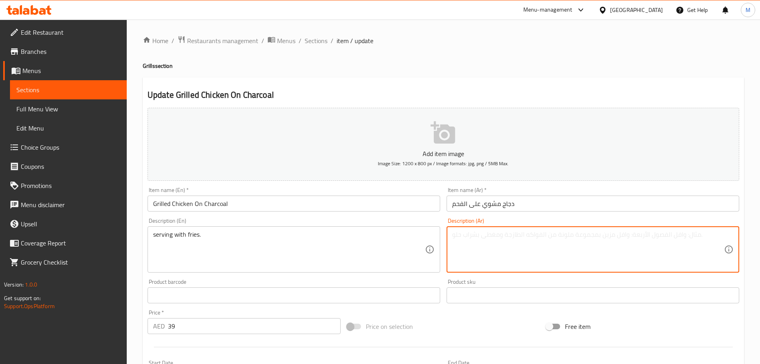
paste textarea "تقدم مع البطاطس المقلية."
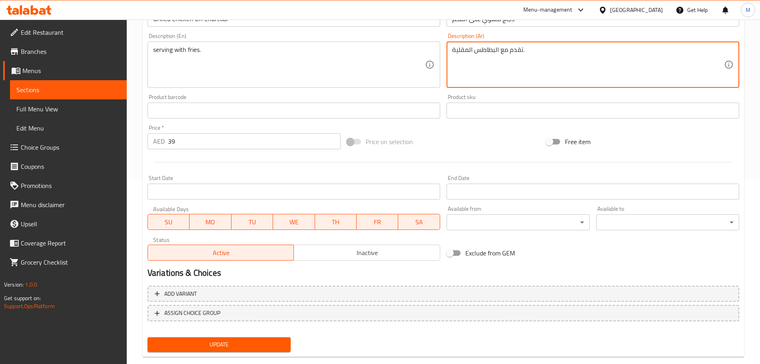
scroll to position [200, 0]
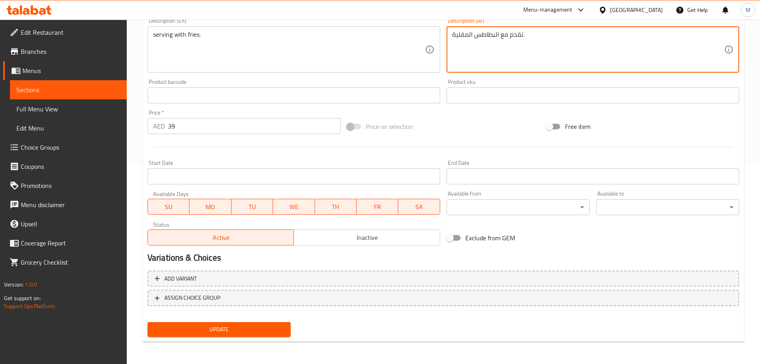
type textarea "تقدم مع البطاطس المقلية."
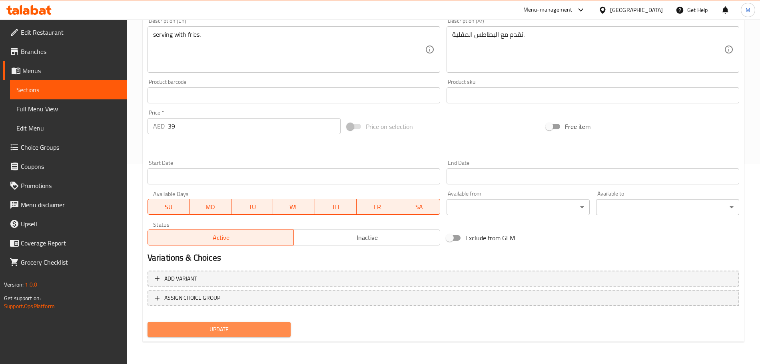
click at [226, 325] on span "Update" at bounding box center [219, 330] width 130 height 10
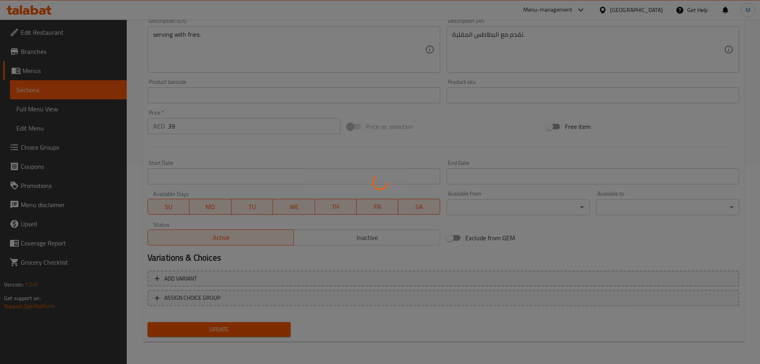
scroll to position [0, 0]
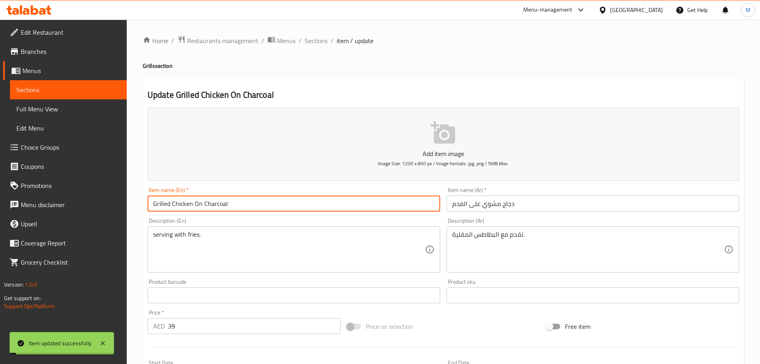
click at [171, 208] on input "Grilled Chicken On Charcoal" at bounding box center [293, 204] width 292 height 16
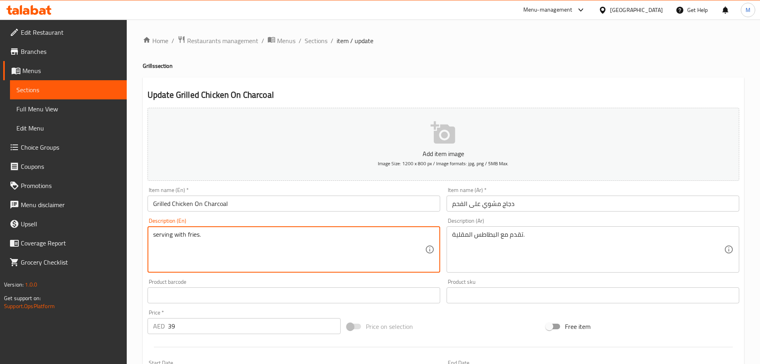
click at [234, 235] on textarea "serving with fries." at bounding box center [289, 250] width 272 height 38
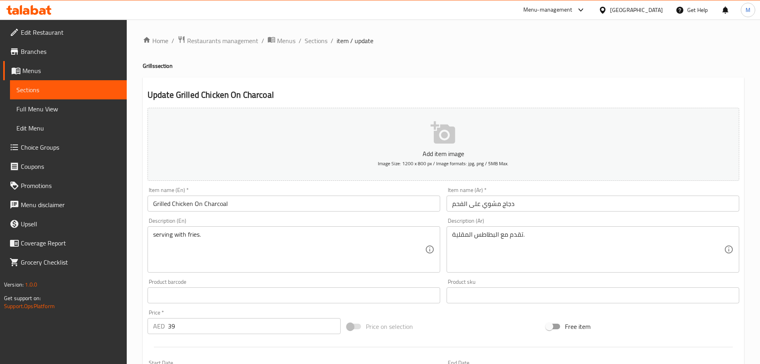
click at [207, 205] on input "Grilled Chicken On Charcoal" at bounding box center [293, 204] width 292 height 16
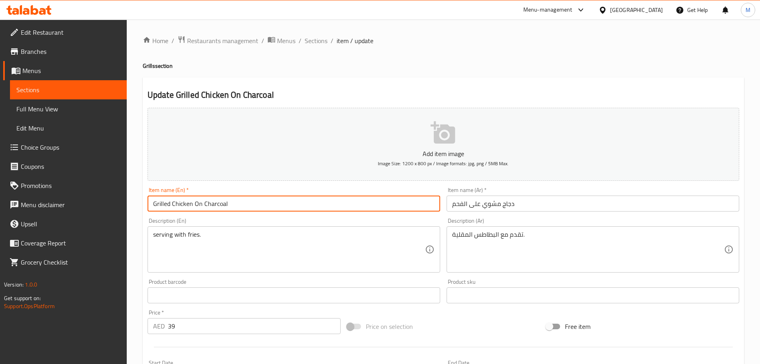
click at [207, 205] on input "Grilled Chicken On Charcoal" at bounding box center [293, 204] width 292 height 16
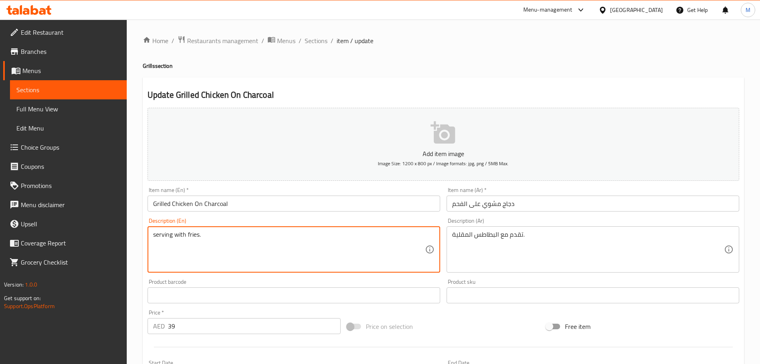
click at [182, 238] on textarea "serving with fries." at bounding box center [289, 250] width 272 height 38
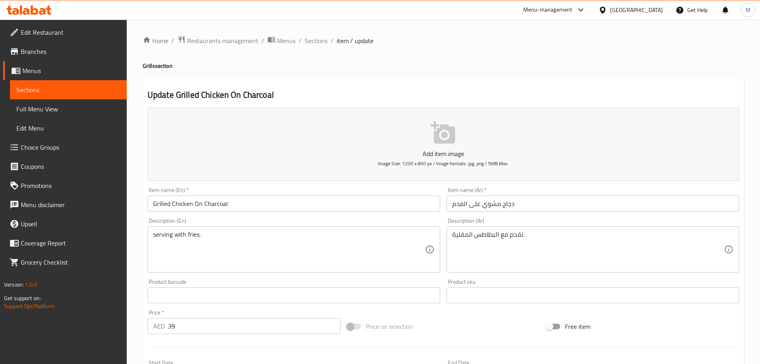
click at [241, 209] on input "Grilled Chicken On Charcoal" at bounding box center [293, 204] width 292 height 16
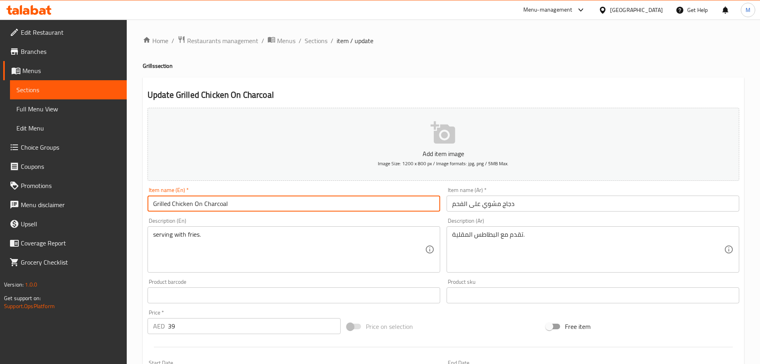
click at [241, 209] on input "Grilled Chicken On Charcoal" at bounding box center [293, 204] width 292 height 16
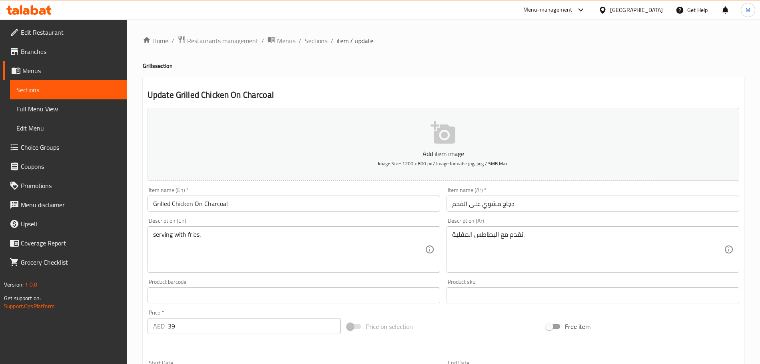
click at [134, 261] on div "Home / Restaurants management / Menus / Sections / item / update Grills section…" at bounding box center [443, 292] width 633 height 545
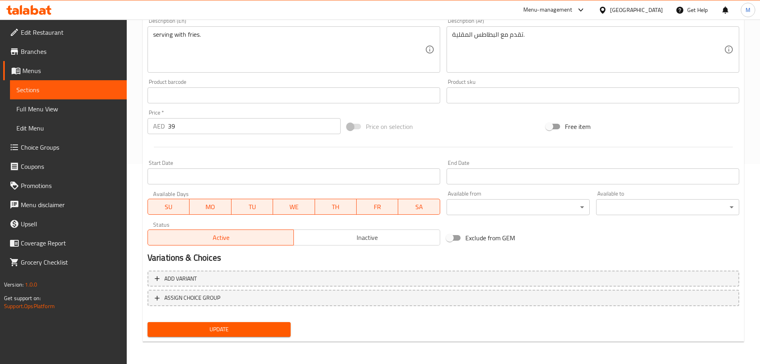
click at [198, 328] on span "Update" at bounding box center [219, 330] width 130 height 10
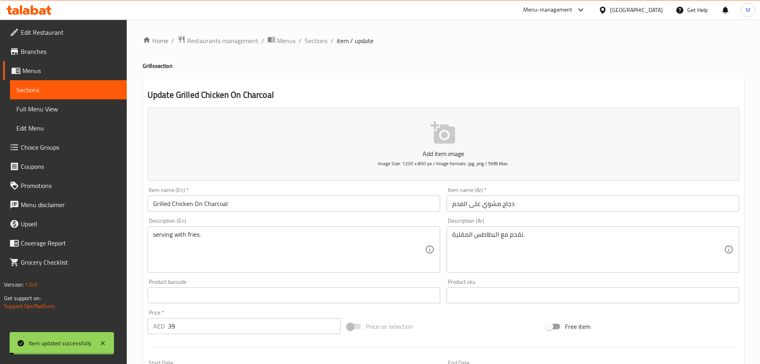
click at [317, 42] on span "Sections" at bounding box center [315, 41] width 23 height 10
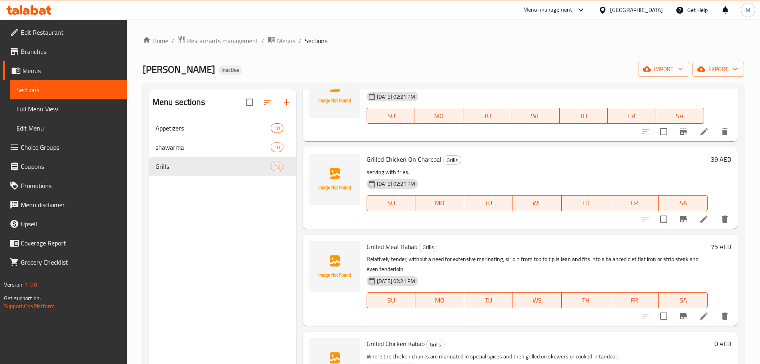
scroll to position [300, 0]
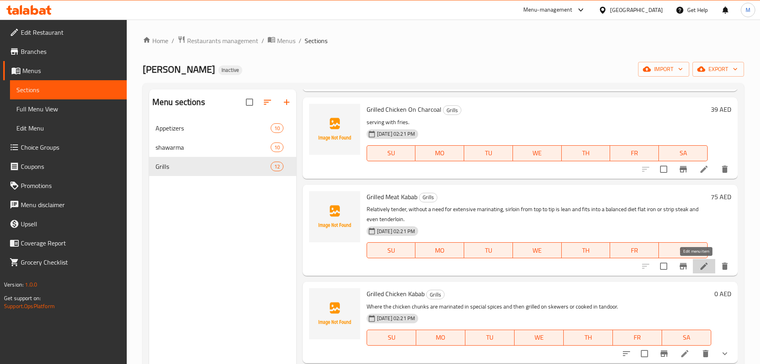
click at [699, 267] on icon at bounding box center [704, 267] width 10 height 10
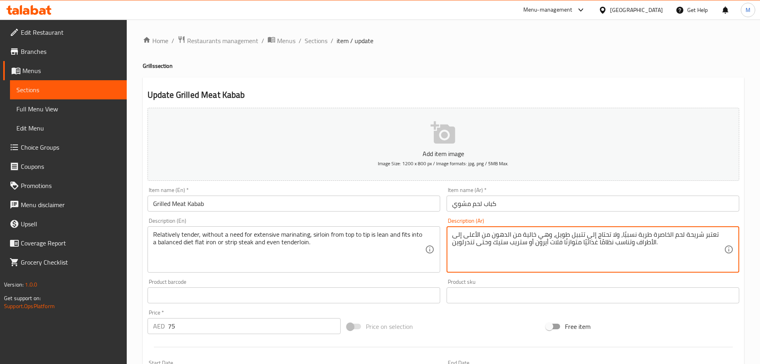
click at [575, 243] on textarea "تعتبر شريحة لحم الخاصرة طرية نسبيًا، ولا تحتاج إلى تتبيل طويل، وهي خالية من الد…" at bounding box center [588, 250] width 272 height 38
paste textarea "لحمة السيرلوين من البداية إلى النهاية طرية نسبيًا، ولا تحتاج إلى تتبيل مكثف، كم…"
click at [518, 238] on textarea "تعتبر لحمة السيرلوين من البداية إلى النهاية طرية نسبيًا، ولا تحتاج إلى تتبيل مك…" at bounding box center [588, 250] width 272 height 38
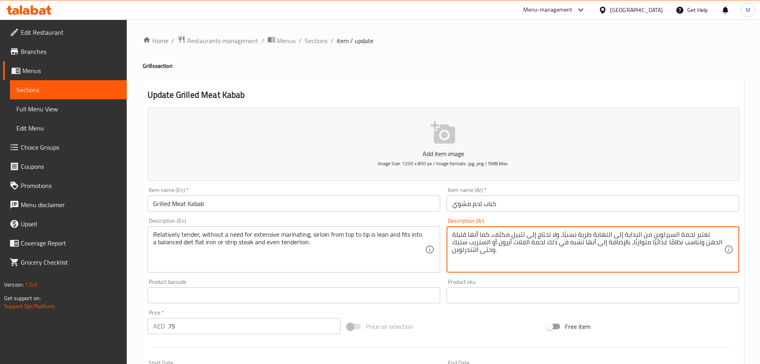
click at [518, 238] on textarea "تعتبر لحمة السيرلوين من البداية إلى النهاية طرية نسبيًا، ولا تحتاج إلى تتبيل مك…" at bounding box center [588, 250] width 272 height 38
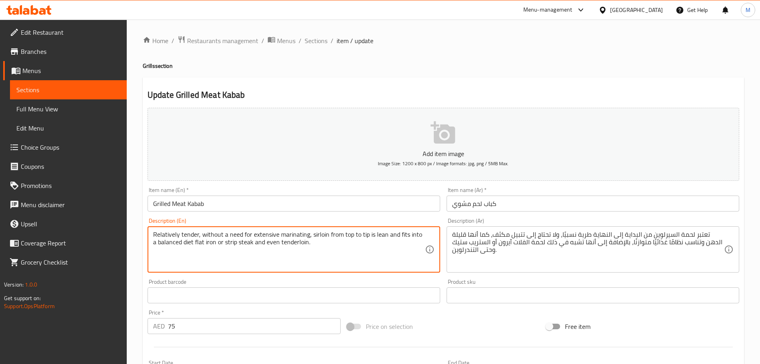
drag, startPoint x: 412, startPoint y: 234, endPoint x: 275, endPoint y: 249, distance: 137.1
click at [275, 249] on textarea "Relatively tender, without a need for extensive marinating, sirloin from top to…" at bounding box center [289, 250] width 272 height 38
click at [373, 243] on textarea "Relatively tender, without a need for extensive marinating, sirloin from top to…" at bounding box center [289, 250] width 272 height 38
click at [379, 236] on textarea "Relatively tender, without a need for extensive marinating, sirloin from top to…" at bounding box center [289, 250] width 272 height 38
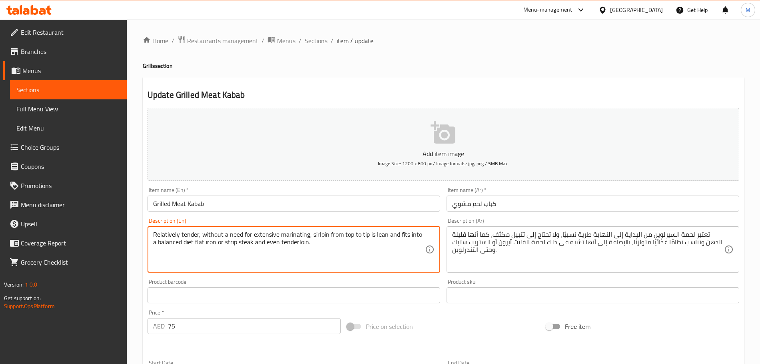
drag, startPoint x: 379, startPoint y: 236, endPoint x: 399, endPoint y: 237, distance: 19.6
click at [399, 237] on textarea "Relatively tender, without a need for extensive marinating, sirloin from top to…" at bounding box center [289, 250] width 272 height 38
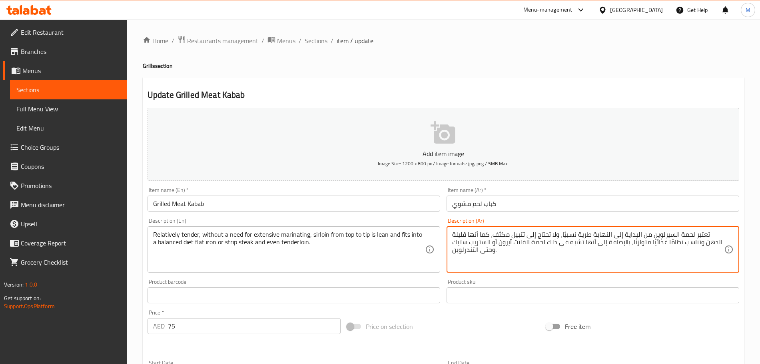
drag, startPoint x: 487, startPoint y: 235, endPoint x: 685, endPoint y: 245, distance: 198.0
paste textarea "حيف ومناسب"
click at [475, 235] on textarea "تعتبر لحمة السيرلوين من البداية إلى النهاية طرية نسبيًا، ولا تحتاج إلى تتبيل مك…" at bounding box center [588, 250] width 272 height 38
drag, startPoint x: 472, startPoint y: 236, endPoint x: 452, endPoint y: 234, distance: 20.5
click at [452, 234] on textarea "تعتبر لحمة السيرلوين من البداية إلى النهاية طرية نسبيًا، ولا تحتاج إلى تتبيل مك…" at bounding box center [588, 250] width 272 height 38
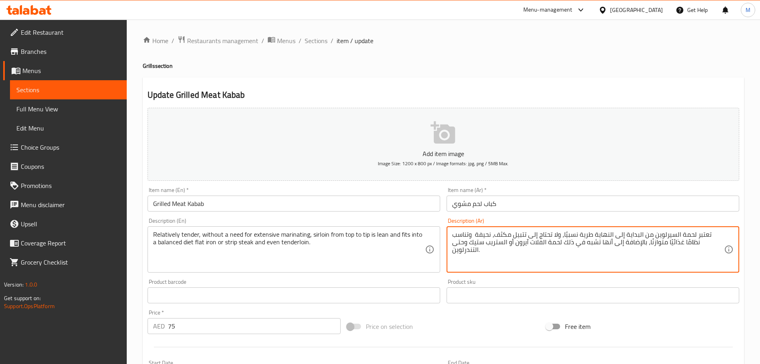
click at [694, 245] on textarea "تعتبر لحمة السيرلوين من البداية إلى النهاية طرية نسبيًا، ولا تحتاج إلى تتبيل مك…" at bounding box center [588, 250] width 272 height 38
drag, startPoint x: 694, startPoint y: 245, endPoint x: 656, endPoint y: 243, distance: 37.7
click at [656, 243] on textarea "تعتبر لحمة السيرلوين من البداية إلى النهاية طرية نسبيًا، ولا تحتاج إلى تتبيل مك…" at bounding box center [588, 250] width 272 height 38
paste textarea "إلى حالة متوازنة"
click at [686, 245] on textarea "تعتبر لحمة السيرلوين من البداية إلى النهاية طرية نسبيًا، ولا تحتاج إلى تتبيل مك…" at bounding box center [588, 250] width 272 height 38
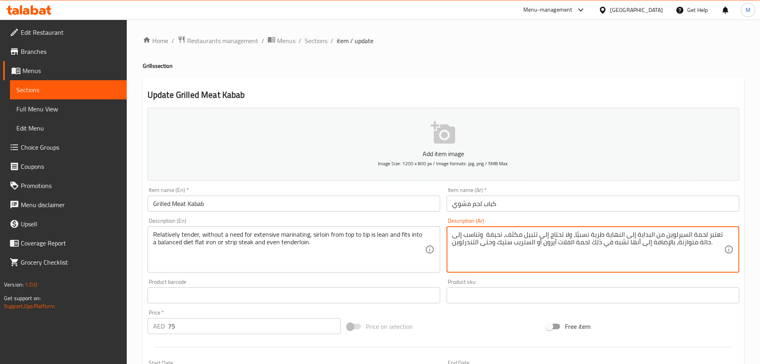
click at [686, 245] on textarea "تعتبر لحمة السيرلوين من البداية إلى النهاية طرية نسبيًا، ولا تحتاج إلى تتبيل مك…" at bounding box center [588, 250] width 272 height 38
click at [697, 250] on textarea "تعتبر لحمة السيرلوين من البداية إلى النهاية طرية نسبيًا، ولا تحتاج إلى تتبيل مك…" at bounding box center [588, 250] width 272 height 38
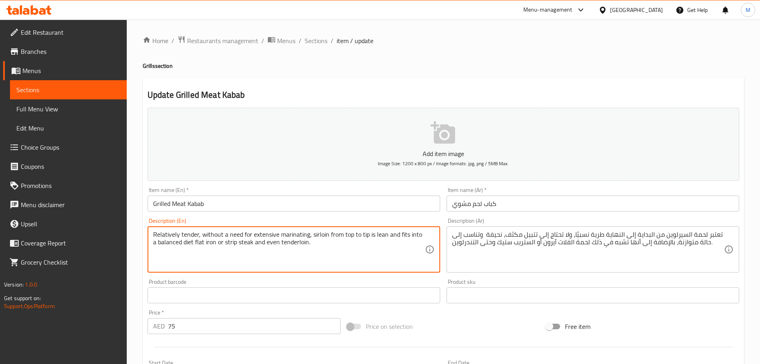
drag, startPoint x: 375, startPoint y: 232, endPoint x: 400, endPoint y: 233, distance: 25.2
click at [400, 233] on textarea "Relatively tender, without a need for extensive marinating, sirloin from top to…" at bounding box center [289, 250] width 272 height 38
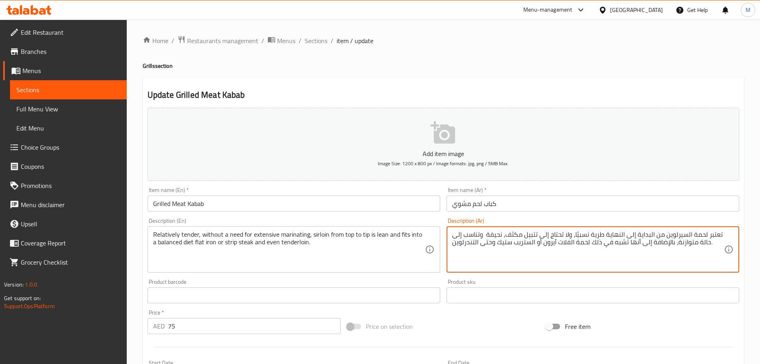
drag, startPoint x: 471, startPoint y: 234, endPoint x: 453, endPoint y: 232, distance: 18.1
paste textarea "م"
click at [452, 236] on textarea "تعتبر لحمة السيرلوين من البداية إلى النهاية طرية نسبيًا، ولا تحتاج إلى تتبيل مك…" at bounding box center [588, 250] width 272 height 38
drag, startPoint x: 673, startPoint y: 244, endPoint x: 590, endPoint y: 245, distance: 83.5
click at [590, 245] on textarea "تعتبر لحمة السيرلوين من البداية إلى النهاية طرية نسبيًا، ولا تحتاج إلى تتبيل مك…" at bounding box center [588, 250] width 272 height 38
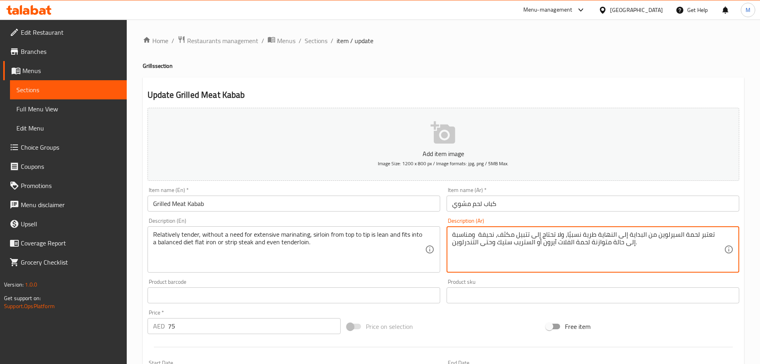
click at [579, 243] on textarea "تعتبر لحمة السيرلوين من البداية إلى النهاية طرية نسبيًا، ولا تحتاج إلى تتبيل مك…" at bounding box center [588, 250] width 272 height 38
click at [568, 245] on textarea "تعتبر لحمة السيرلوين من البداية إلى النهاية طرية نسبيًا، ولا تحتاج إلى تتبيل مك…" at bounding box center [588, 250] width 272 height 38
click at [529, 243] on textarea "تعتبر لحمة السيرلوين من البداية إلى النهاية طرية نسبيًا، ولا تحتاج إلى تتبيل مك…" at bounding box center [588, 250] width 272 height 38
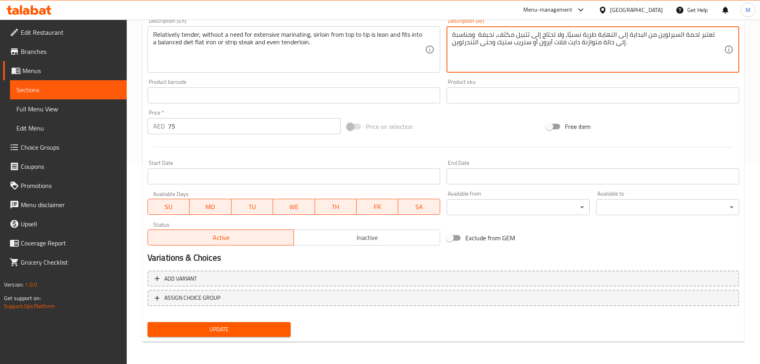
type textarea "تعتبر لحمة السيرلوين من البداية إلى النهاية طرية نسبيًا، ولا تحتاج إلى تتبيل مك…"
click at [202, 326] on span "Update" at bounding box center [219, 330] width 130 height 10
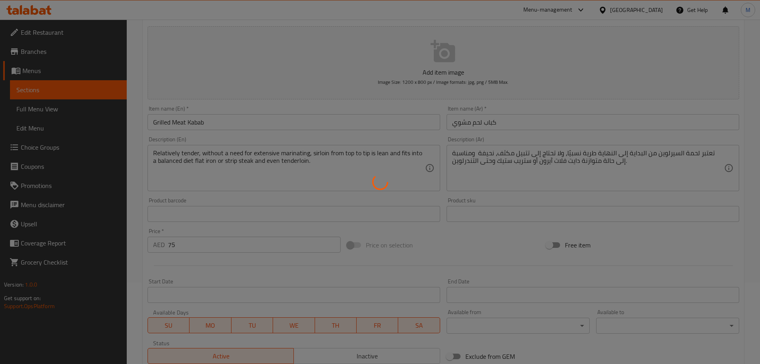
scroll to position [0, 0]
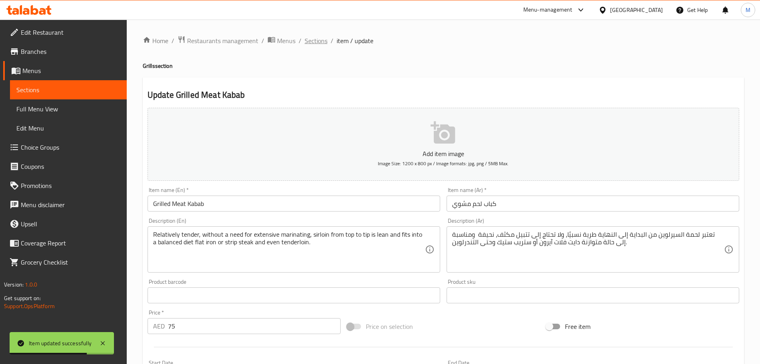
click at [319, 36] on span "Sections" at bounding box center [315, 41] width 23 height 10
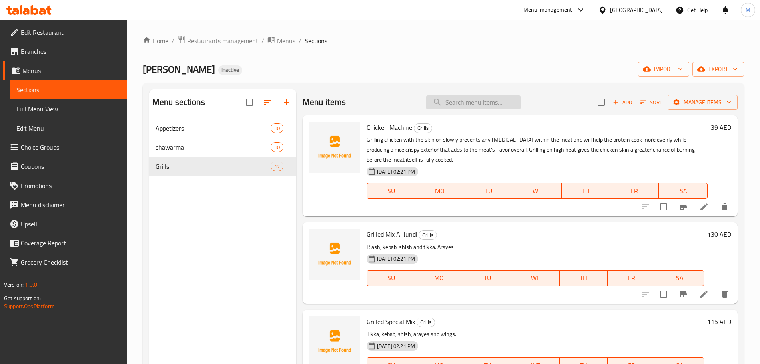
click at [459, 102] on input "search" at bounding box center [473, 102] width 94 height 14
paste input "Grilled Meat Burger"
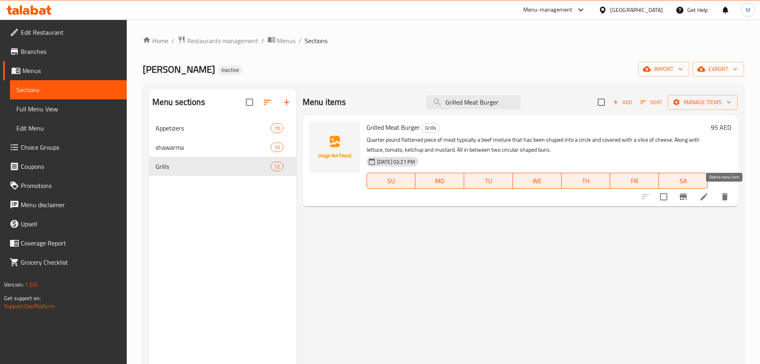
type input "Grilled Meat Burger"
click at [731, 198] on button "delete" at bounding box center [724, 196] width 19 height 19
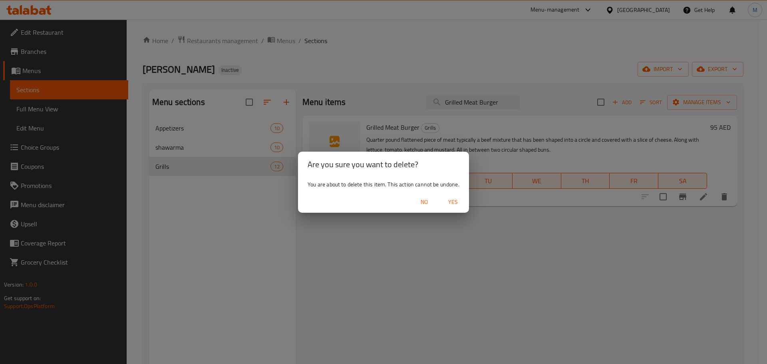
click at [453, 200] on span "Yes" at bounding box center [453, 202] width 19 height 10
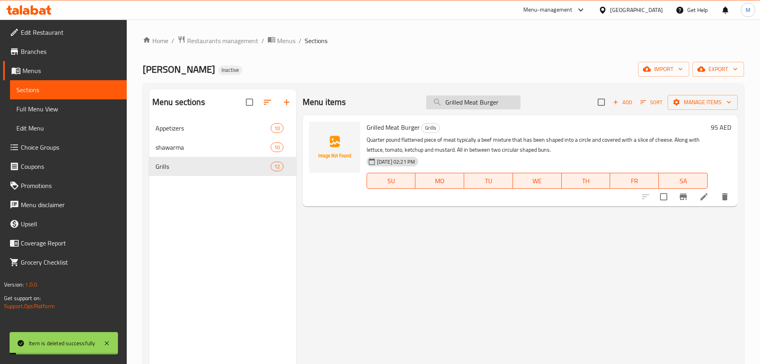
click at [449, 104] on input "Grilled Meat Burger" at bounding box center [473, 102] width 94 height 14
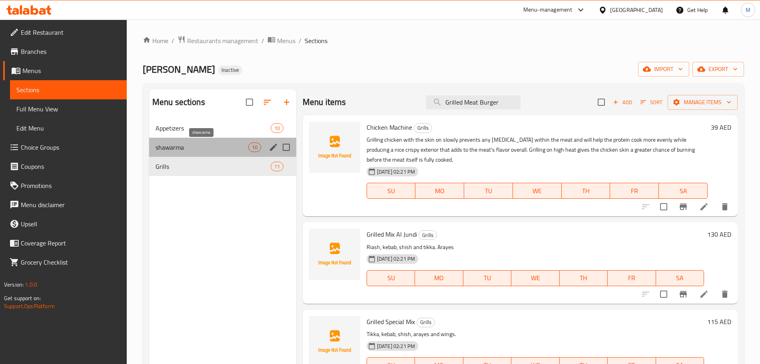
click at [233, 151] on span "shawarma" at bounding box center [201, 148] width 93 height 10
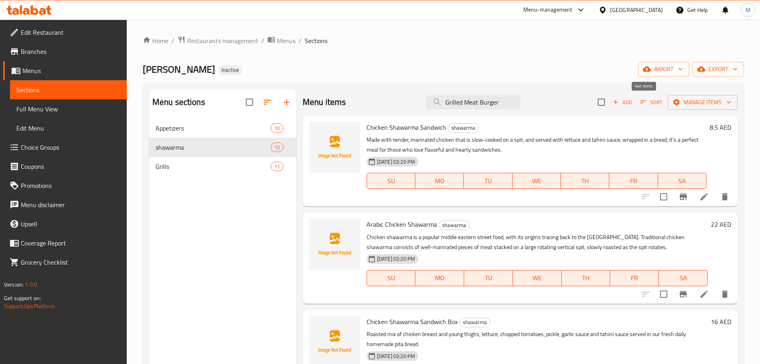
click at [641, 106] on span "Sort" at bounding box center [651, 102] width 22 height 9
click at [615, 106] on span "Add" at bounding box center [622, 102] width 22 height 9
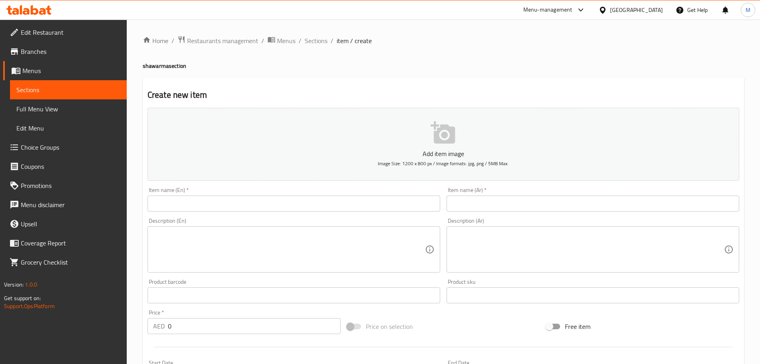
click at [189, 205] on input "text" at bounding box center [293, 204] width 292 height 16
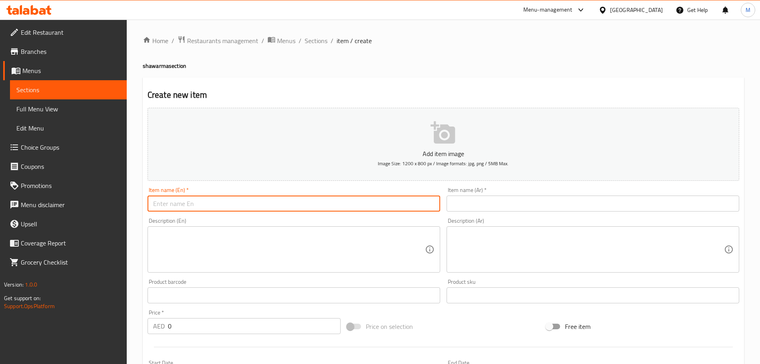
paste input "Cheese Meat Shawarma Sandwich"
type input "Cheese Meat Shawarma Sandwich"
click at [263, 240] on textarea at bounding box center [289, 250] width 272 height 38
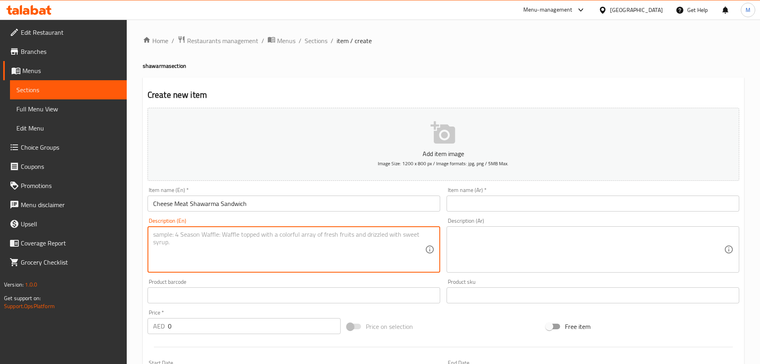
paste textarea "Made with tender, marinated chicken that is slow-cooked on a spit, and served w…"
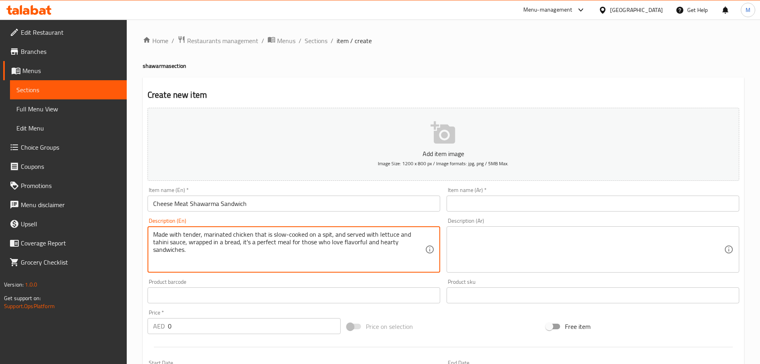
type textarea "Made with tender, marinated chicken that is slow-cooked on a spit, and served w…"
click at [480, 259] on textarea at bounding box center [588, 250] width 272 height 38
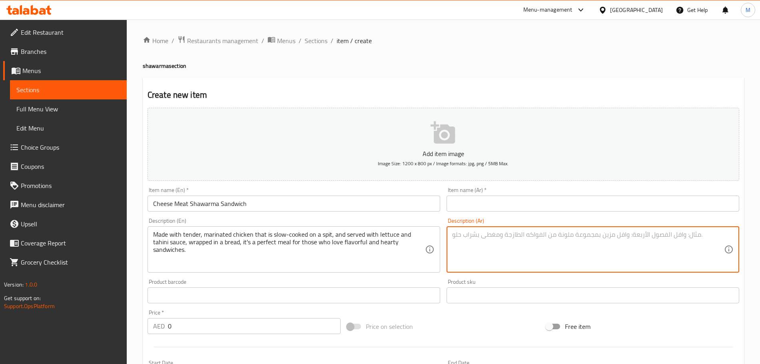
paste textarea "مصنوع من دجاج طري متبل مطهو ببطء على سيخ، ويقدم مع الخس وصلصة الطحينة، ملفوفًا …"
type textarea "مصنوع من دجاج طري متبل مطهو ببطء على سيخ، ويقدم مع الخس وصلصة الطحينة، ملفوفًا …"
click at [248, 203] on input "Cheese Meat Shawarma Sandwich" at bounding box center [293, 204] width 292 height 16
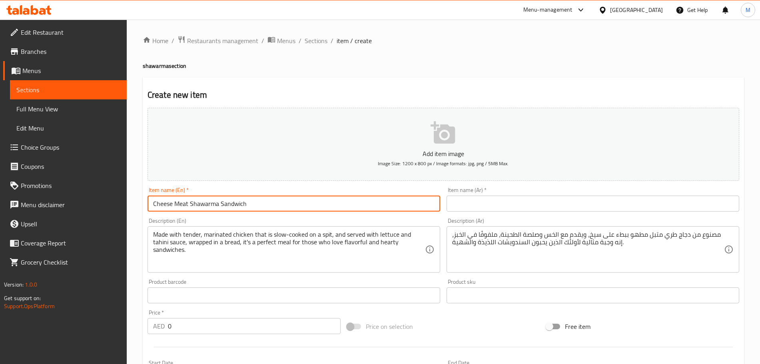
click at [248, 203] on input "Cheese Meat Shawarma Sandwich" at bounding box center [293, 204] width 292 height 16
click at [499, 198] on input "text" at bounding box center [592, 204] width 292 height 16
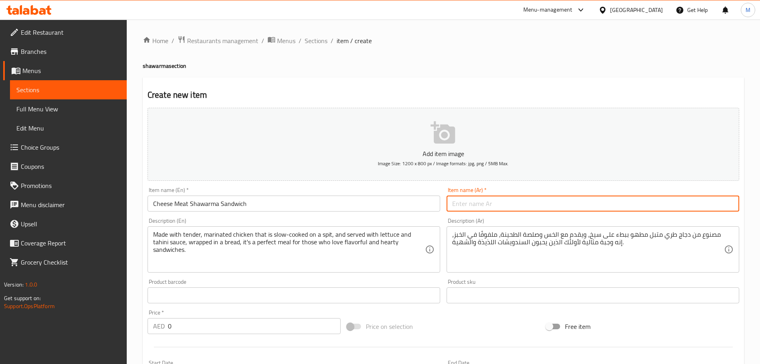
paste input "ساندويتش شاورما لحم بالجبن"
type input "ساندويتش شاورما لحم بالجبن"
click at [173, 328] on input "0" at bounding box center [254, 326] width 173 height 16
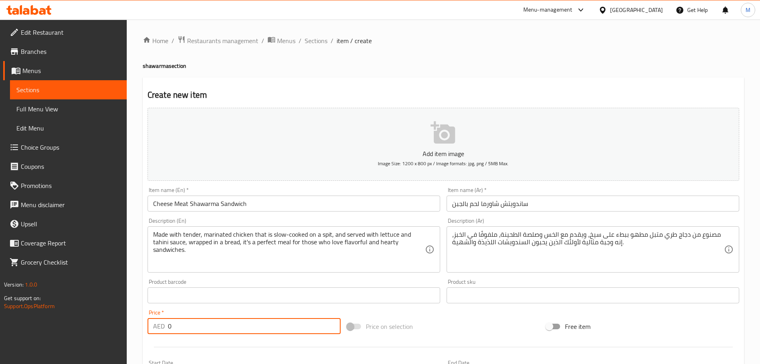
click at [173, 328] on input "0" at bounding box center [254, 326] width 173 height 16
type input "18"
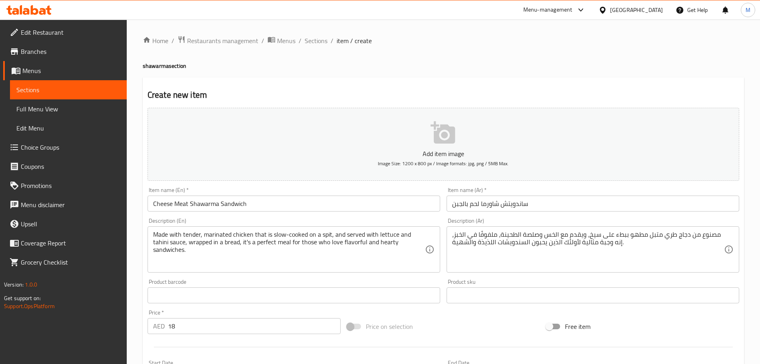
click at [141, 292] on div "Home / Restaurants management / Menus / Sections / item / create shawarma secti…" at bounding box center [443, 292] width 633 height 545
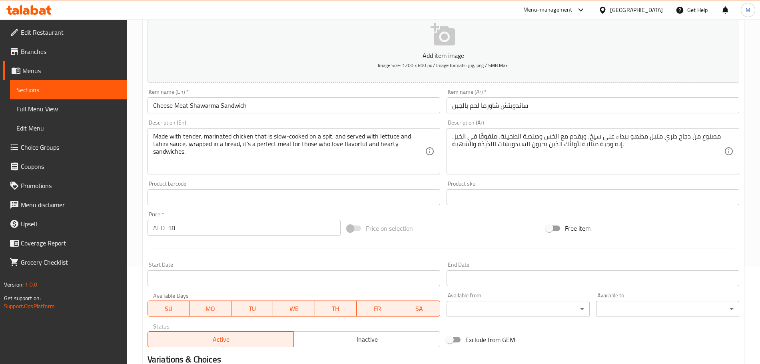
scroll to position [200, 0]
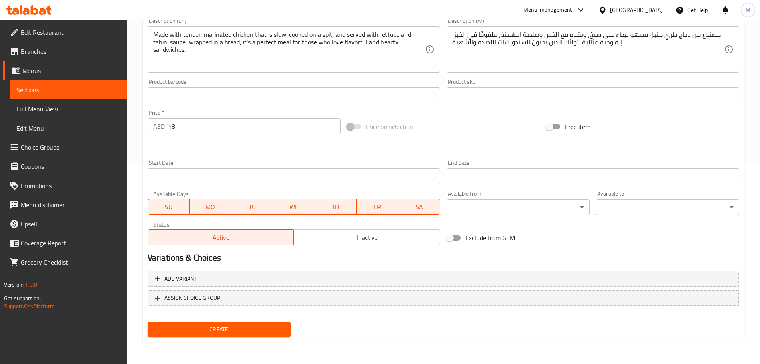
click at [219, 330] on span "Create" at bounding box center [219, 330] width 130 height 10
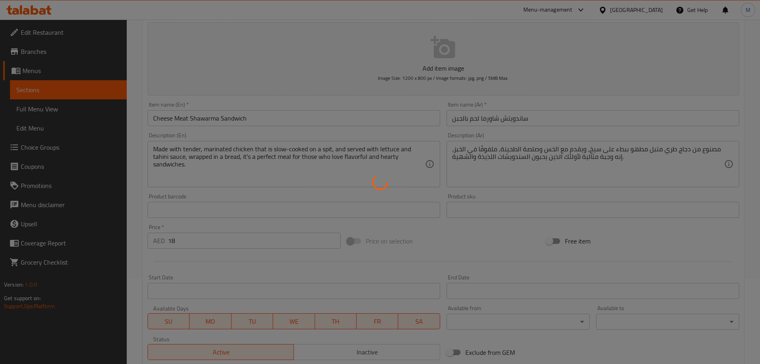
scroll to position [0, 0]
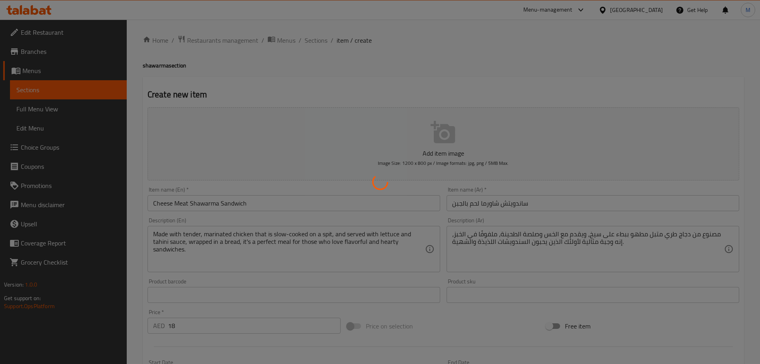
type input "0"
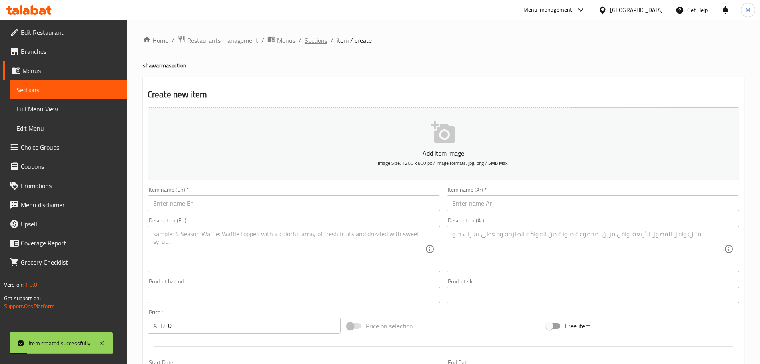
click at [314, 42] on span "Sections" at bounding box center [315, 41] width 23 height 10
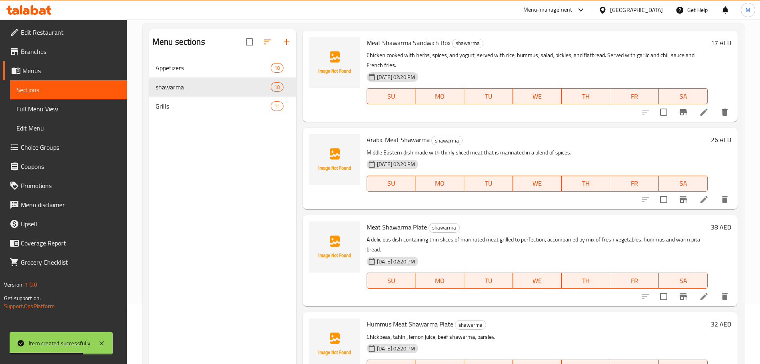
scroll to position [112, 0]
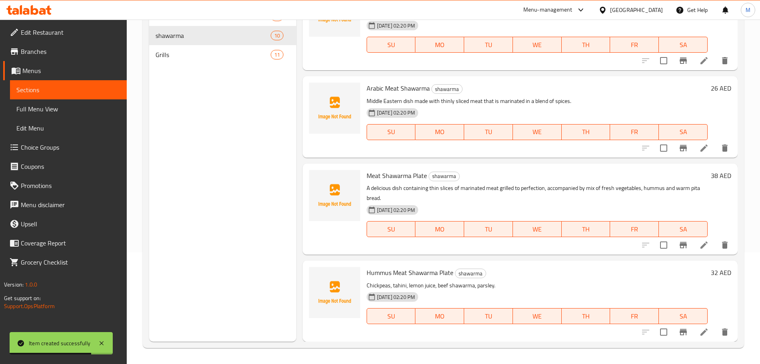
click at [388, 266] on div "Hummus Meat Shawarma Plate shawarma Chickpeas, tahini, lemon juice, beef shawar…" at bounding box center [536, 301] width 347 height 75
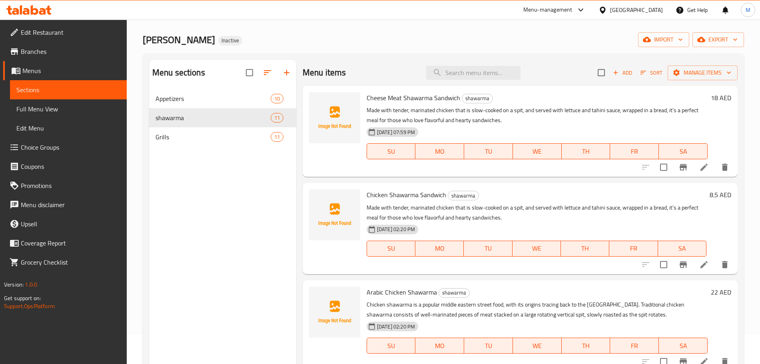
scroll to position [0, 0]
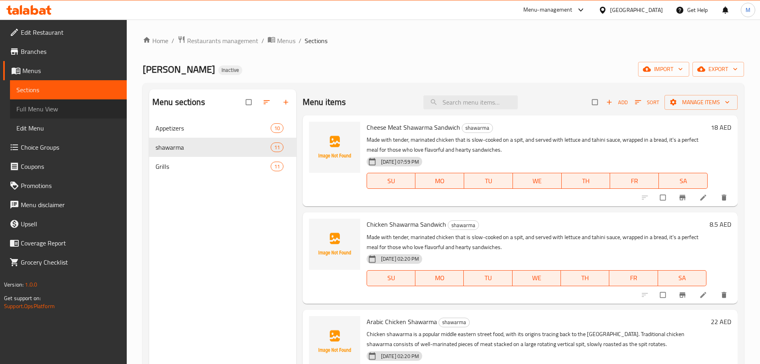
click at [34, 115] on link "Full Menu View" at bounding box center [68, 108] width 117 height 19
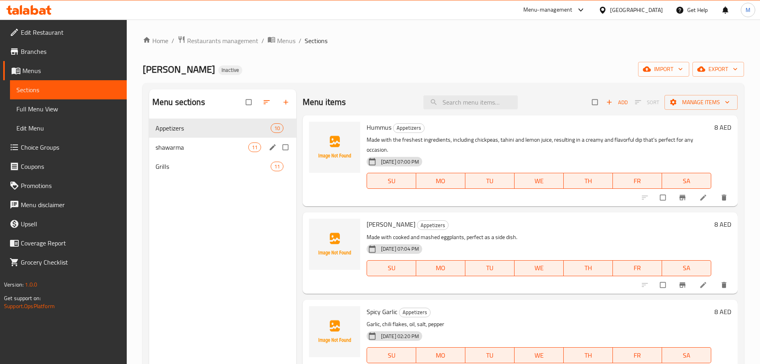
click at [242, 145] on span "shawarma" at bounding box center [201, 148] width 93 height 10
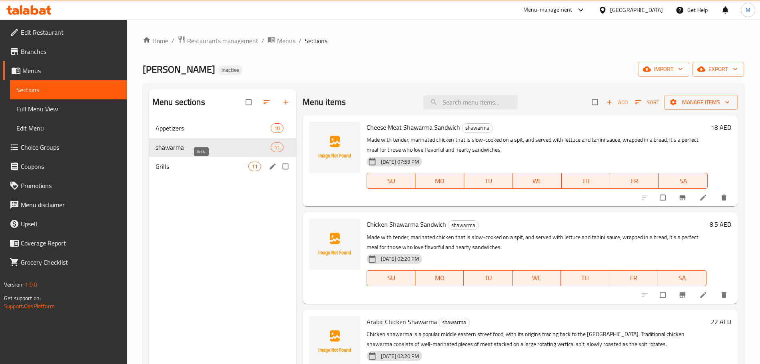
click at [217, 167] on span "Grills" at bounding box center [201, 167] width 93 height 10
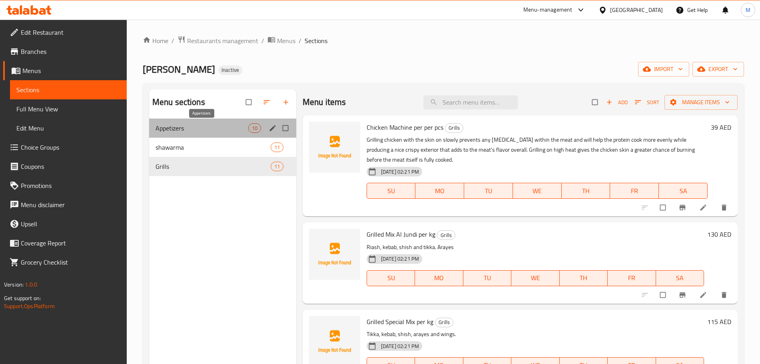
click at [207, 129] on span "Appetizers" at bounding box center [201, 128] width 93 height 10
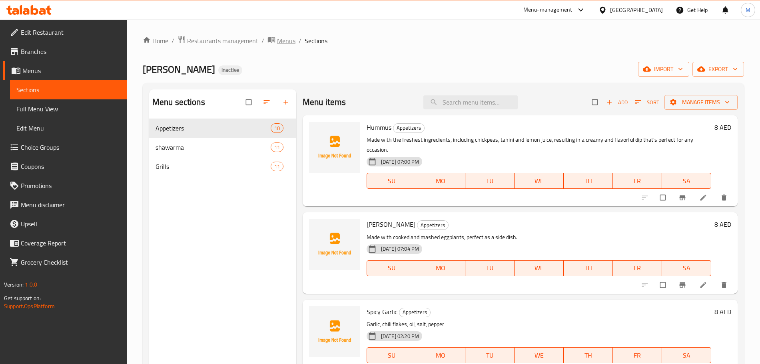
click at [284, 38] on span "Menus" at bounding box center [286, 41] width 18 height 10
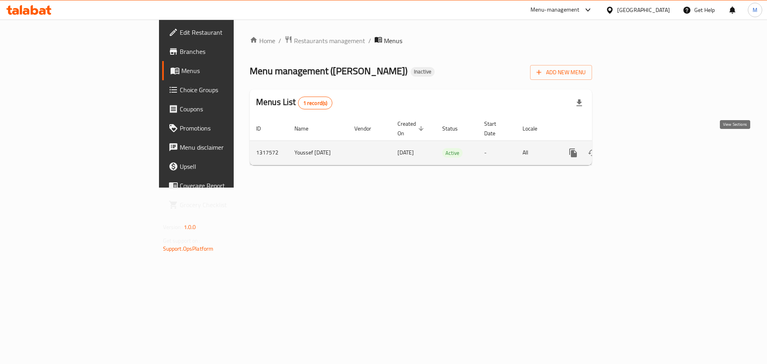
click at [641, 143] on link "enhanced table" at bounding box center [630, 152] width 19 height 19
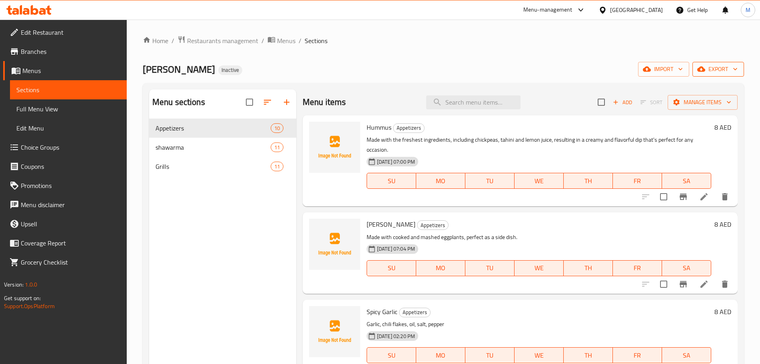
click at [714, 67] on span "export" at bounding box center [717, 69] width 39 height 10
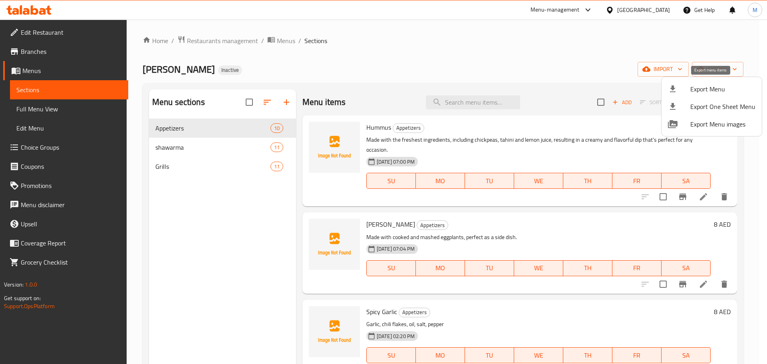
click at [716, 92] on span "Export Menu" at bounding box center [722, 89] width 65 height 10
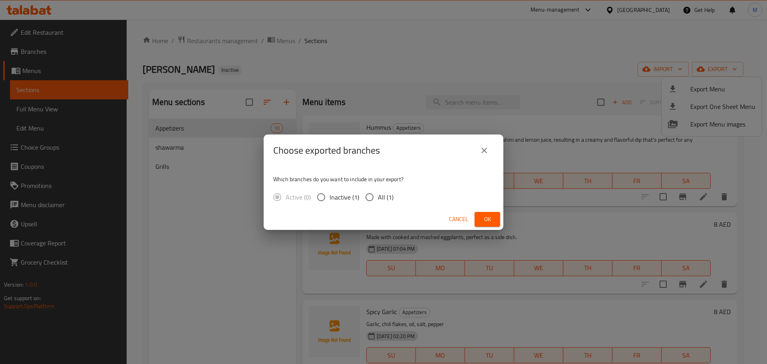
click at [389, 197] on span "All (1)" at bounding box center [386, 198] width 16 height 10
click at [378, 197] on input "All (1)" at bounding box center [369, 197] width 17 height 17
radio input "true"
click at [489, 227] on button "Ok" at bounding box center [488, 219] width 26 height 15
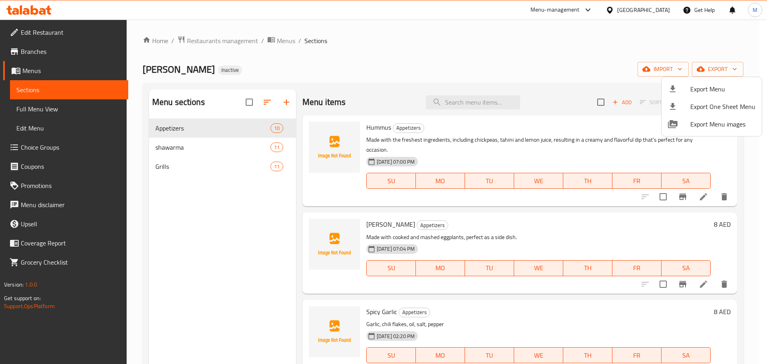
click at [223, 175] on div at bounding box center [383, 182] width 767 height 364
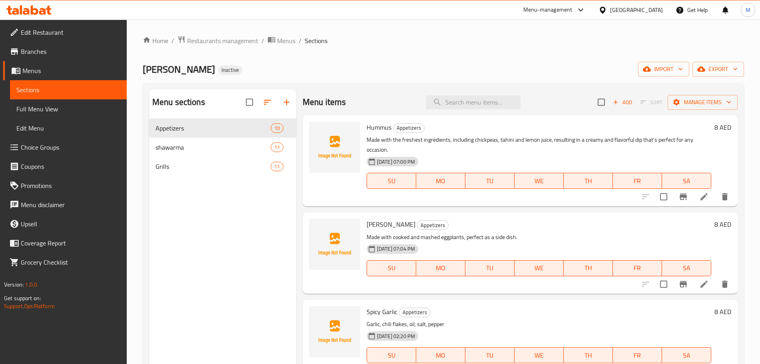
drag, startPoint x: 52, startPoint y: 104, endPoint x: 113, endPoint y: 120, distance: 63.7
click at [52, 104] on span "Full Menu View" at bounding box center [68, 109] width 104 height 10
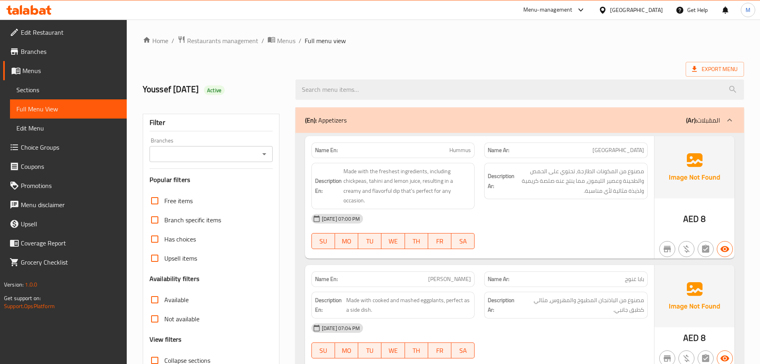
scroll to position [250, 0]
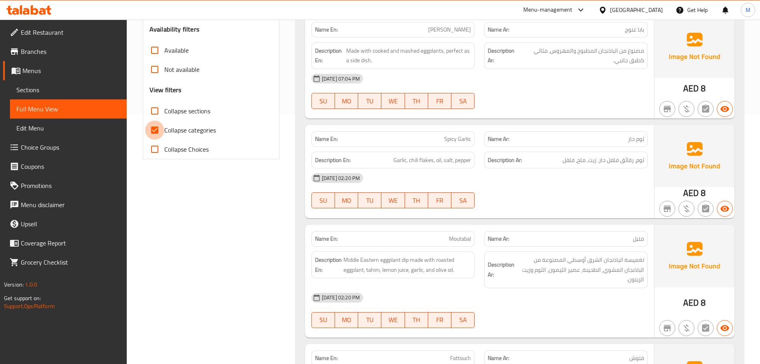
click at [159, 131] on input "Collapse categories" at bounding box center [154, 130] width 19 height 19
checkbox input "false"
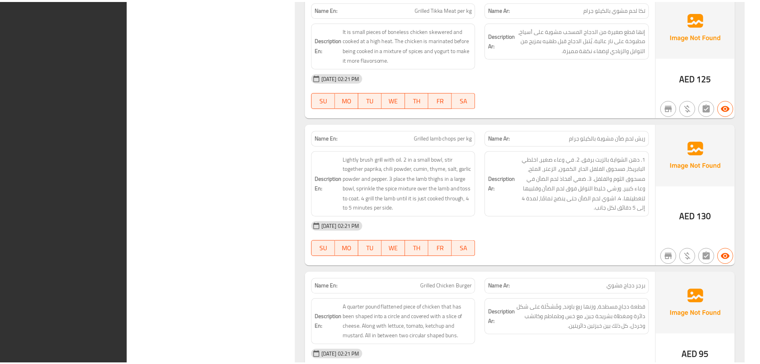
scroll to position [3866, 0]
